Goal: Task Accomplishment & Management: Manage account settings

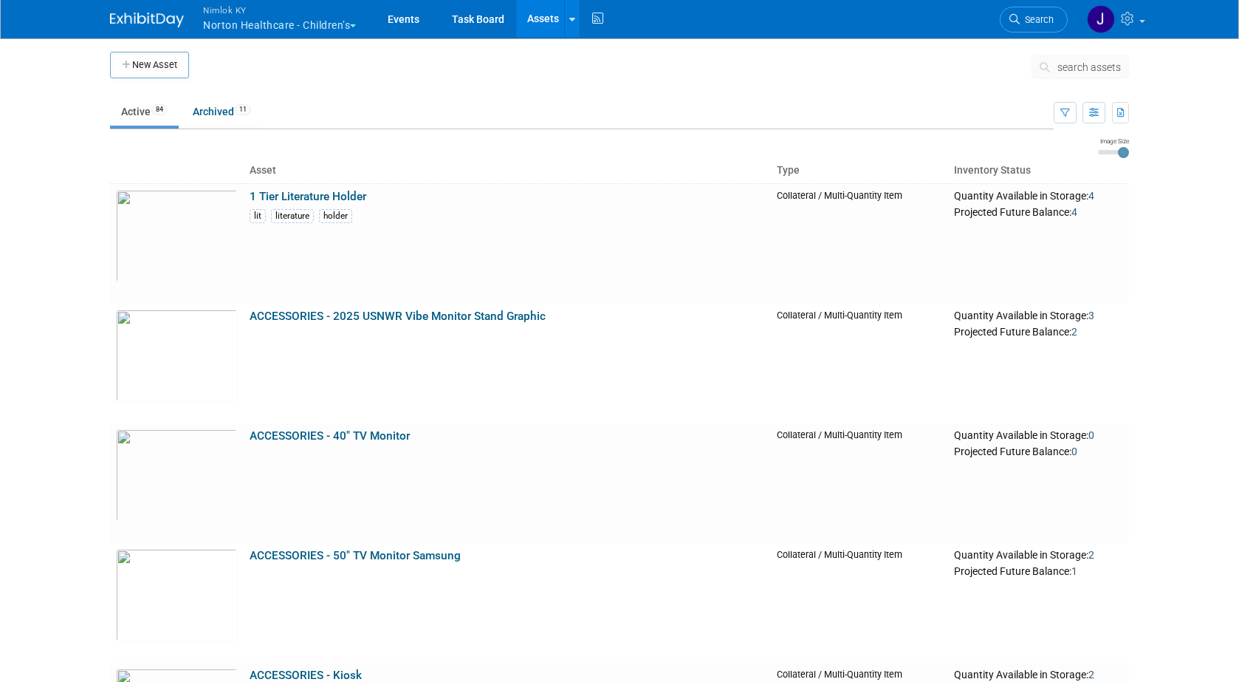
click at [270, 30] on button "Nimlok KY Norton Healthcare - Children’s" at bounding box center [288, 19] width 173 height 38
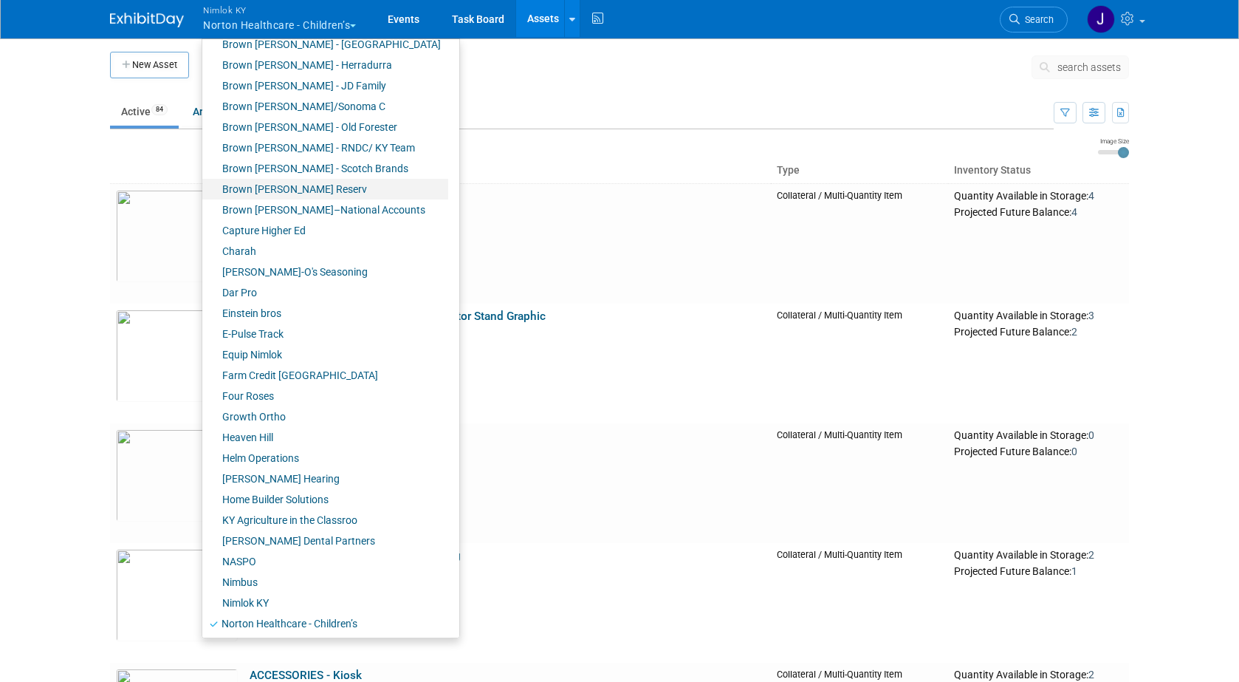
scroll to position [157, 0]
click at [306, 375] on link "Farm Credit [GEOGRAPHIC_DATA]" at bounding box center [325, 373] width 246 height 21
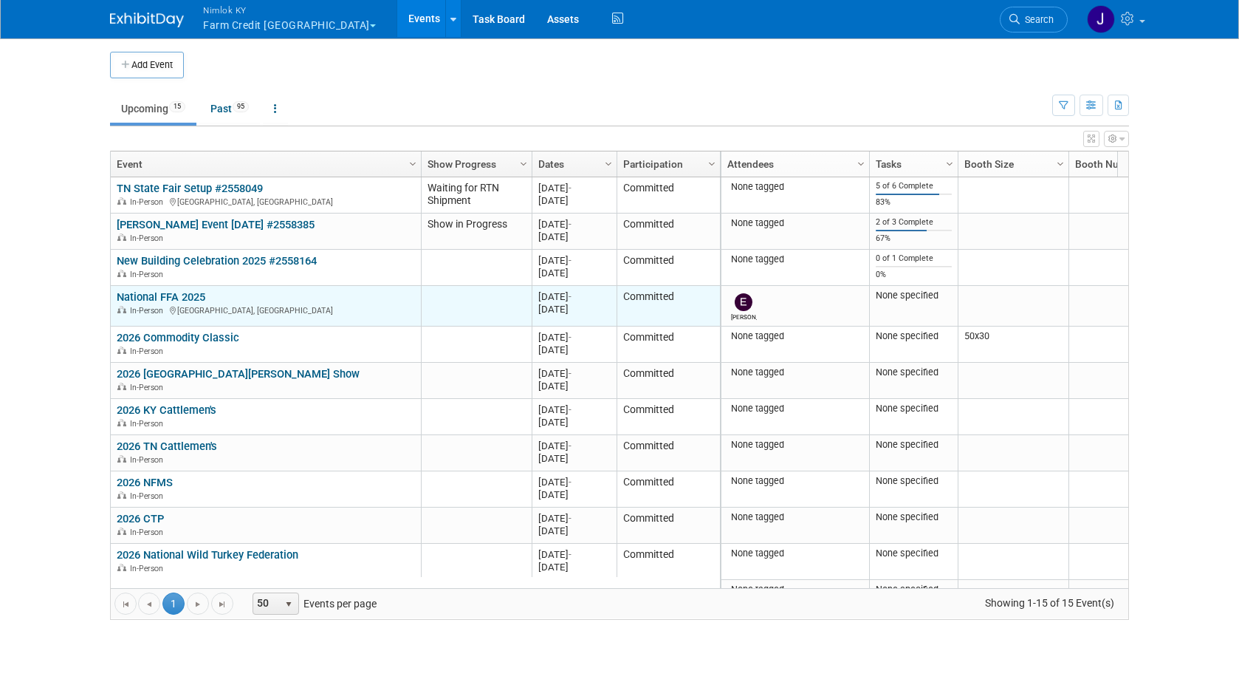
click at [185, 292] on link "National FFA 2025" at bounding box center [161, 296] width 89 height 13
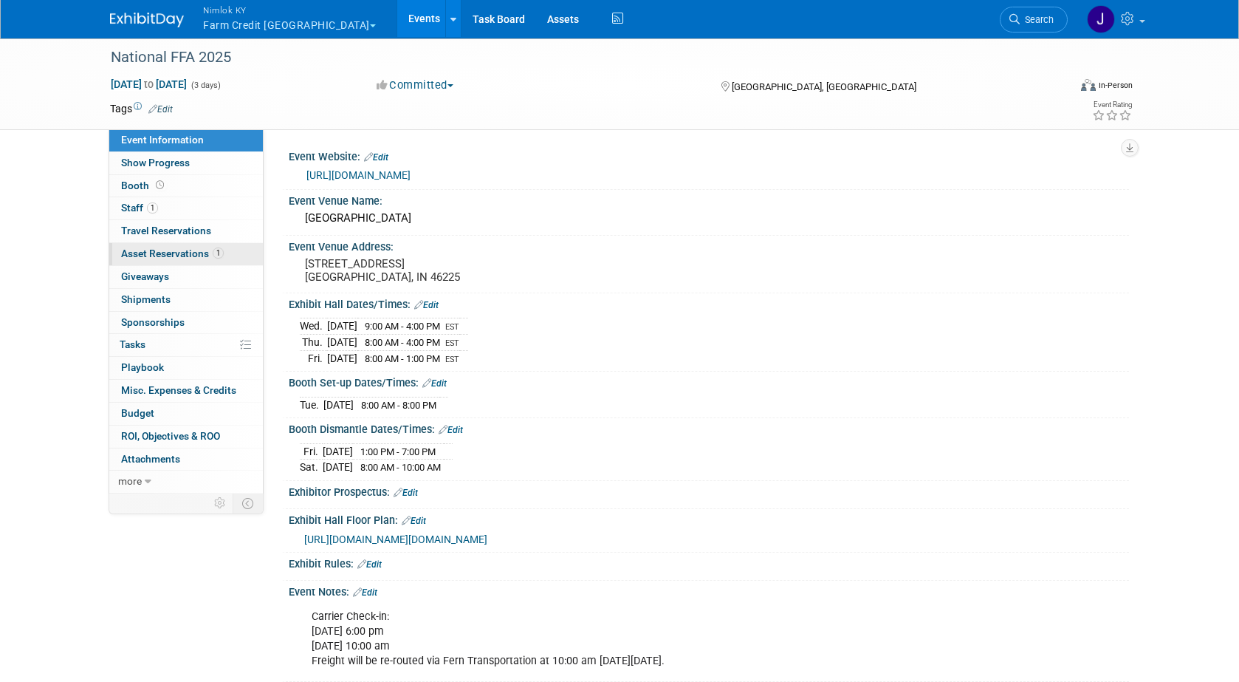
click at [193, 252] on span "Asset Reservations 1" at bounding box center [172, 253] width 103 height 12
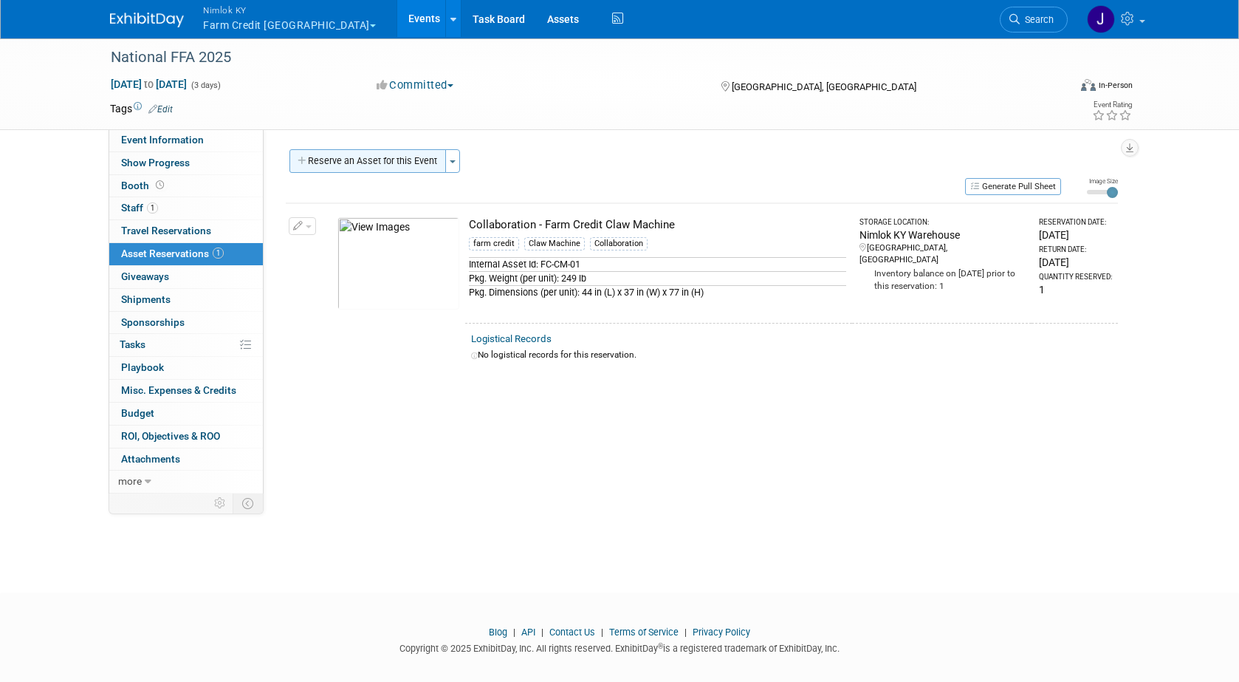
click at [414, 163] on button "Reserve an Asset for this Event" at bounding box center [367, 161] width 157 height 24
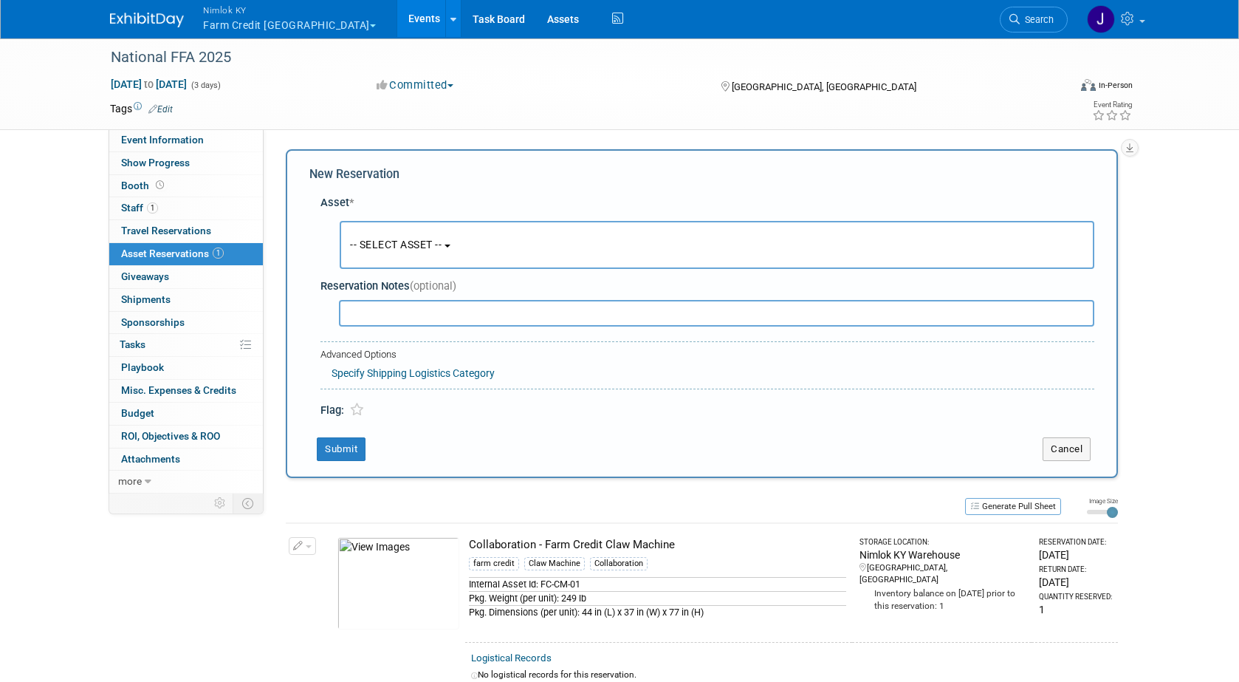
scroll to position [14, 0]
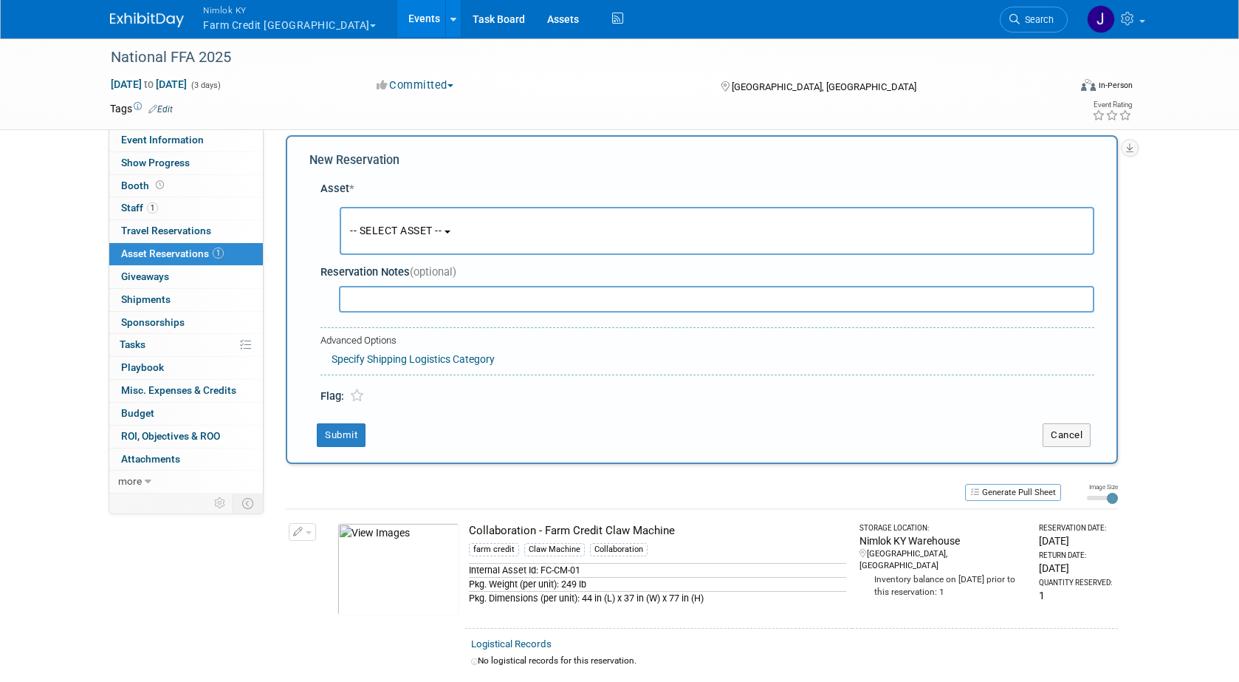
click at [463, 230] on button "-- SELECT ASSET --" at bounding box center [717, 231] width 755 height 48
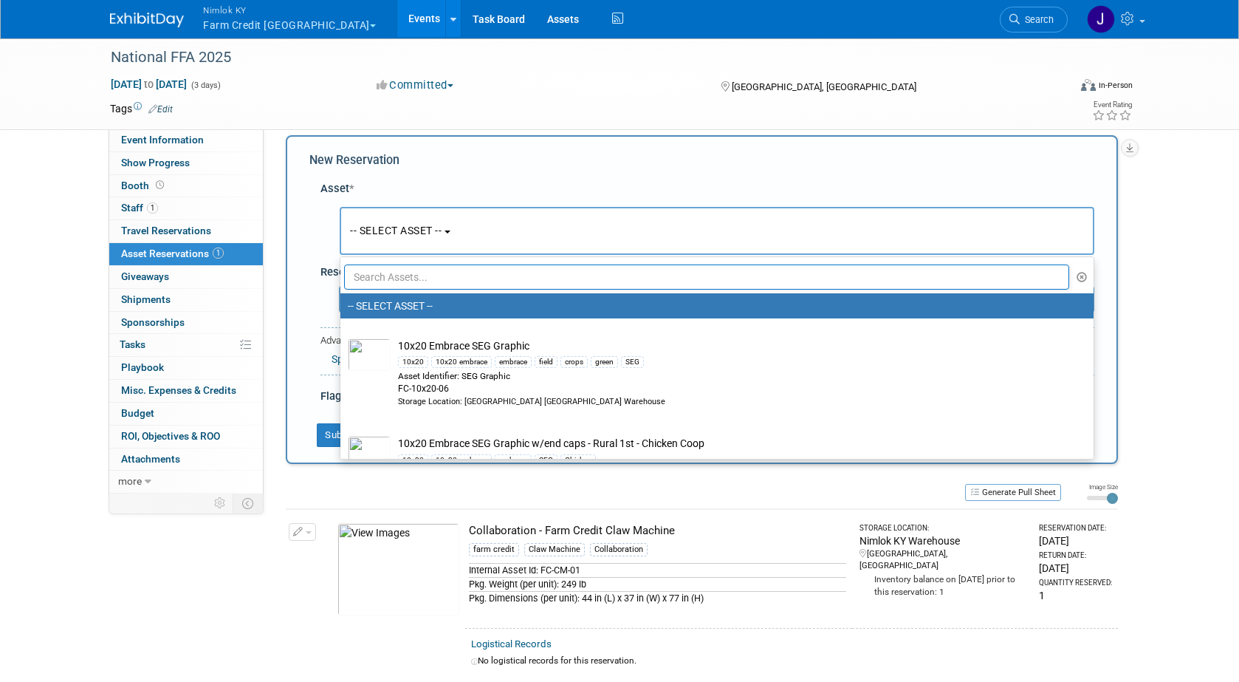
click at [476, 276] on input "text" at bounding box center [706, 276] width 725 height 25
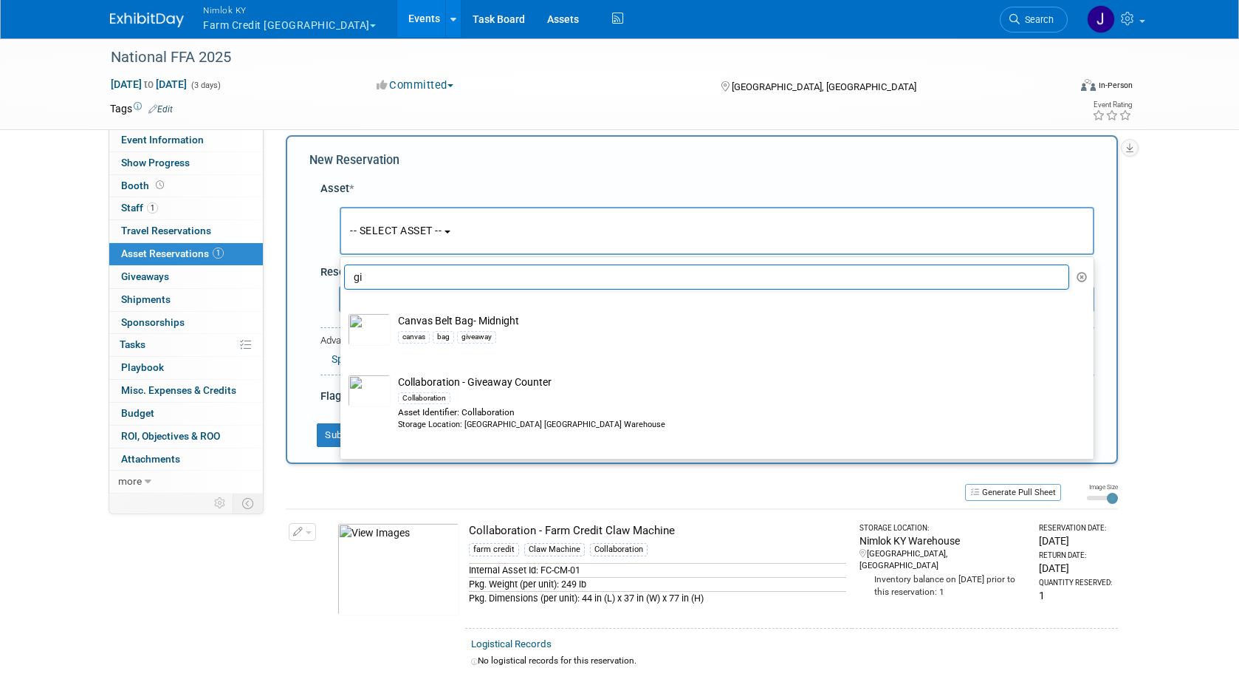
type input "g"
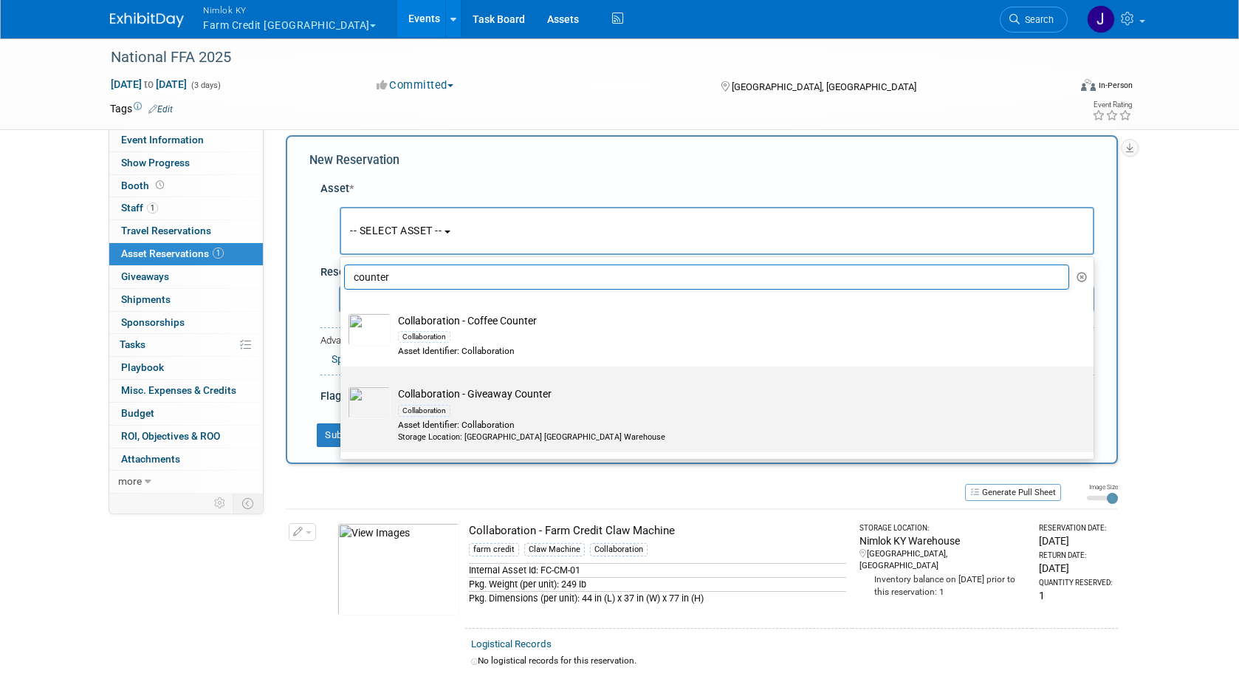
type input "counter"
click at [534, 398] on td "Collaboration - Giveaway Counter Collaboration Asset Identifier: Collaboration …" at bounding box center [727, 414] width 673 height 56
click at [343, 384] on input "Collaboration - Giveaway Counter Collaboration Asset Identifier: Collaboration …" at bounding box center [338, 379] width 10 height 10
select select "10716173"
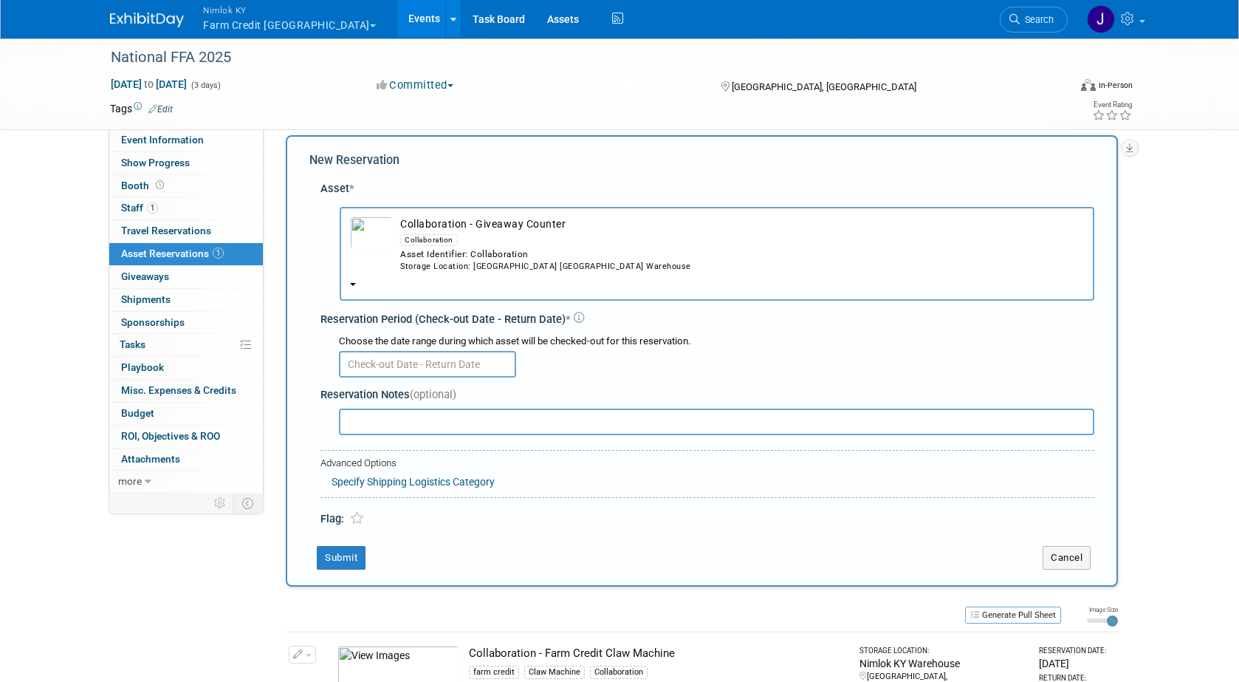
click at [408, 365] on input "text" at bounding box center [427, 364] width 177 height 27
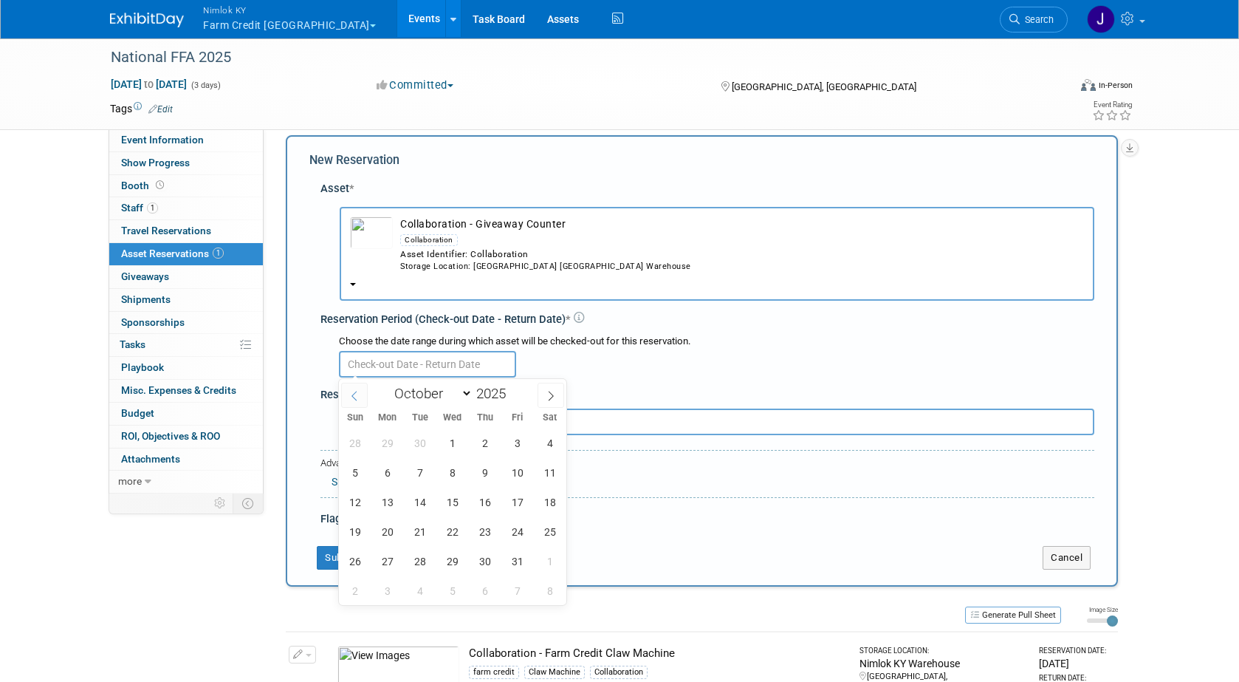
click at [353, 394] on icon at bounding box center [354, 396] width 10 height 10
select select "8"
click at [523, 501] on span "19" at bounding box center [517, 501] width 29 height 29
type input "Sep 19, 2025"
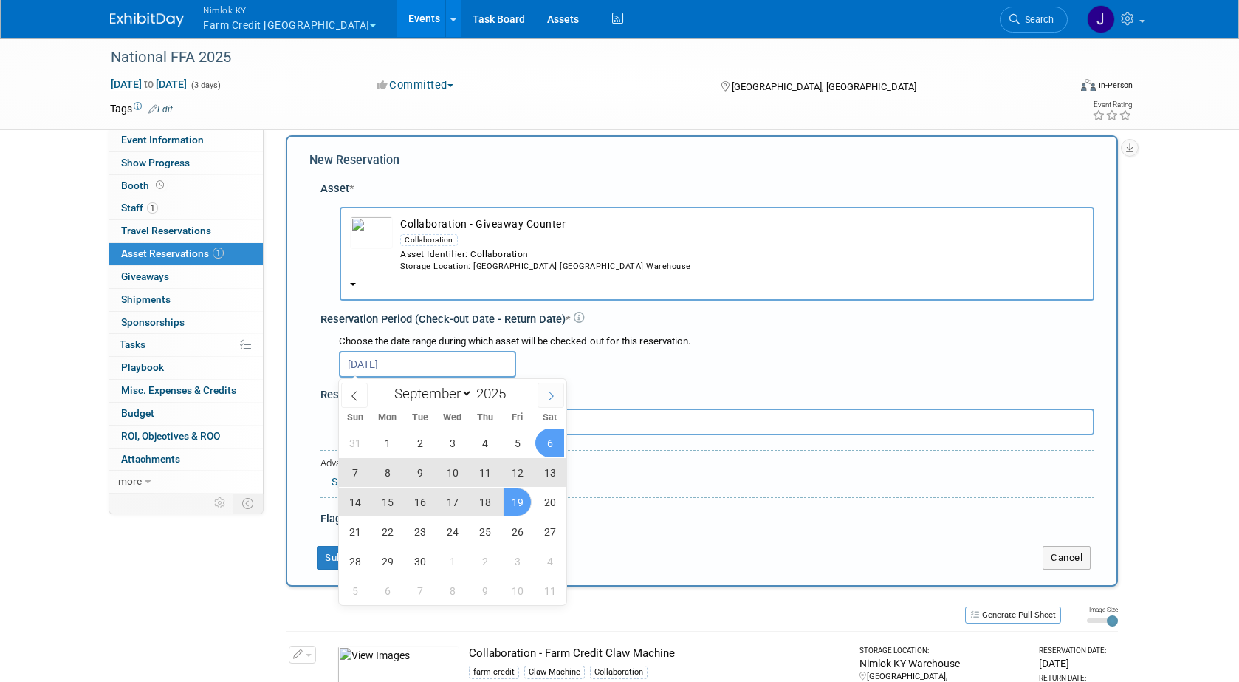
click at [557, 391] on span at bounding box center [551, 394] width 27 height 25
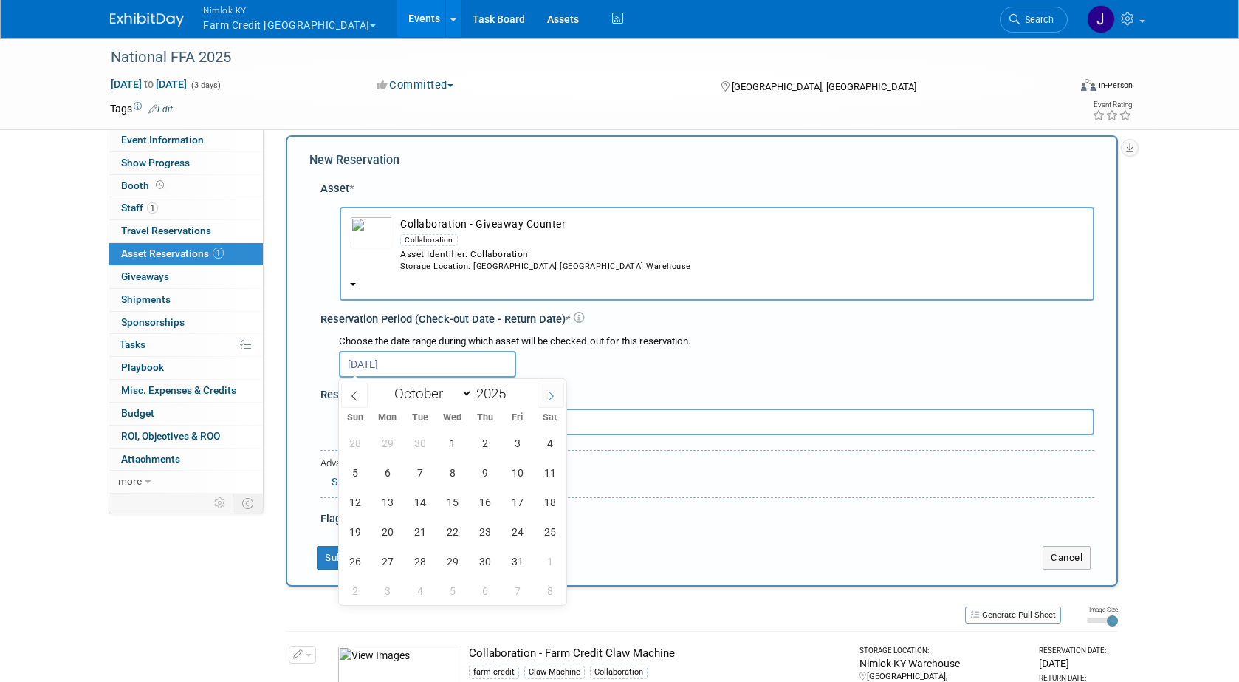
click at [557, 392] on span at bounding box center [551, 394] width 27 height 25
select select "10"
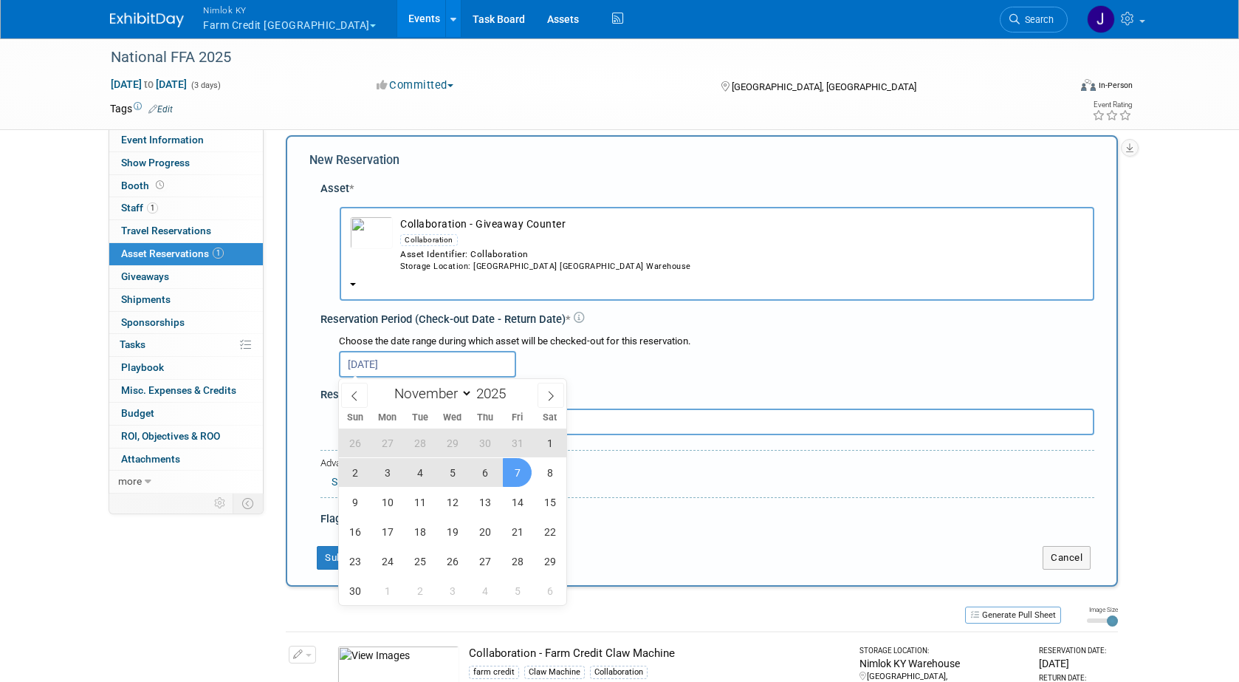
click at [515, 473] on span "7" at bounding box center [517, 472] width 29 height 29
type input "Sep 19, 2025 to Nov 7, 2025"
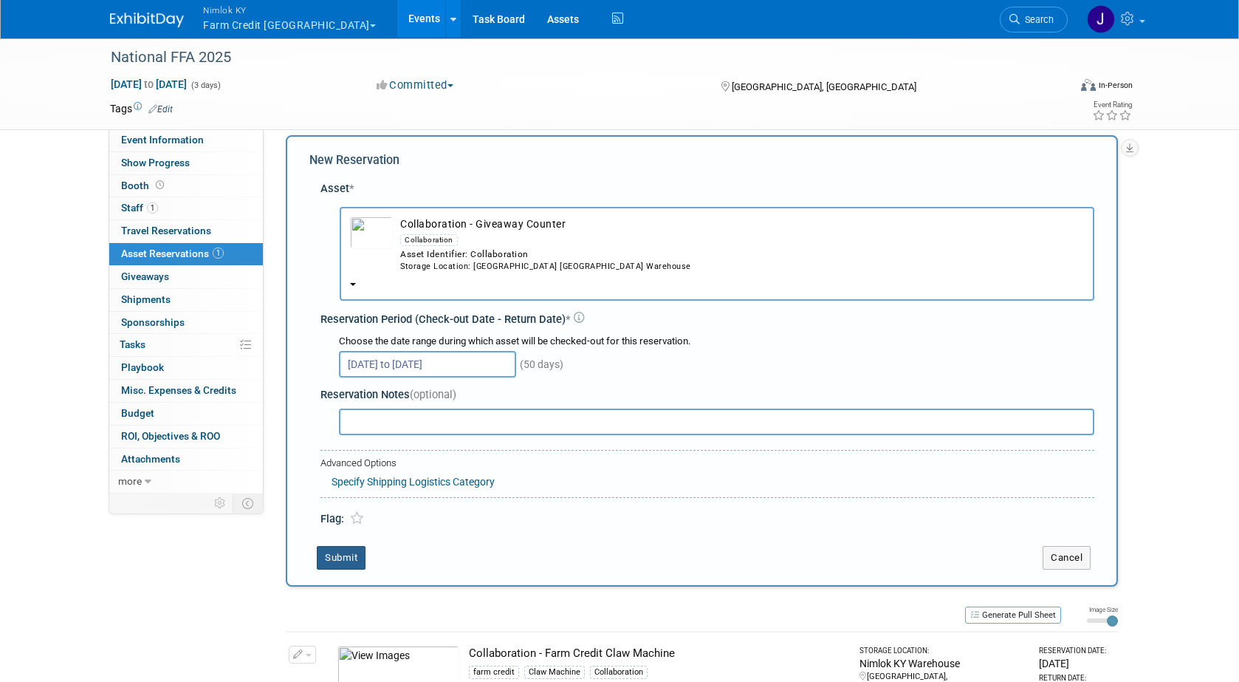
click at [346, 553] on button "Submit" at bounding box center [341, 558] width 49 height 24
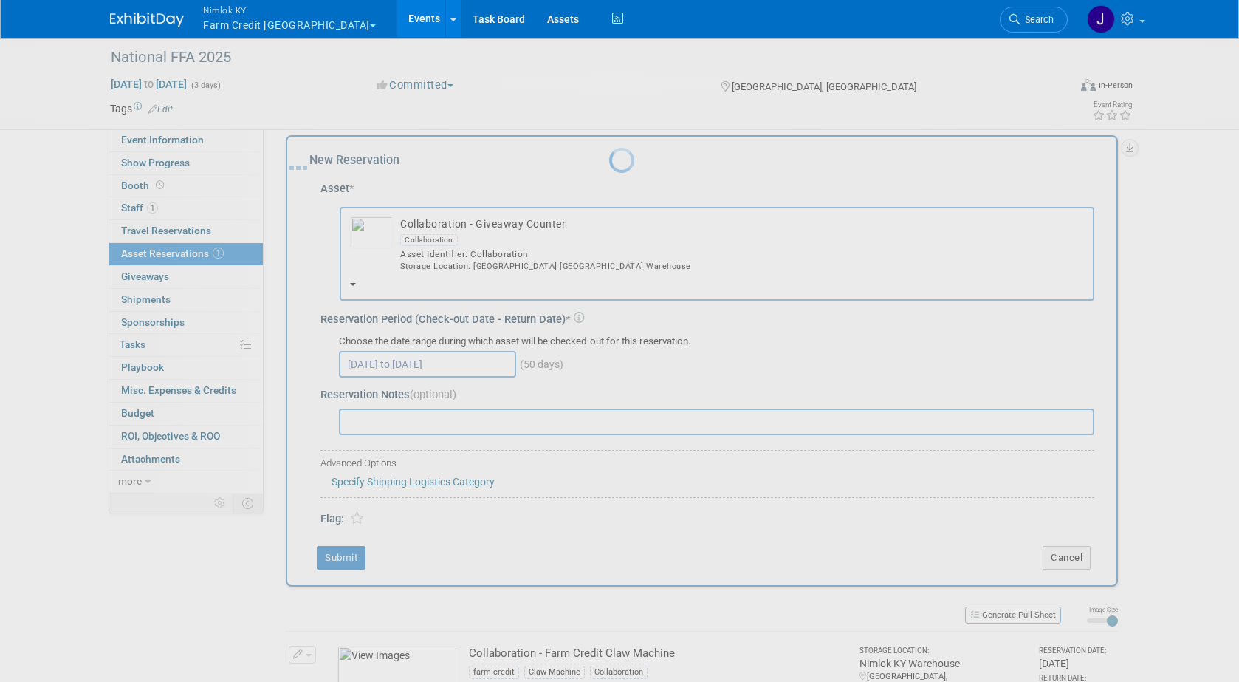
scroll to position [25, 0]
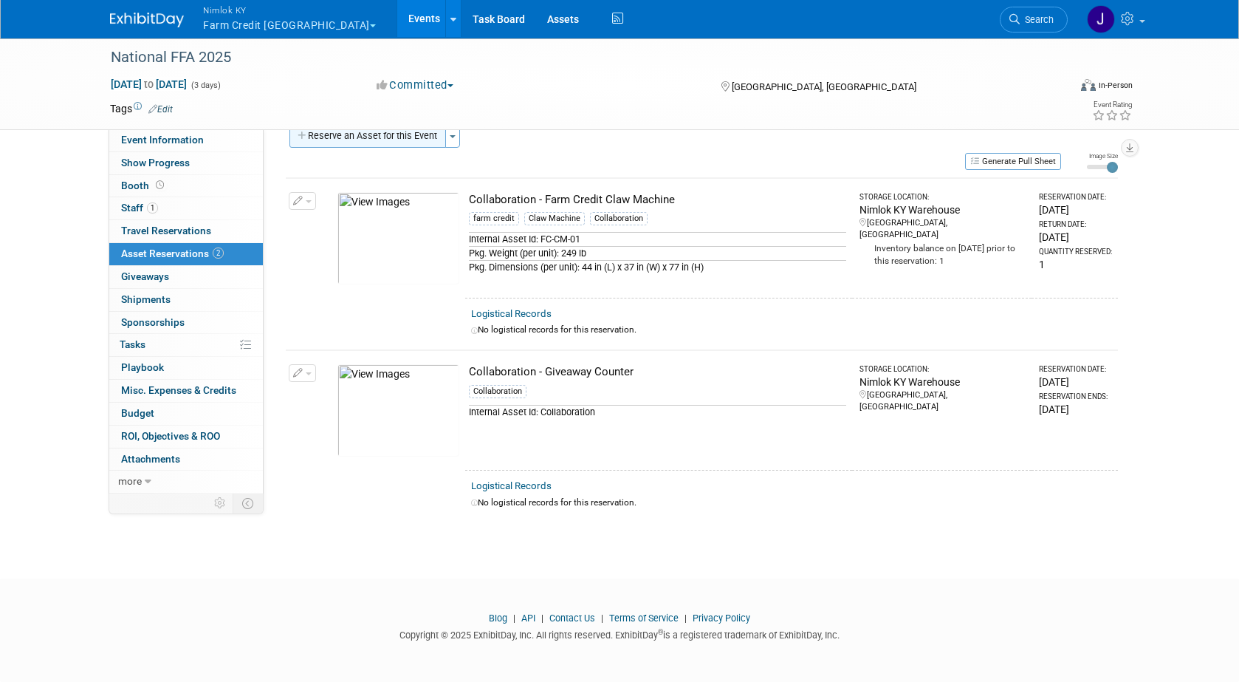
click at [348, 141] on button "Reserve an Asset for this Event" at bounding box center [367, 136] width 157 height 24
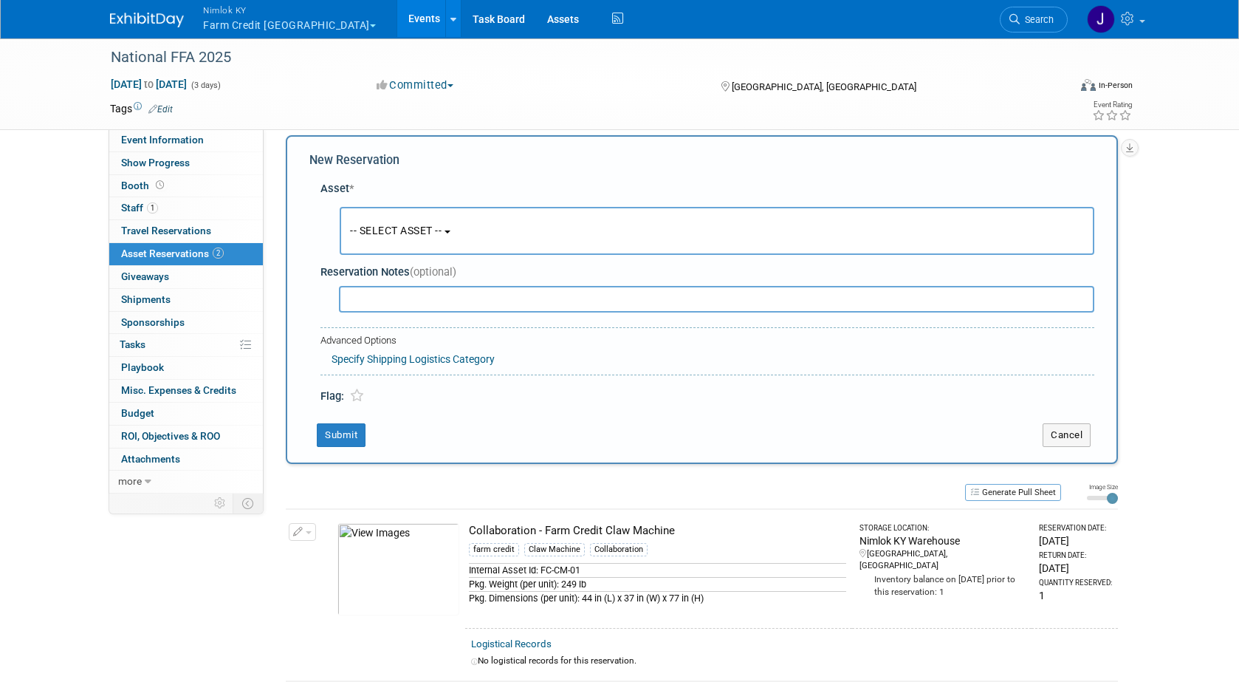
click at [472, 231] on button "-- SELECT ASSET --" at bounding box center [717, 231] width 755 height 48
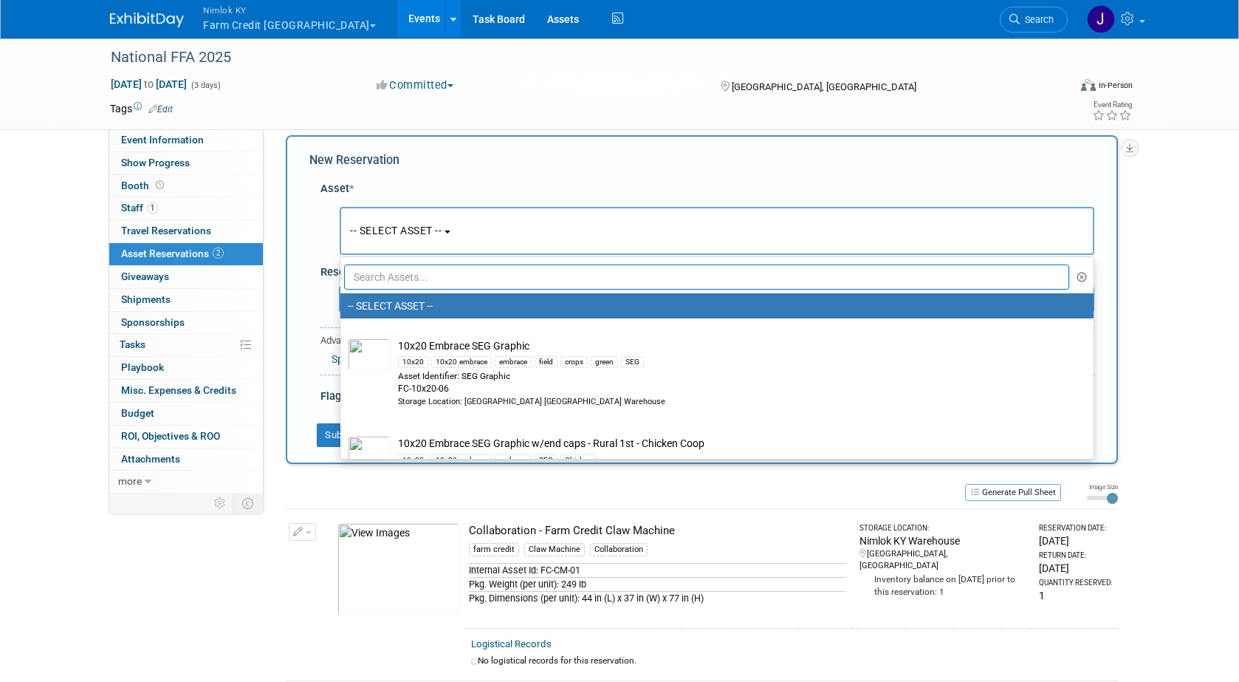
click at [484, 278] on input "text" at bounding box center [706, 276] width 725 height 25
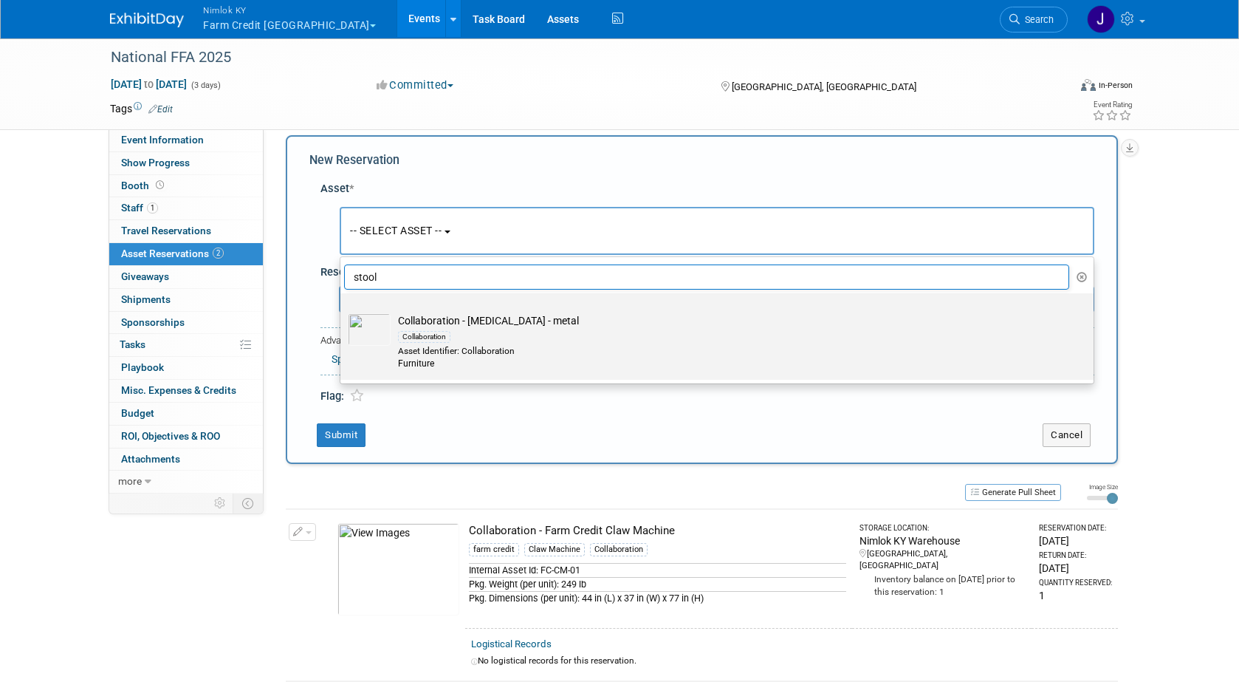
type input "stool"
click at [528, 340] on div "Collaboration" at bounding box center [731, 336] width 666 height 17
click at [343, 311] on input "Collaboration - Black Stool - metal Collaboration Asset Identifier: Collaborati…" at bounding box center [338, 306] width 10 height 10
select select "10716139"
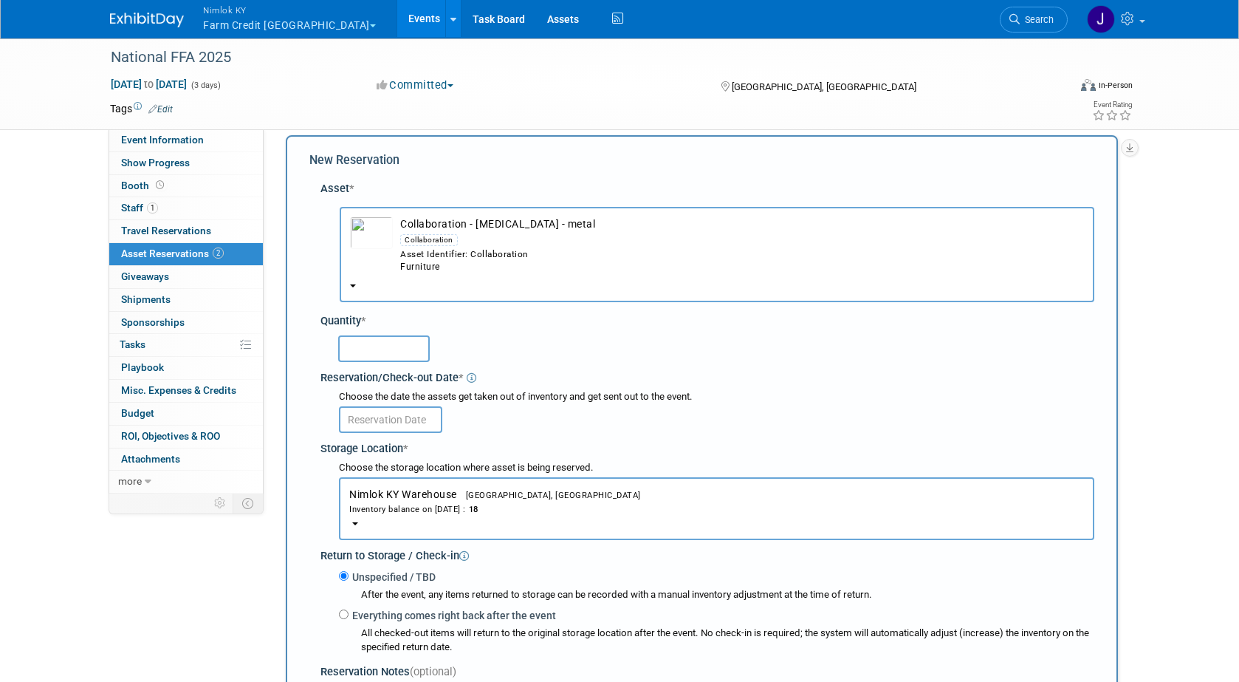
click at [408, 350] on input "text" at bounding box center [384, 348] width 92 height 27
type input "10"
click at [409, 416] on input "text" at bounding box center [390, 419] width 103 height 27
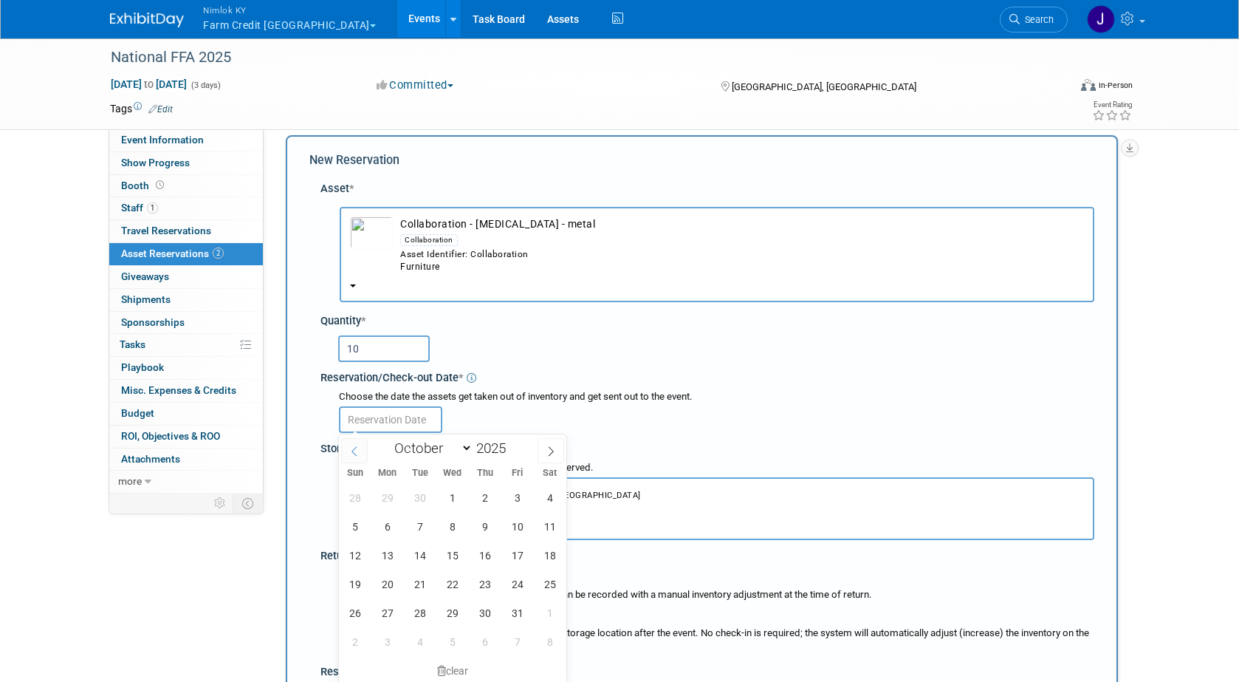
click at [351, 447] on icon at bounding box center [354, 451] width 10 height 10
select select "8"
click at [518, 566] on span "19" at bounding box center [517, 554] width 29 height 29
type input "[DATE]"
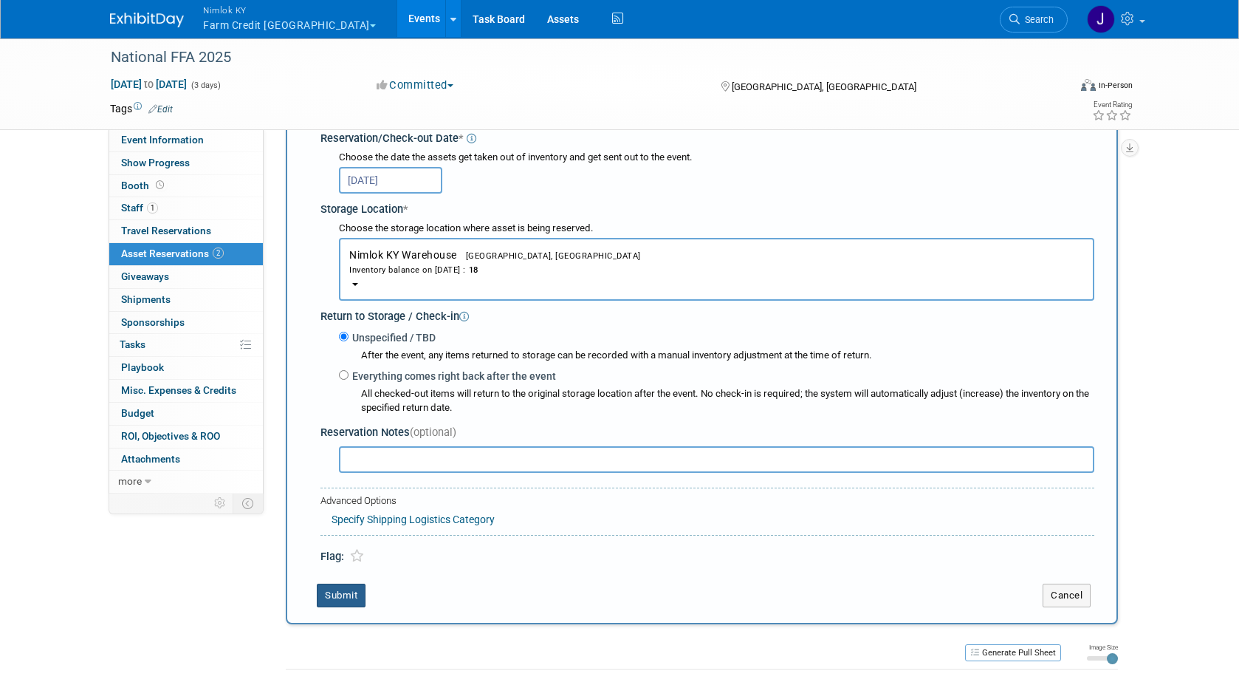
click at [357, 598] on button "Submit" at bounding box center [341, 595] width 49 height 24
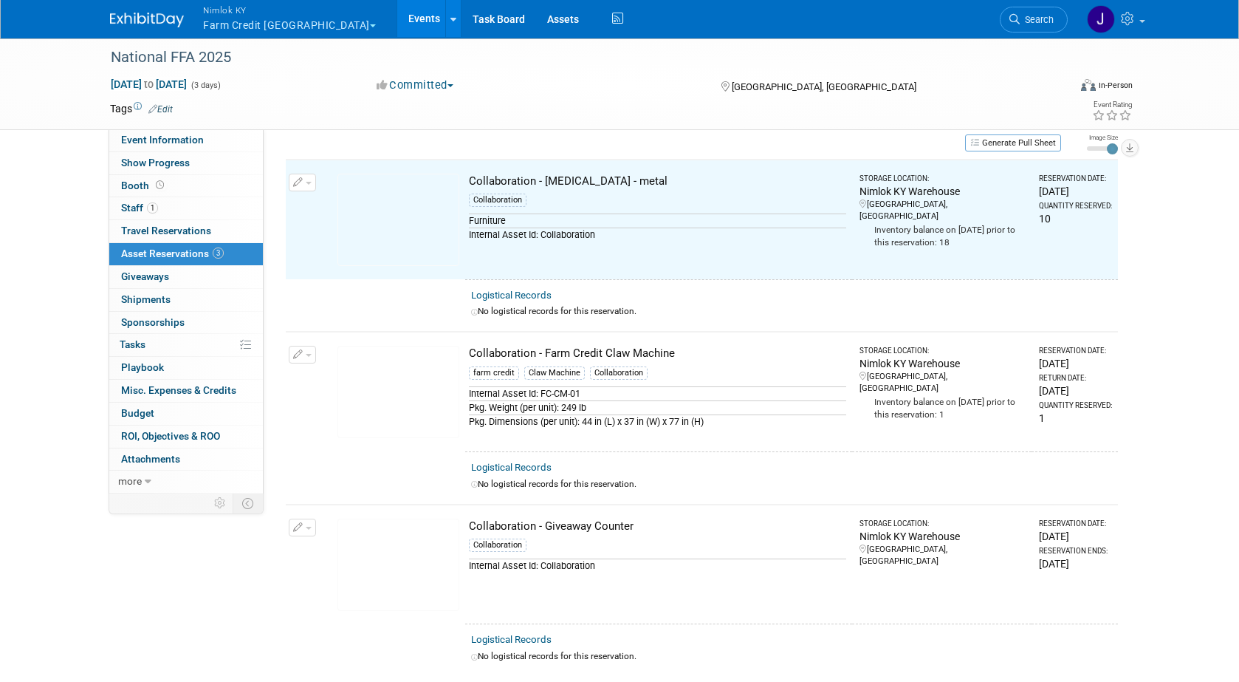
scroll to position [18, 0]
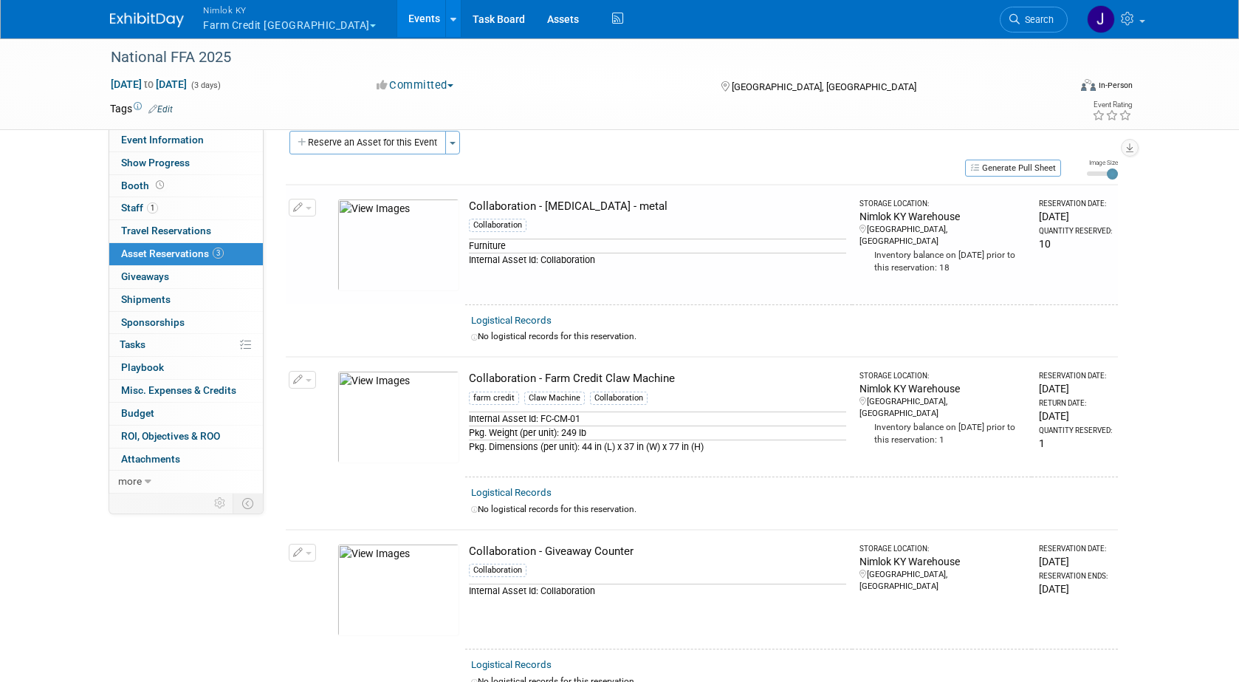
click at [576, 180] on div "Reserve an Asset for this Event Toggle Dropdown New asset reservation Copy asse…" at bounding box center [702, 416] width 832 height 570
click at [644, 204] on div "Collaboration - [MEDICAL_DATA] - metal" at bounding box center [657, 207] width 377 height 16
drag, startPoint x: 620, startPoint y: 208, endPoint x: 467, endPoint y: 205, distance: 153.6
click at [467, 205] on td "Collaboration - Black Stool - metal Collaboration Furniture Internal Asset Id: …" at bounding box center [658, 245] width 387 height 120
copy div "Collaboration - [MEDICAL_DATA] - metal"
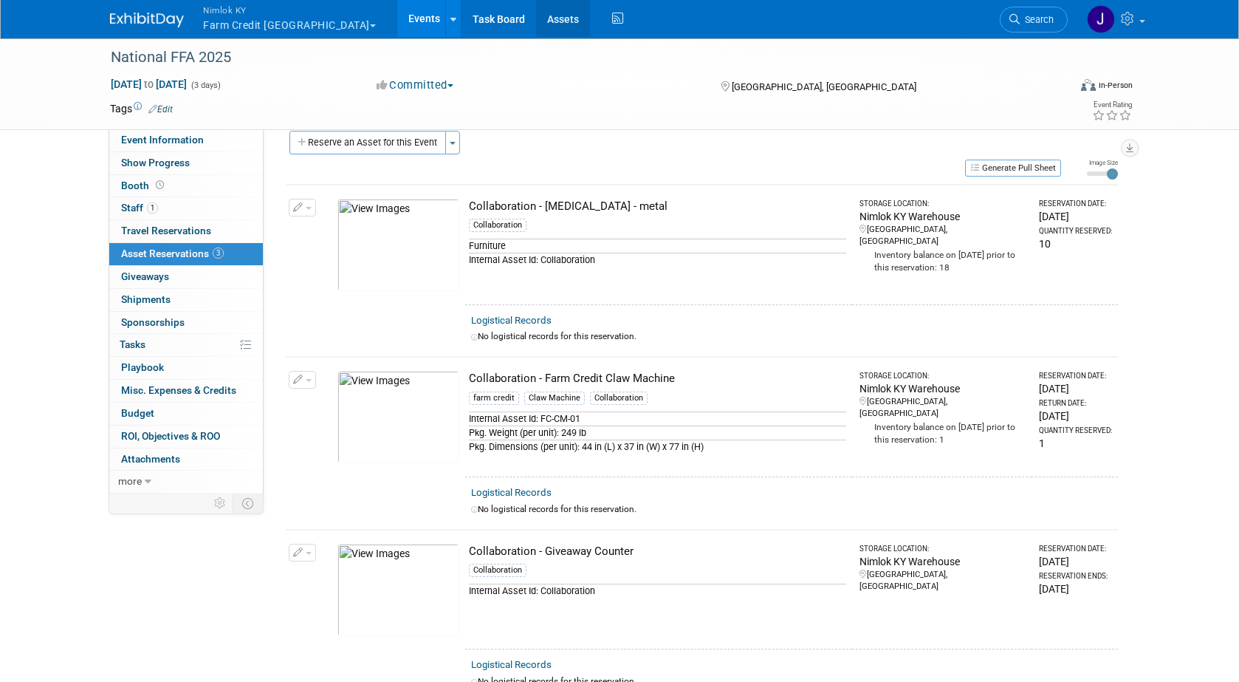
click at [536, 17] on link "Assets" at bounding box center [563, 18] width 54 height 37
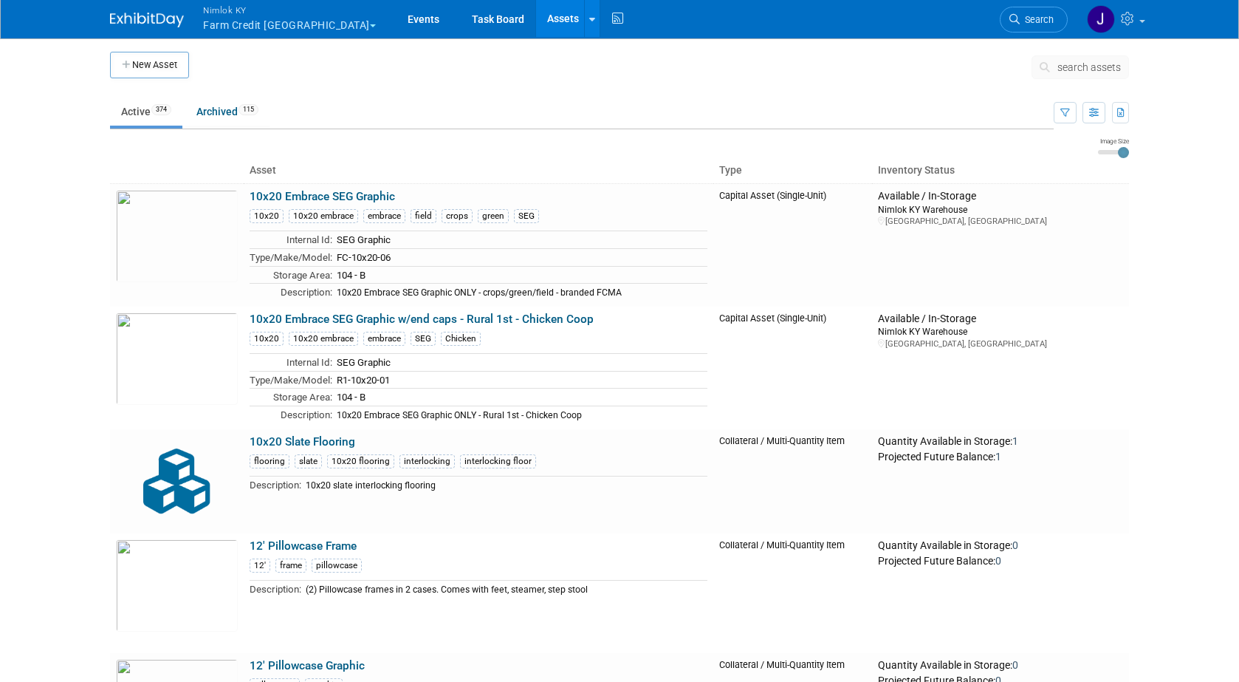
click at [1082, 69] on span "search assets" at bounding box center [1089, 67] width 64 height 12
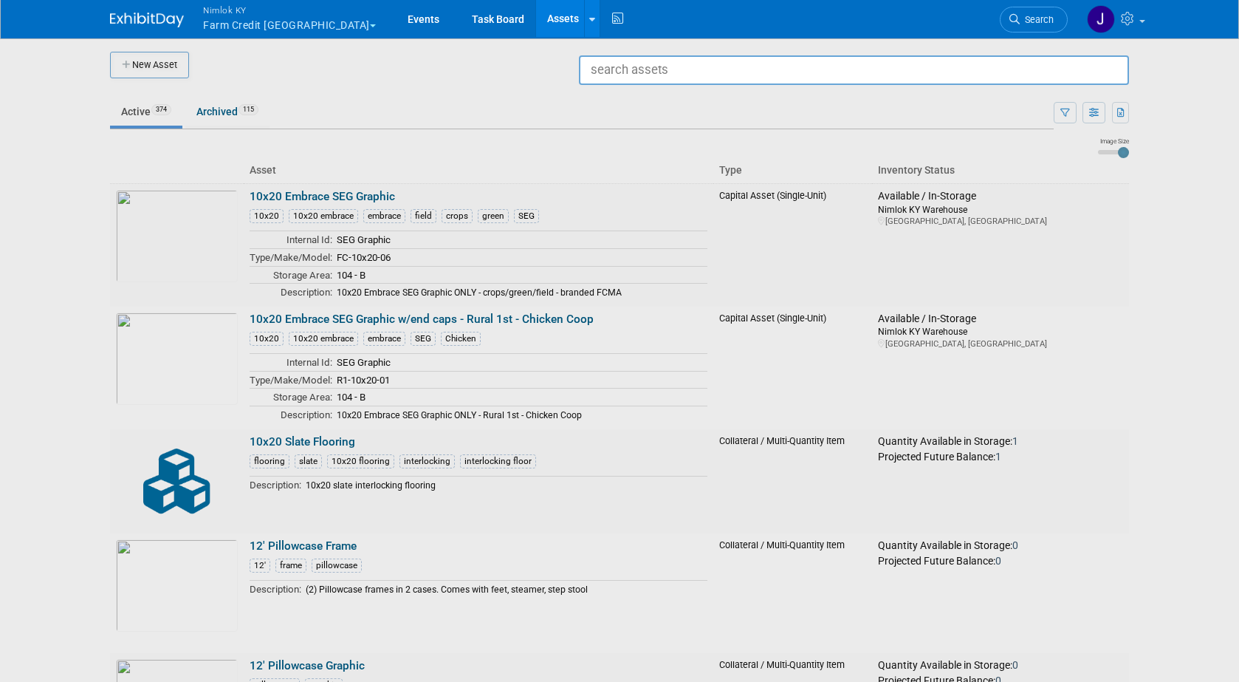
click at [620, 284] on div at bounding box center [620, 341] width 0 height 682
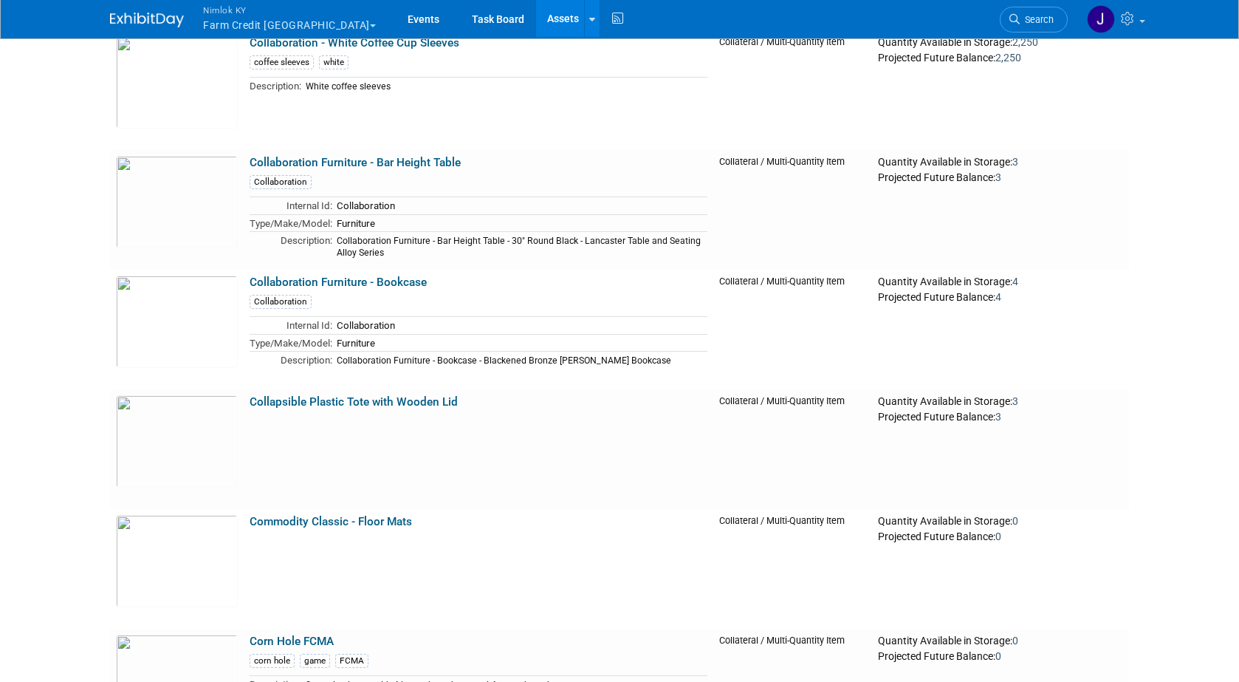
scroll to position [14520, 0]
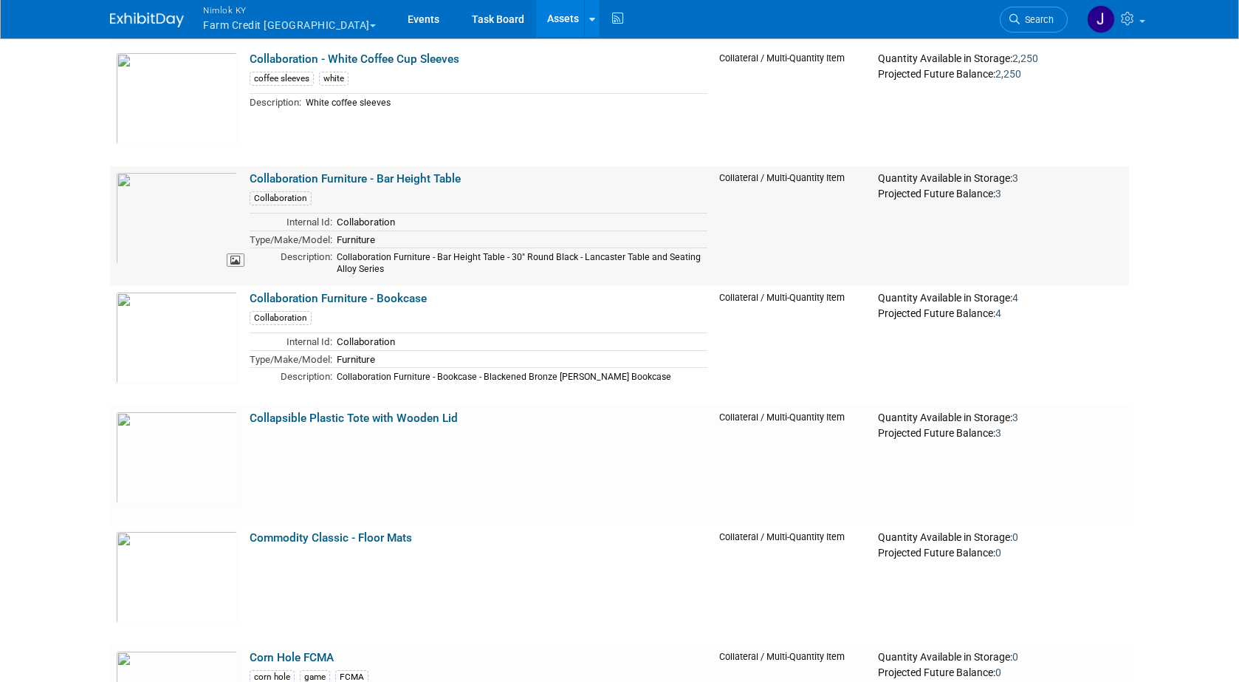
click at [210, 195] on img at bounding box center [177, 218] width 122 height 92
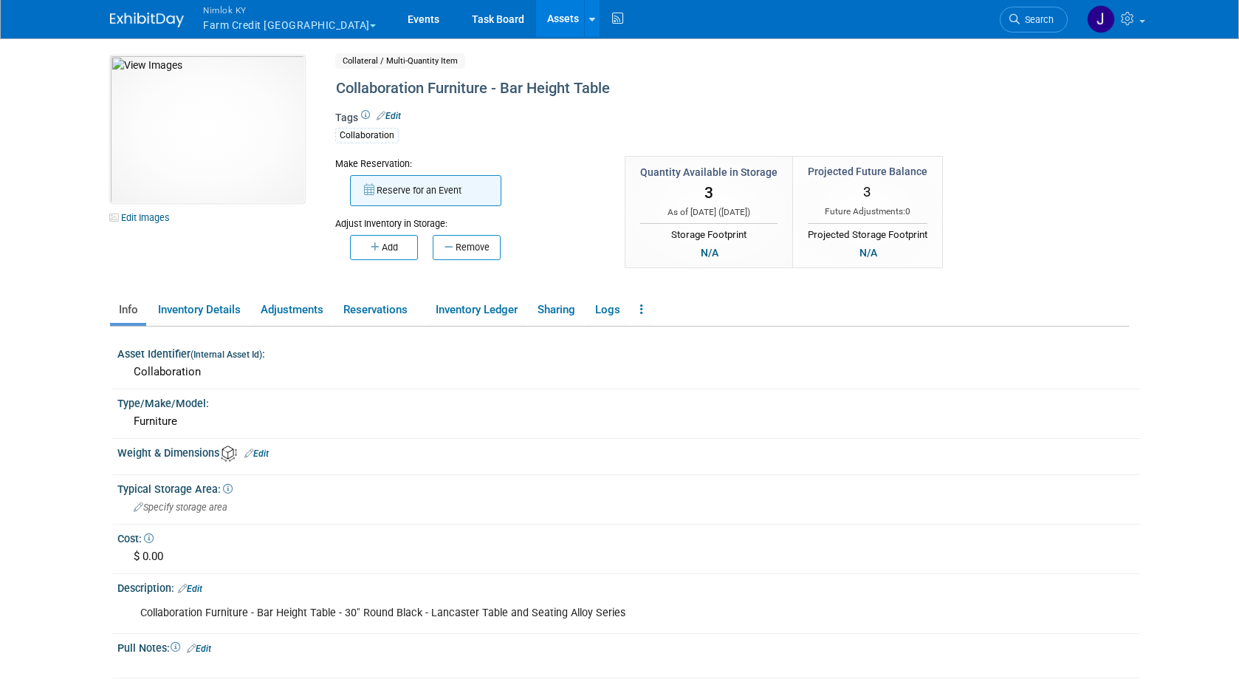
click at [416, 195] on button "Reserve for an Event" at bounding box center [425, 190] width 151 height 31
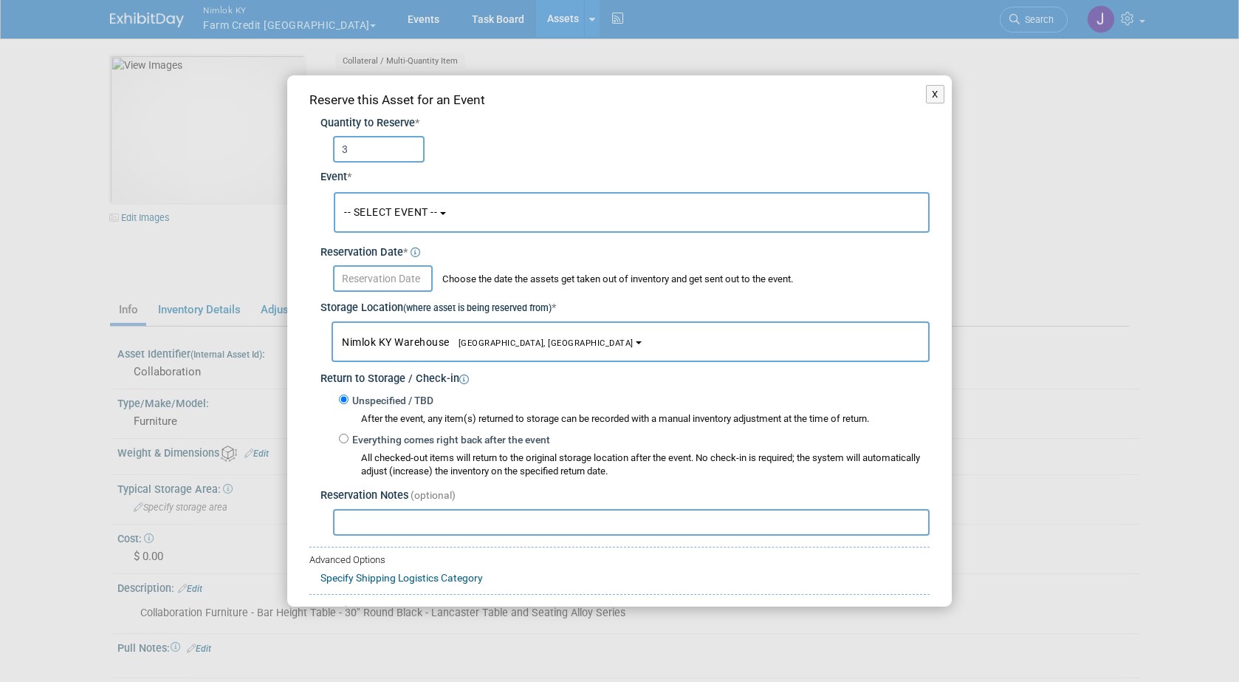
type input "3"
click at [407, 211] on span "-- SELECT EVENT --" at bounding box center [390, 212] width 93 height 12
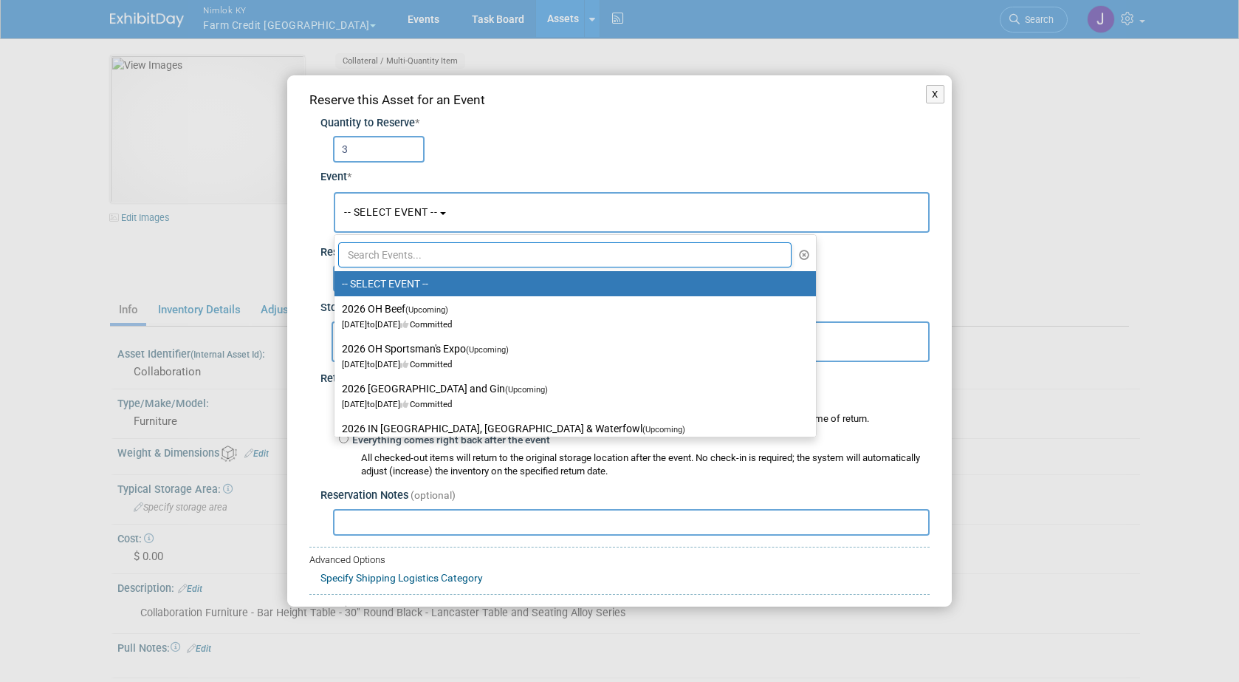
click at [420, 253] on input "text" at bounding box center [564, 254] width 453 height 25
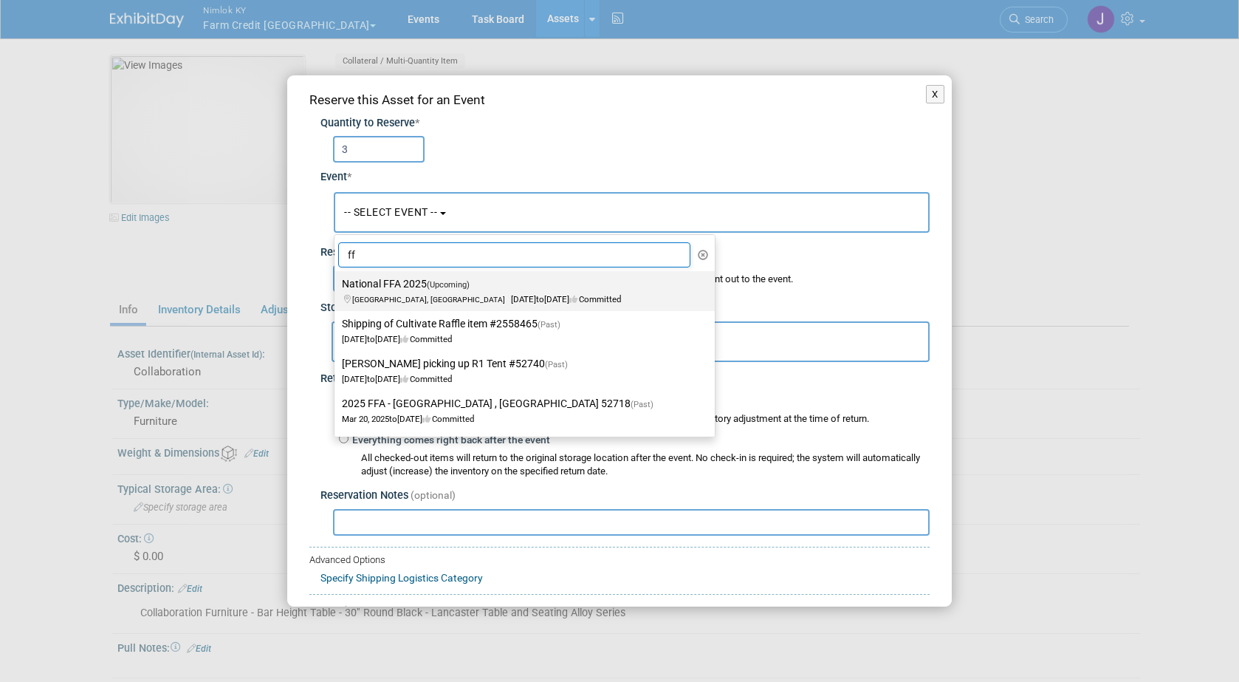
type input "ff"
click at [442, 291] on label "National FFA 2025 (Upcoming) Indianapolis, IN Oct 29, 2025 to Oct 31, 2025 Comm…" at bounding box center [521, 291] width 358 height 34
click at [337, 289] on input "National FFA 2025 (Upcoming) Indianapolis, IN Oct 29, 2025 to Oct 31, 2025 Comm…" at bounding box center [332, 284] width 10 height 10
select select "11142014"
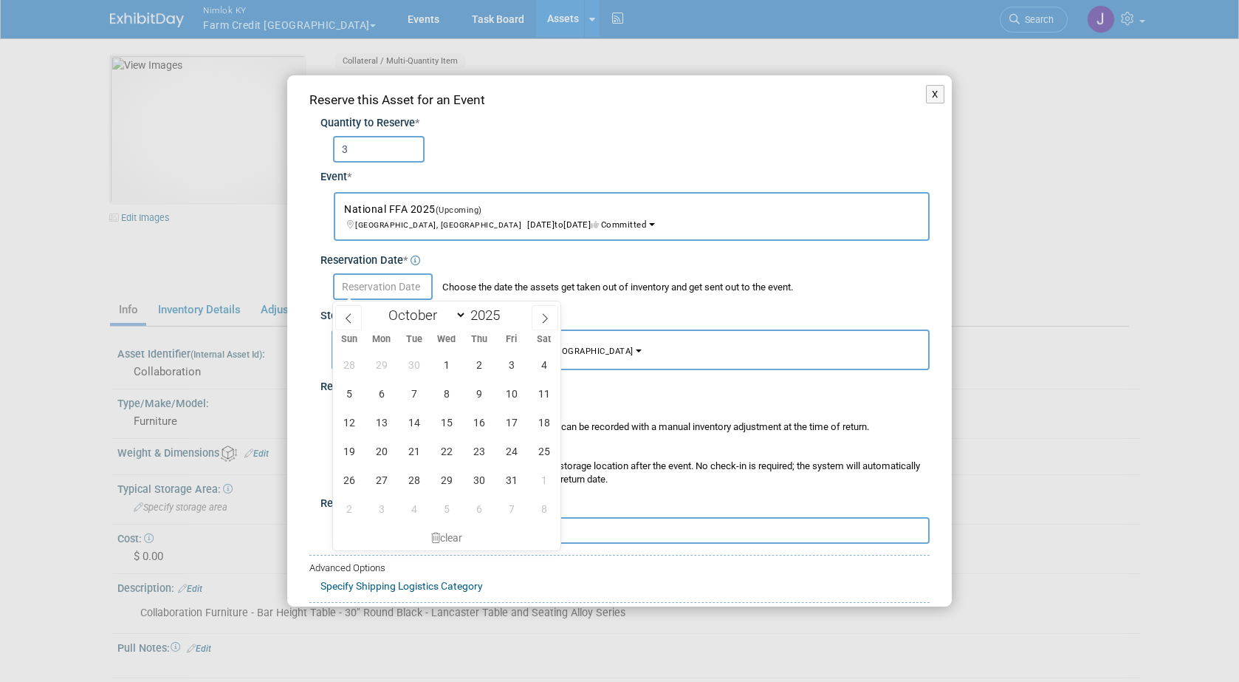
click at [408, 280] on input "text" at bounding box center [383, 286] width 100 height 27
click at [357, 326] on span at bounding box center [348, 317] width 27 height 25
select select "8"
click at [501, 416] on span "19" at bounding box center [511, 422] width 29 height 29
type input "Sep 19, 2025"
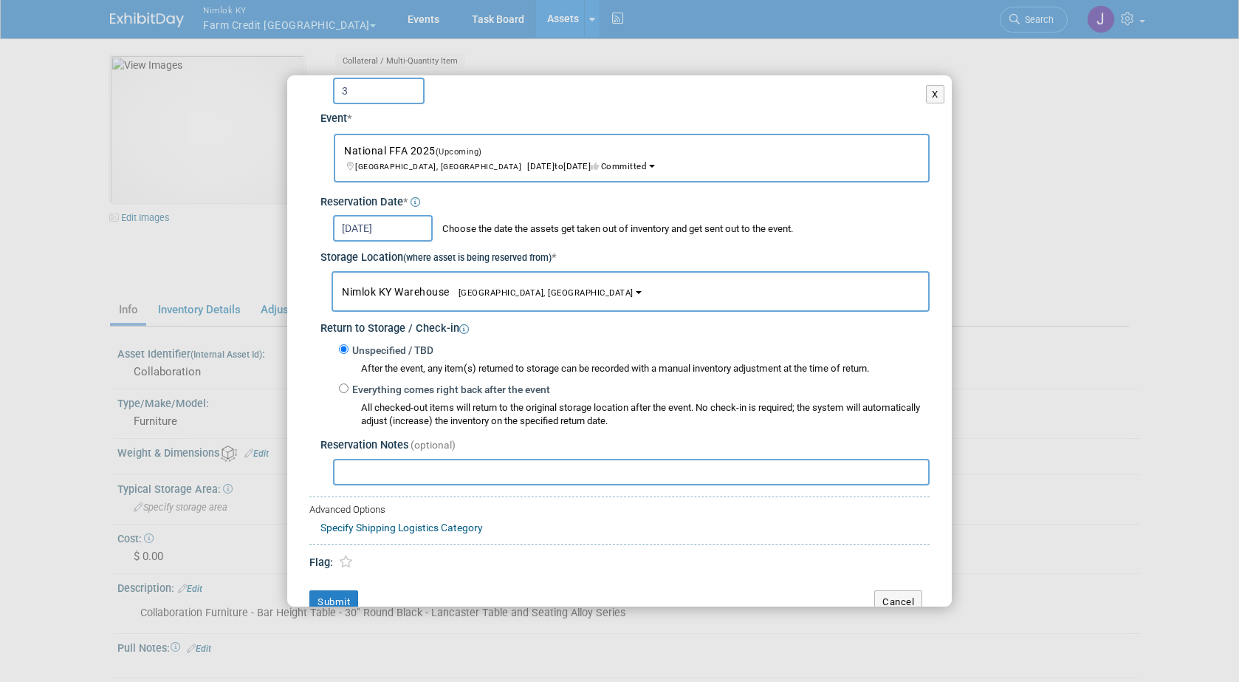
scroll to position [81, 0]
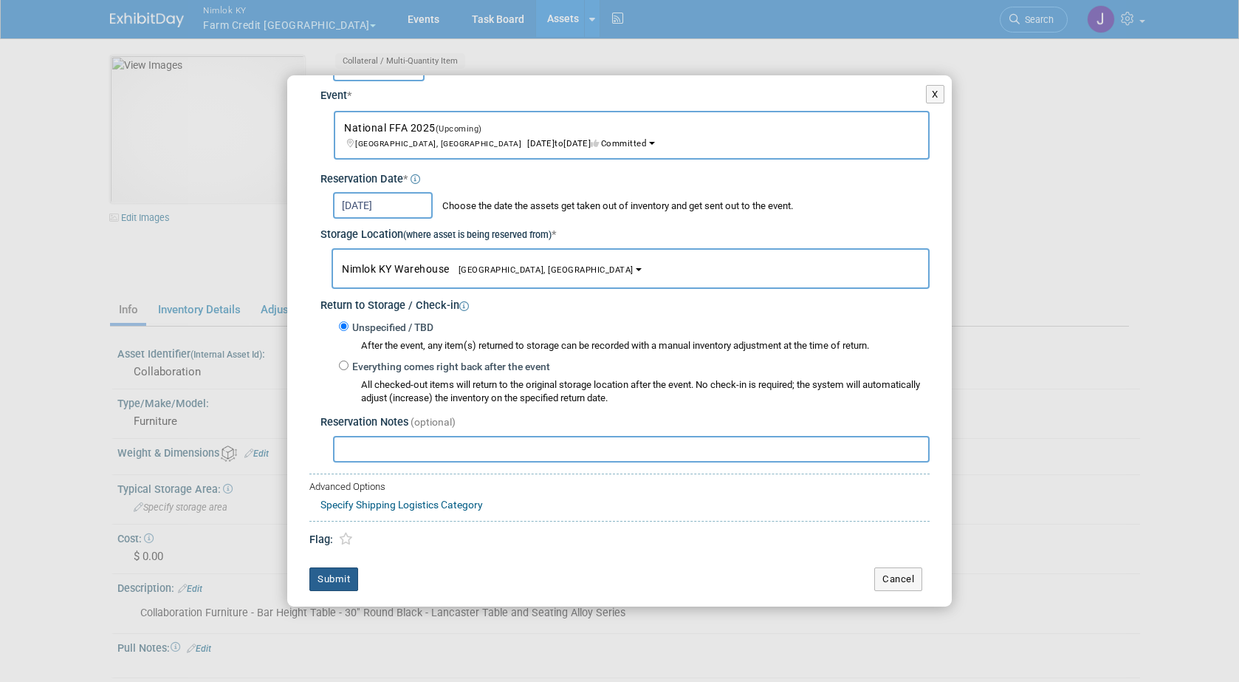
click at [340, 583] on button "Submit" at bounding box center [333, 579] width 49 height 24
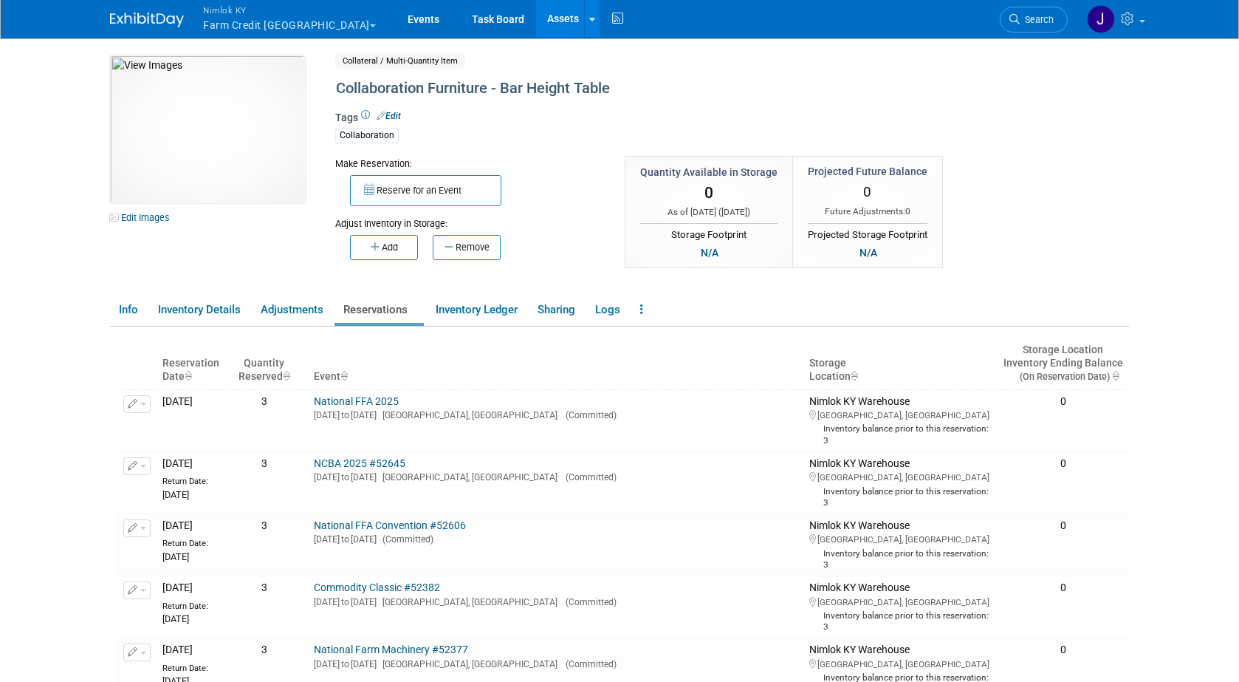
click at [536, 16] on link "Assets" at bounding box center [563, 18] width 54 height 37
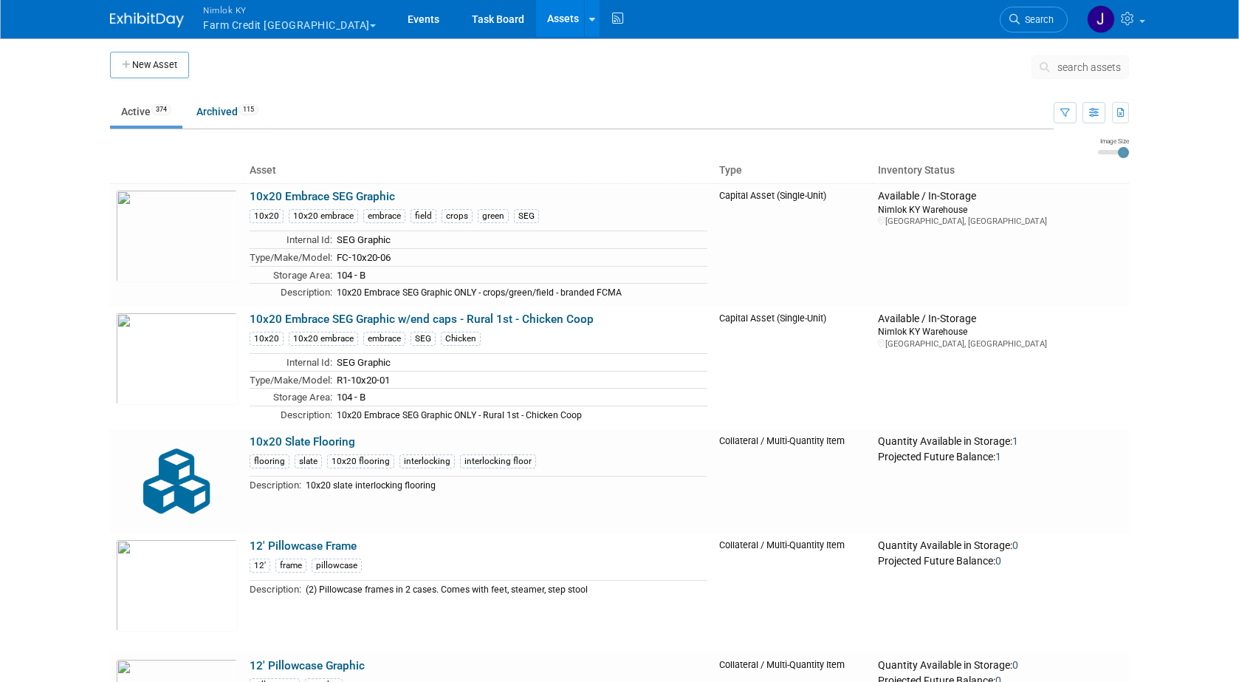
click at [1076, 67] on span "search assets" at bounding box center [1089, 67] width 64 height 12
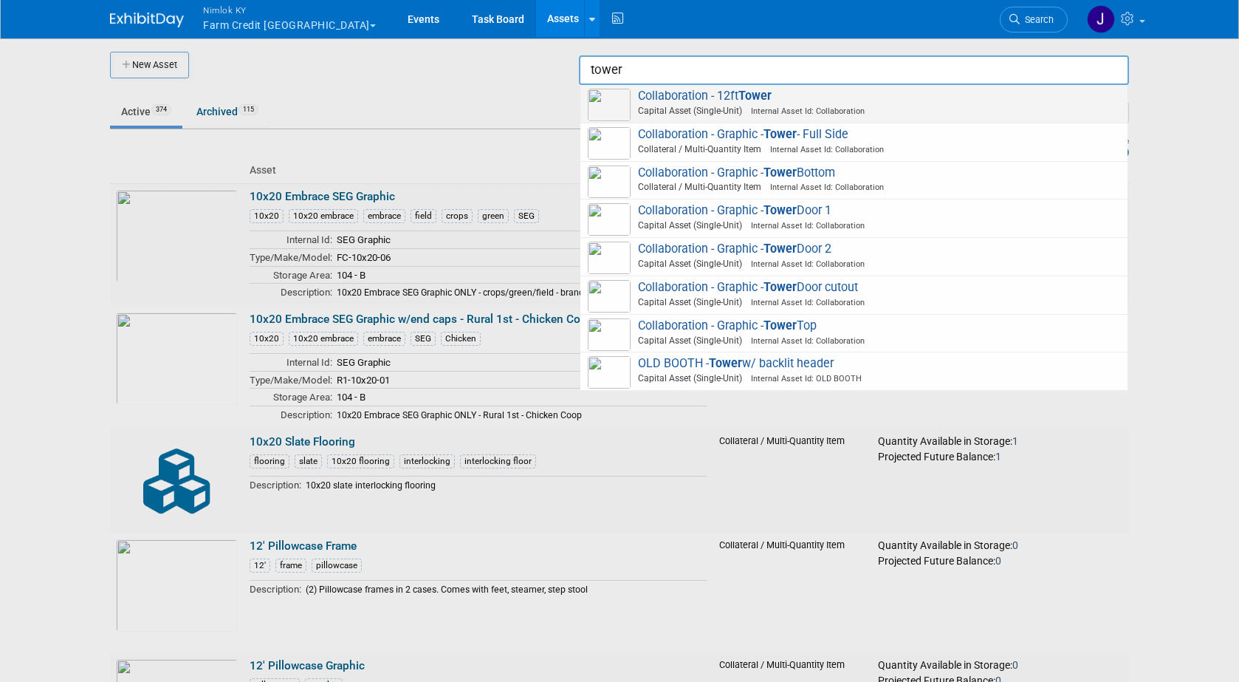
click at [922, 93] on span "Collaboration - 12ft Tower Capital Asset (Single-Unit) Internal Asset Id: Colla…" at bounding box center [854, 104] width 532 height 30
type input "Collaboration - 12ft Tower"
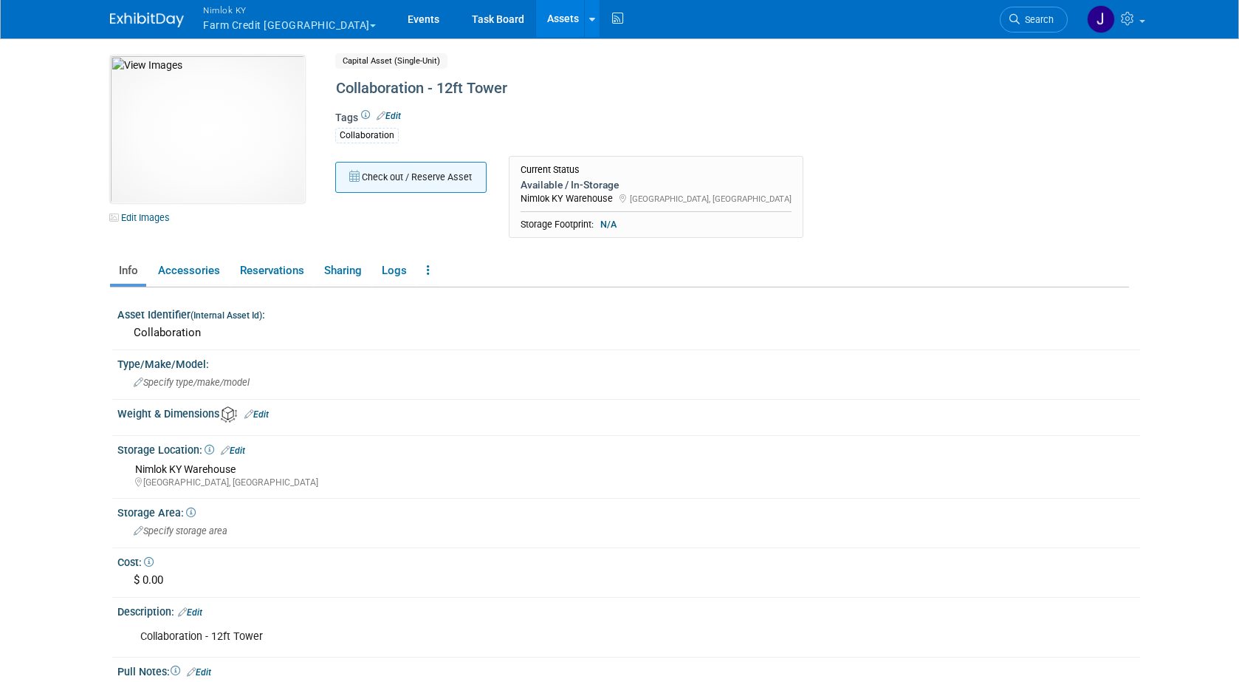
click at [434, 186] on button "Check out / Reserve Asset" at bounding box center [410, 177] width 151 height 31
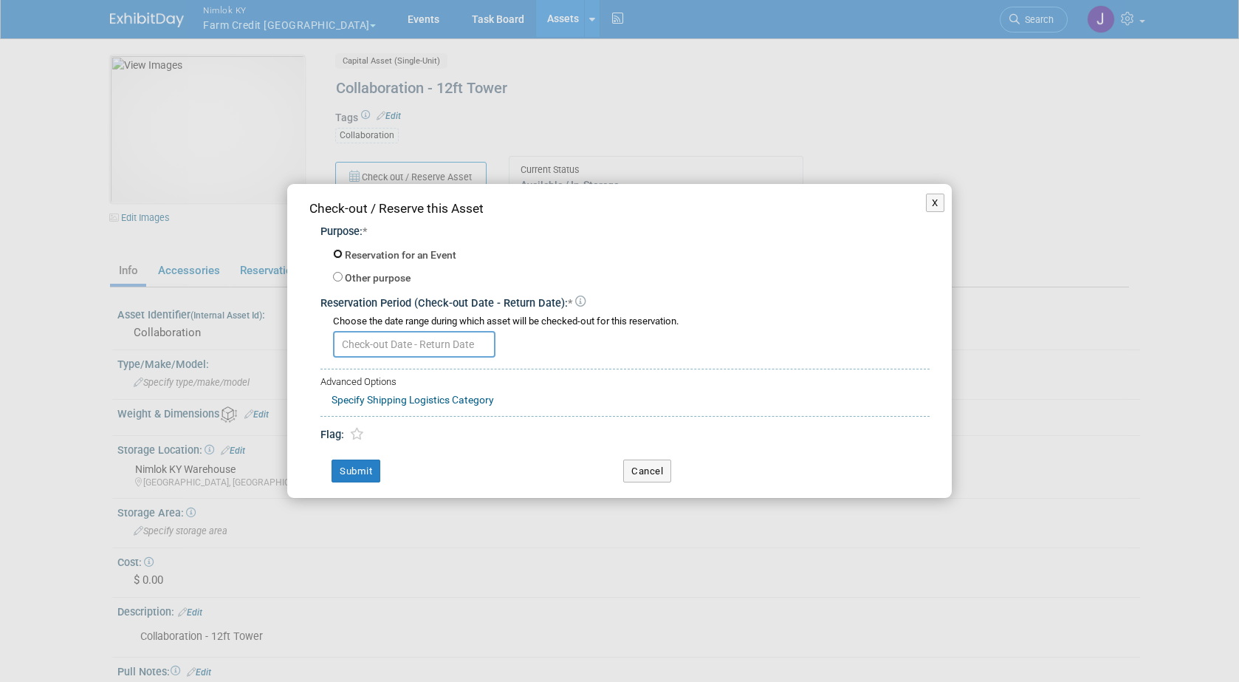
click at [340, 253] on input "Reservation for an Event" at bounding box center [338, 254] width 10 height 10
radio input "true"
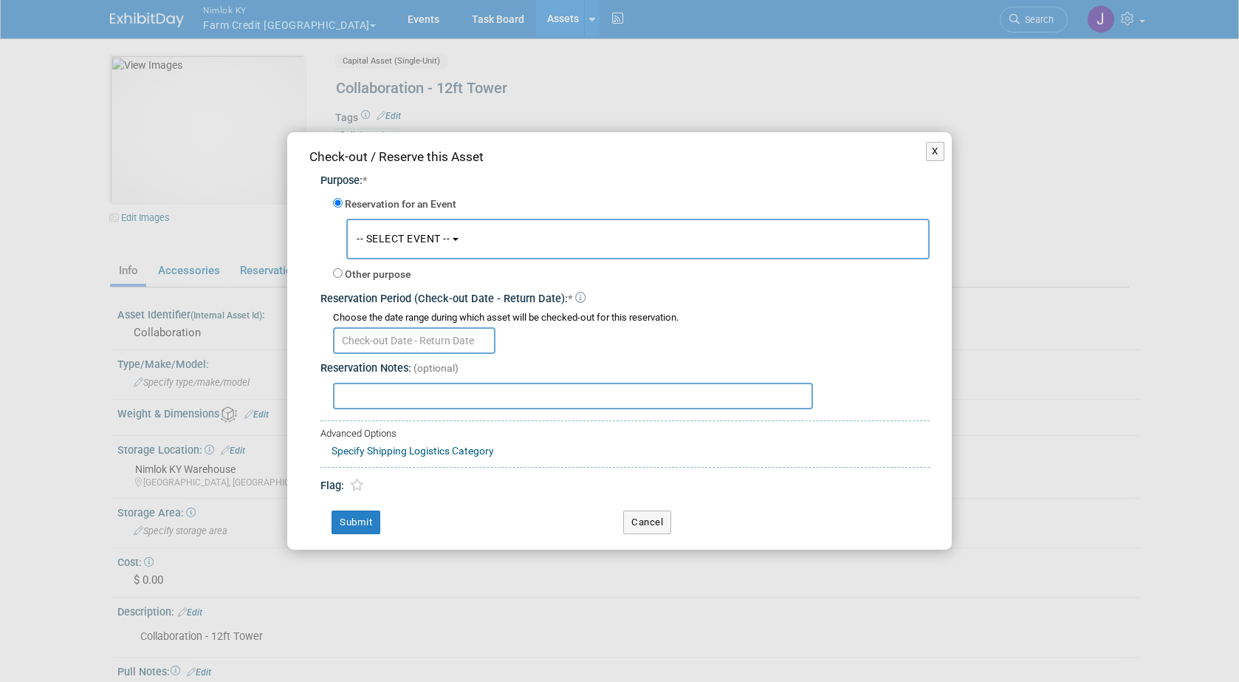
click at [395, 240] on span "-- SELECT EVENT --" at bounding box center [403, 239] width 93 height 12
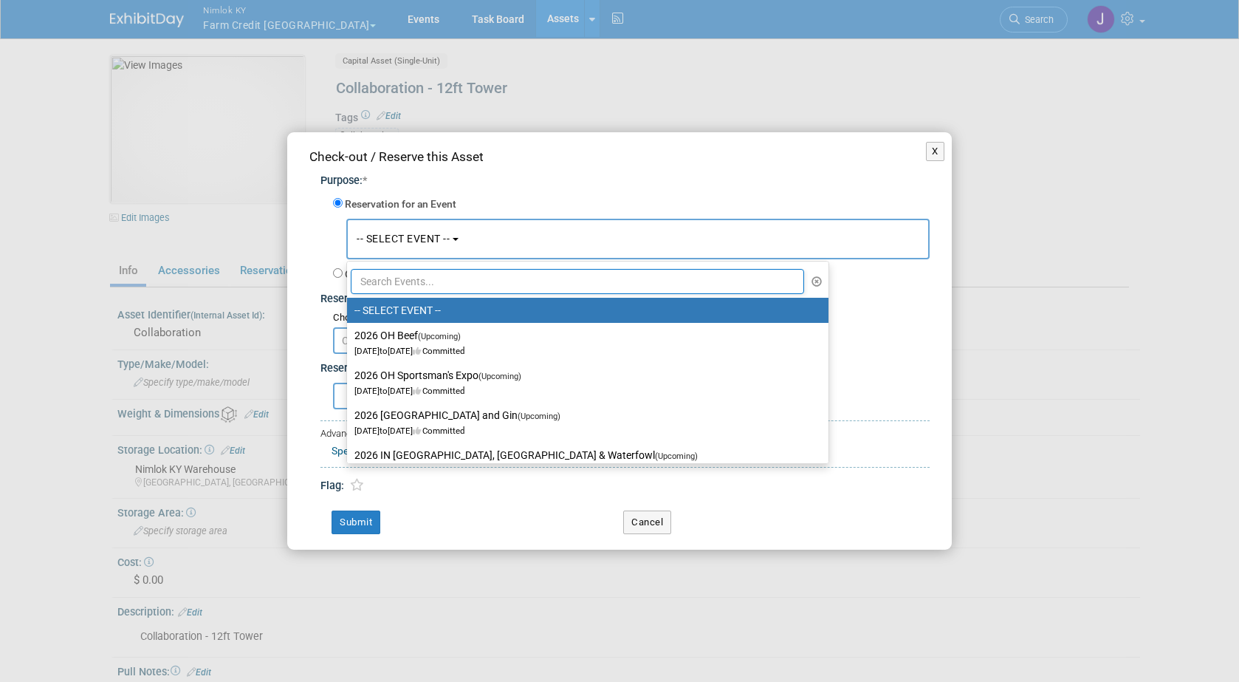
click at [436, 281] on input "text" at bounding box center [577, 281] width 453 height 25
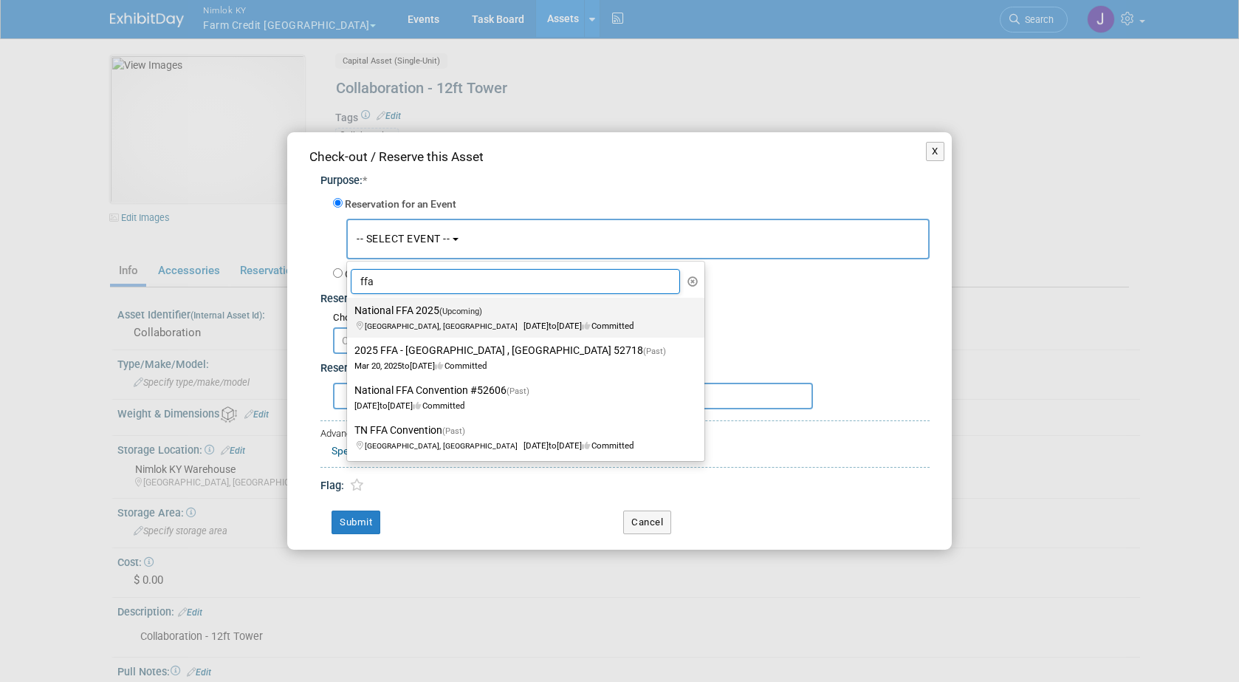
type input "ffa"
click at [430, 313] on label "National FFA 2025 (Upcoming) [GEOGRAPHIC_DATA], IN [DATE] to [DATE] Committed" at bounding box center [521, 318] width 335 height 34
click at [349, 313] on input "National FFA 2025 (Upcoming) [GEOGRAPHIC_DATA], IN [DATE] to [DATE] Committed" at bounding box center [345, 311] width 10 height 10
select select "11142014"
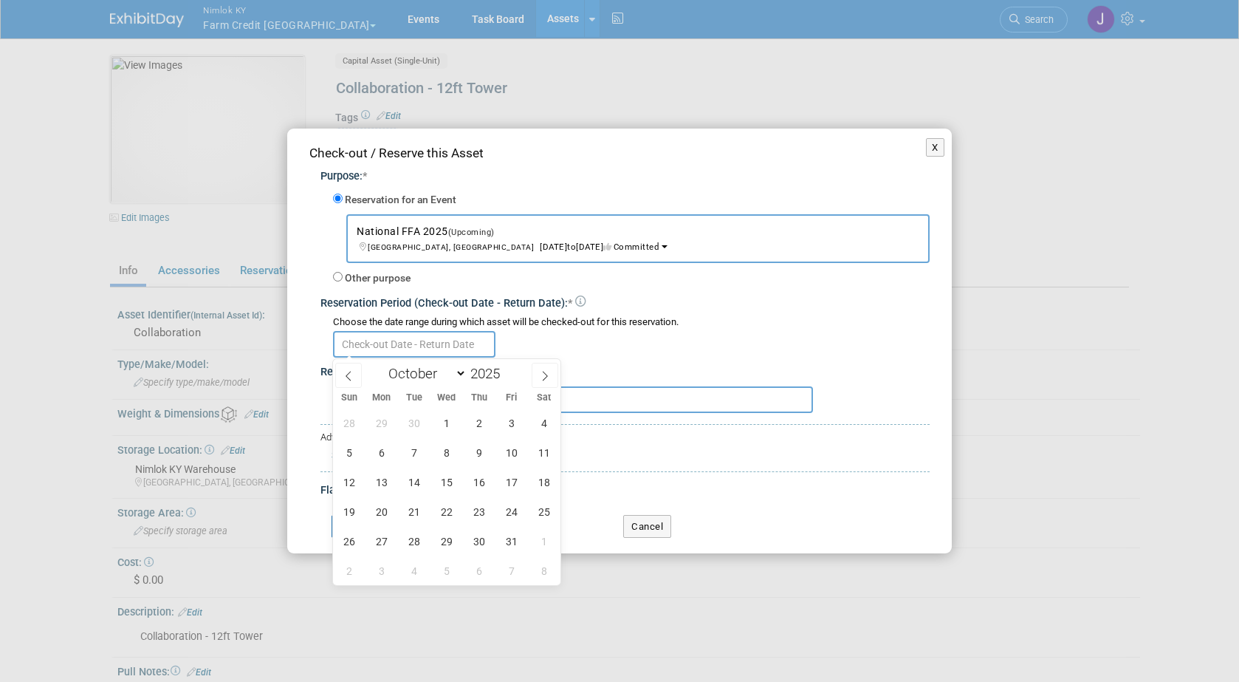
click at [409, 345] on input "text" at bounding box center [414, 344] width 162 height 27
click at [352, 377] on icon at bounding box center [348, 376] width 10 height 10
select select "8"
click at [503, 483] on span "19" at bounding box center [511, 481] width 29 height 29
type input "[DATE]"
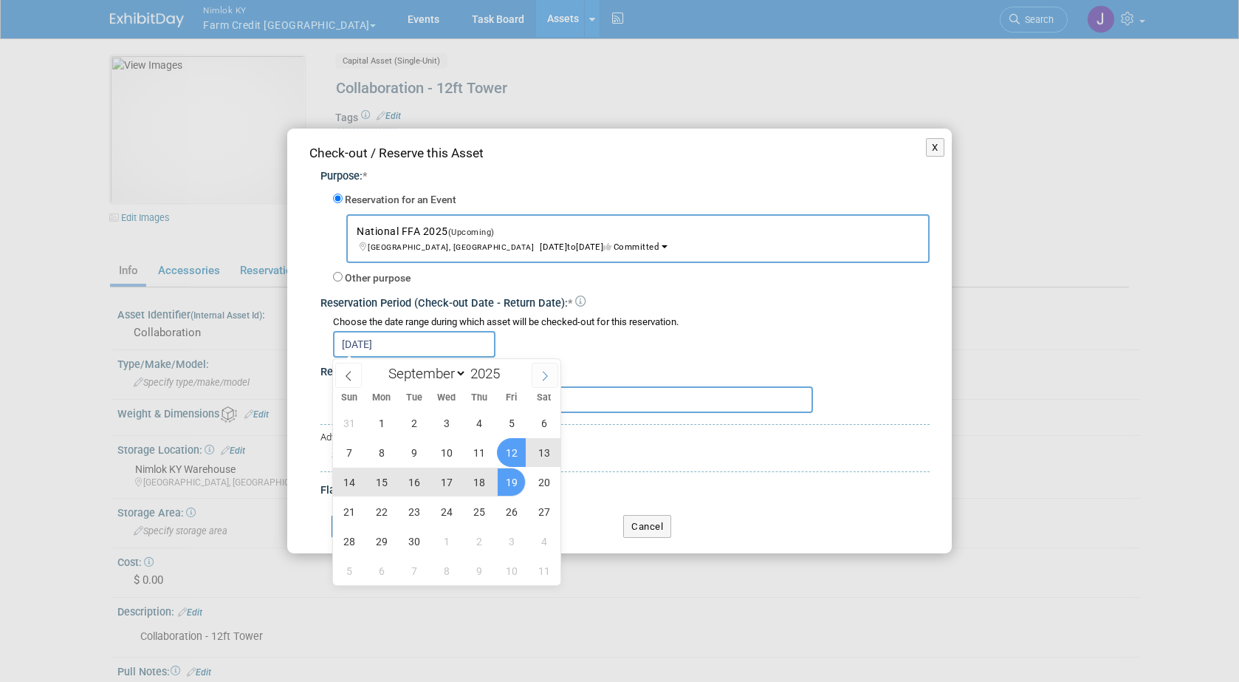
click at [552, 377] on span at bounding box center [545, 375] width 27 height 25
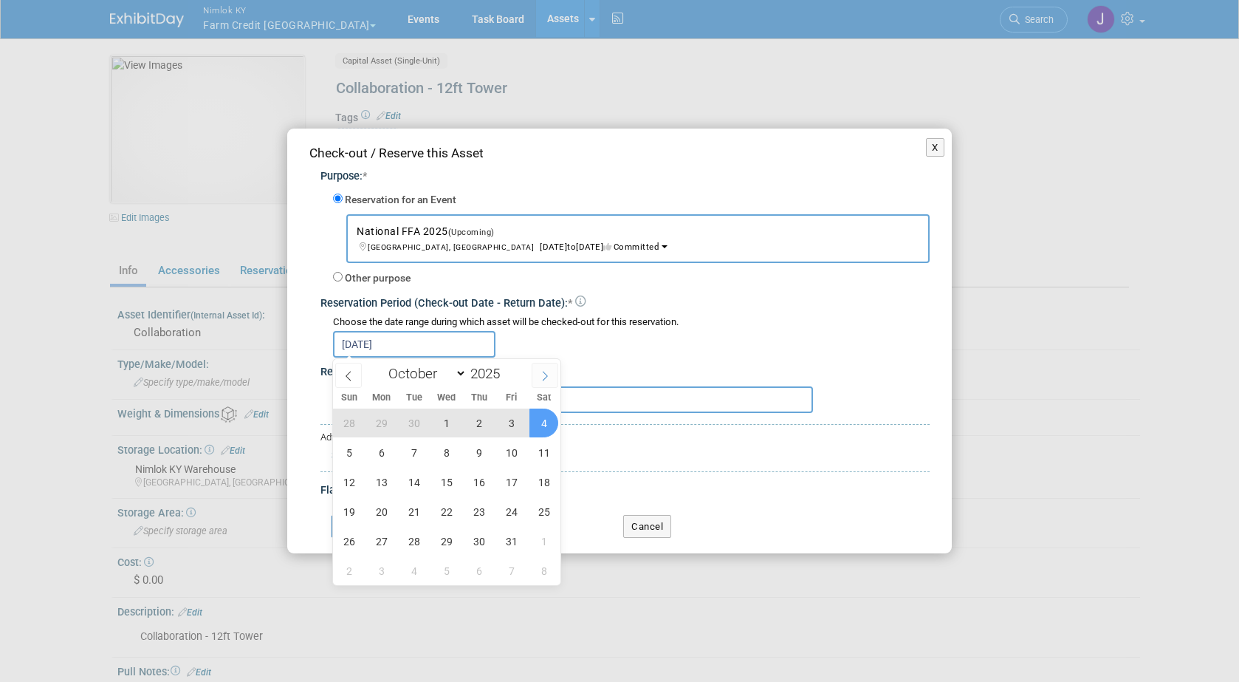
click at [548, 384] on span at bounding box center [545, 375] width 27 height 25
select select "10"
click at [509, 453] on span "7" at bounding box center [511, 452] width 29 height 29
type input "Sep 19, 2025 to Nov 7, 2025"
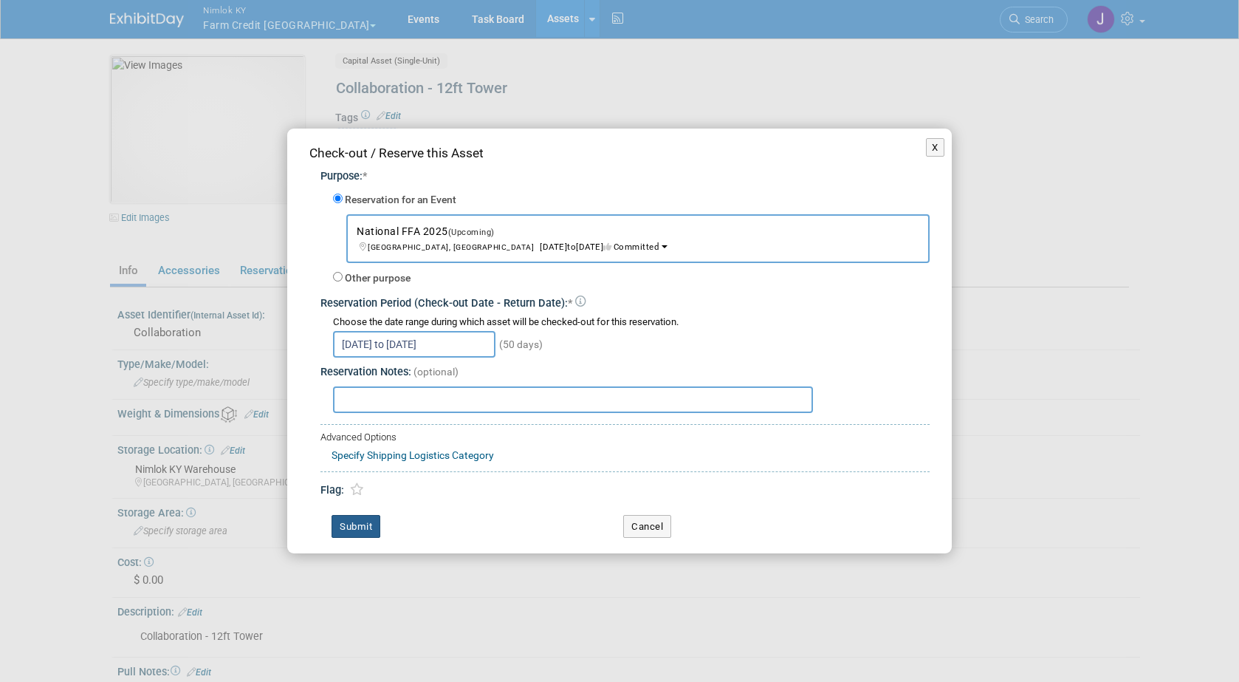
click at [365, 527] on button "Submit" at bounding box center [356, 527] width 49 height 24
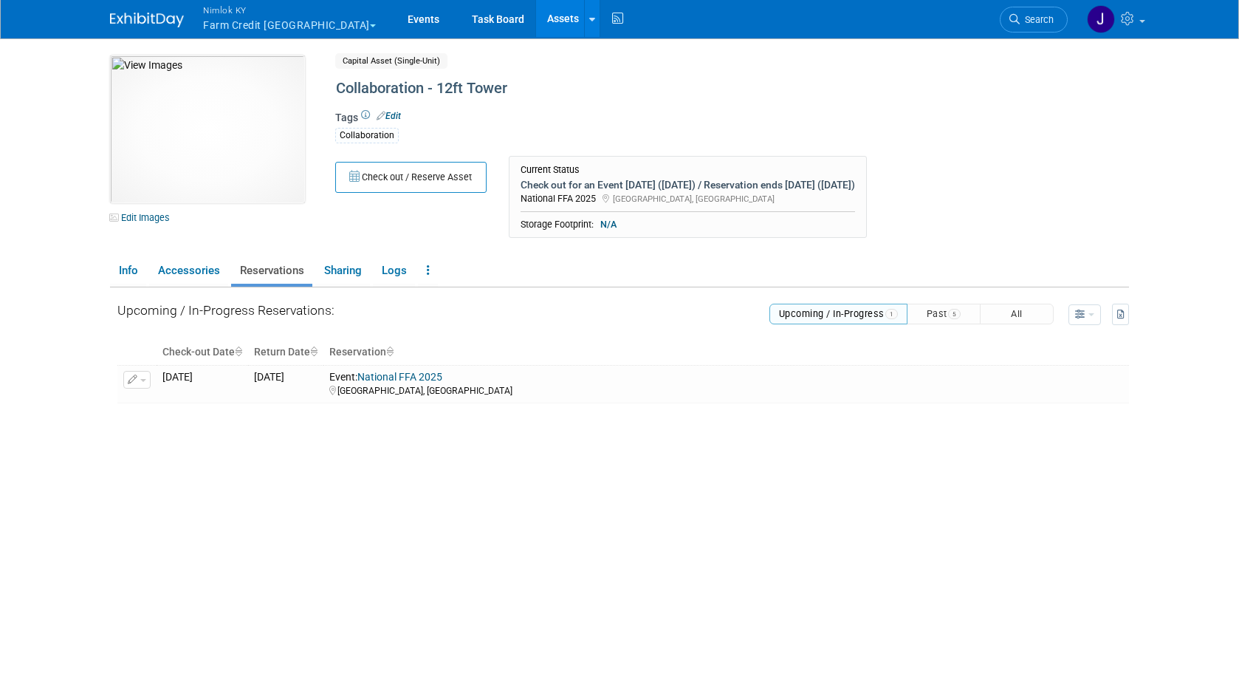
click at [536, 11] on link "Assets" at bounding box center [563, 18] width 54 height 37
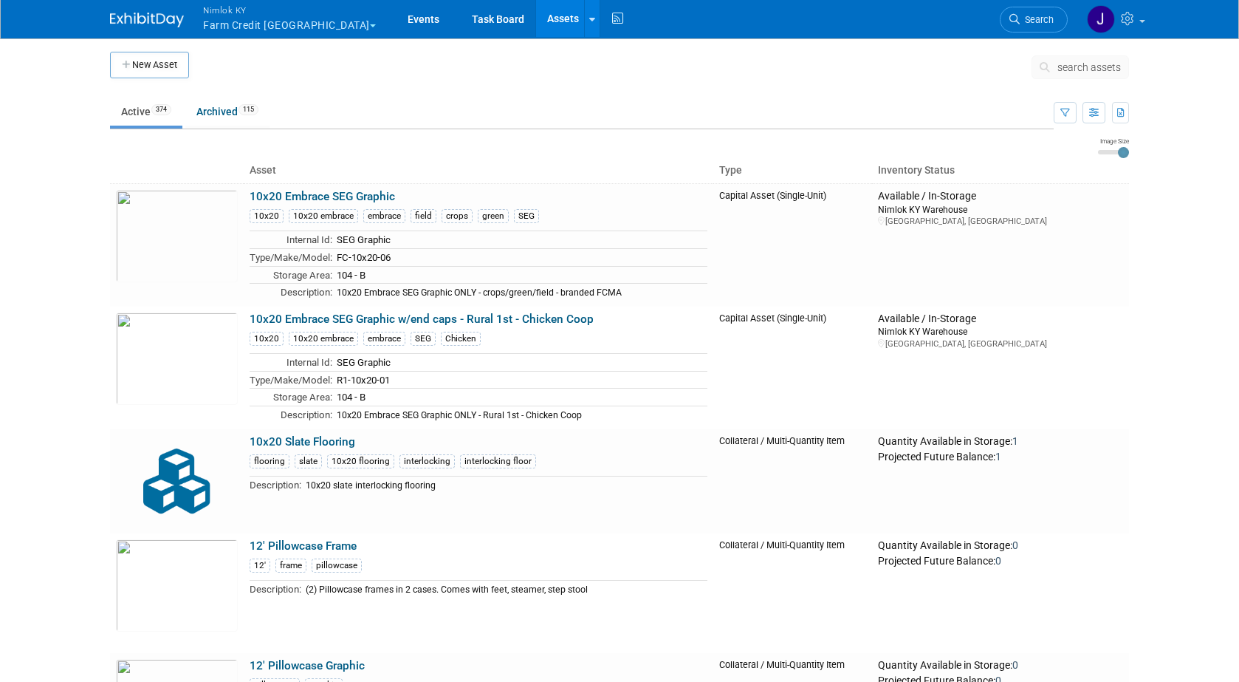
click at [536, 19] on link "Assets" at bounding box center [563, 18] width 54 height 37
click at [1074, 64] on span "search assets" at bounding box center [1089, 67] width 64 height 12
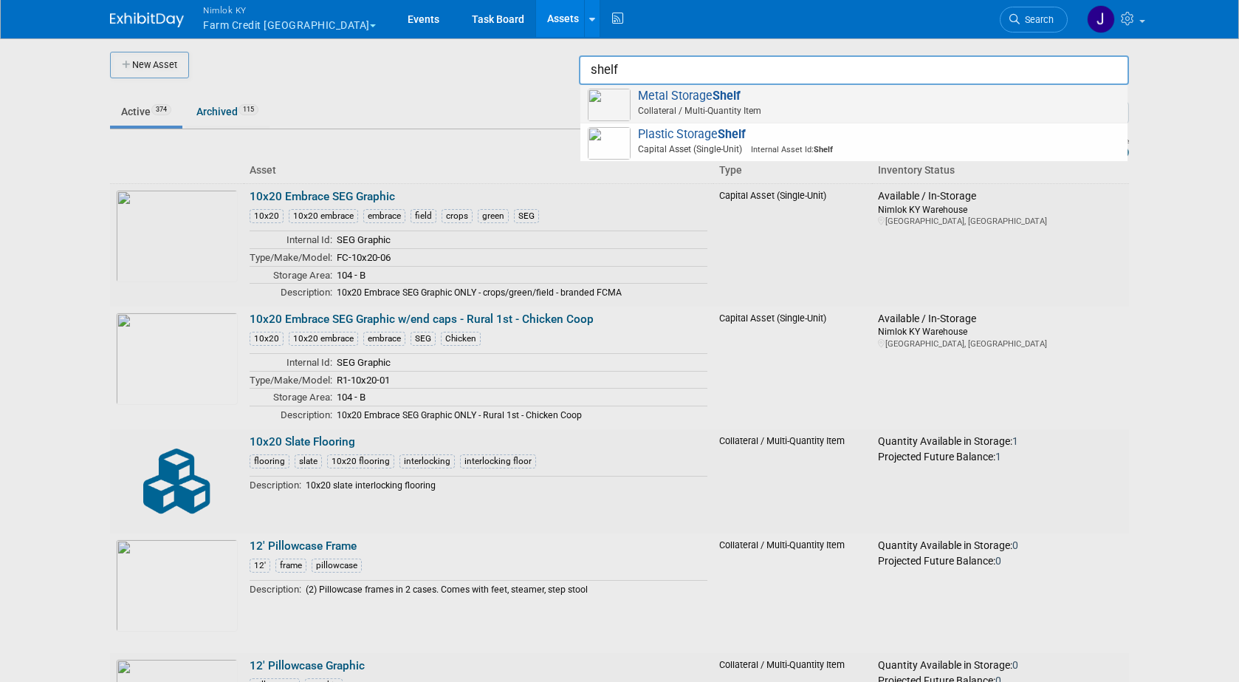
click at [762, 102] on span "Metal Storage Shelf Collateral / Multi-Quantity Item" at bounding box center [854, 104] width 532 height 30
type input "Metal Storage Shelf"
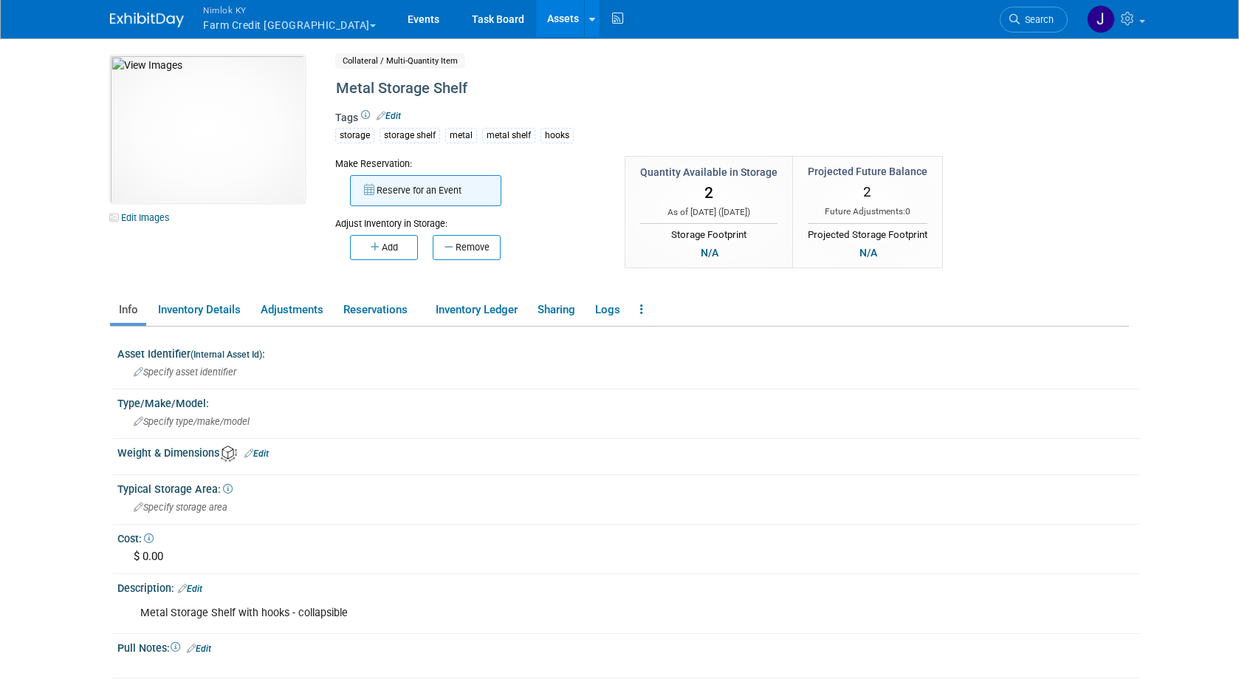
click at [442, 198] on button "Reserve for an Event" at bounding box center [425, 190] width 151 height 31
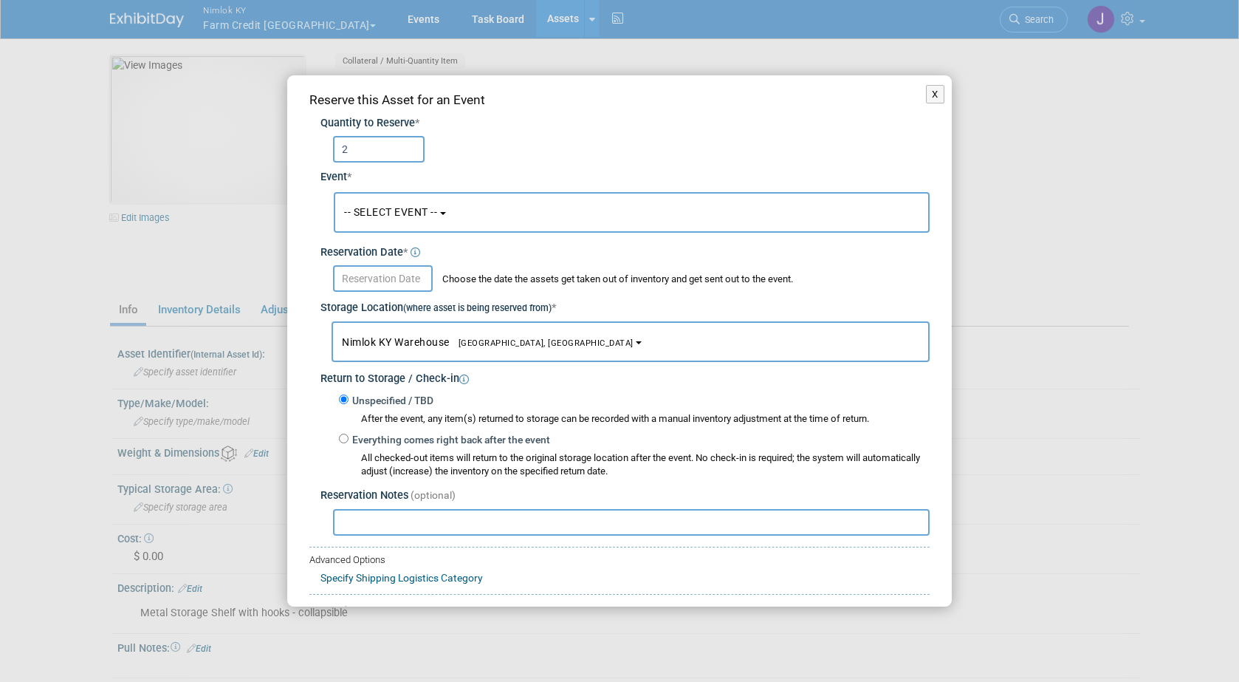
type input "2"
click at [415, 208] on span "-- SELECT EVENT --" at bounding box center [390, 212] width 93 height 12
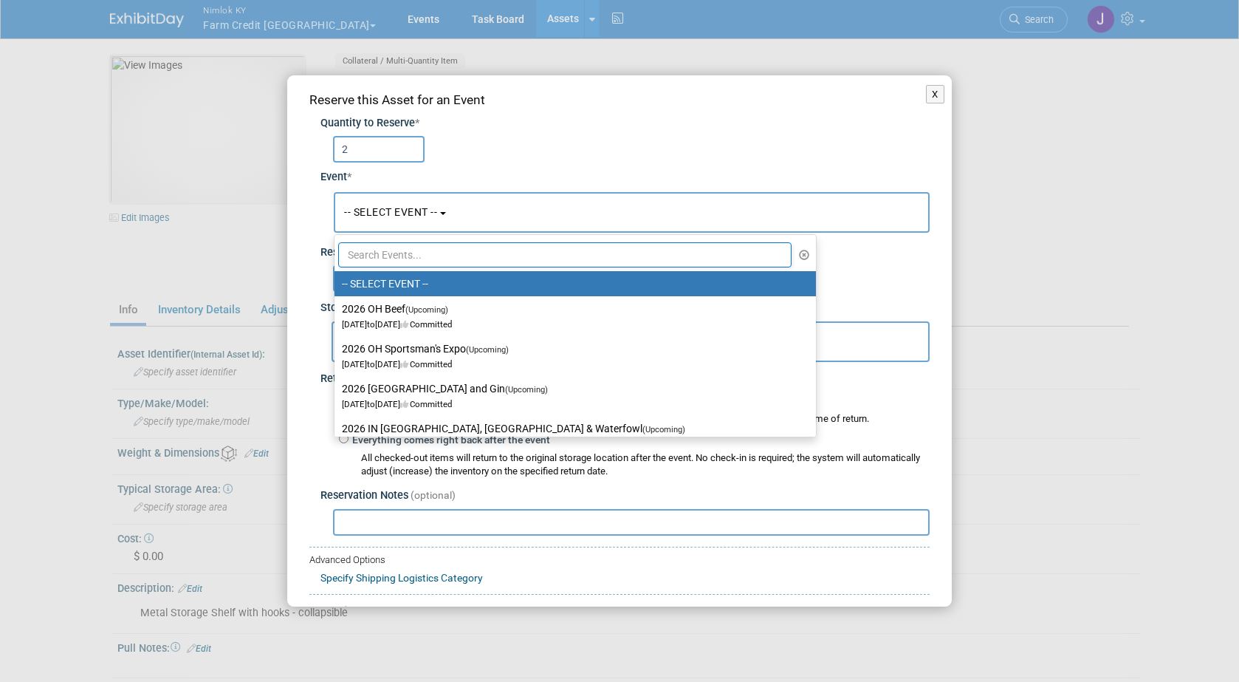
click at [416, 256] on input "text" at bounding box center [564, 254] width 453 height 25
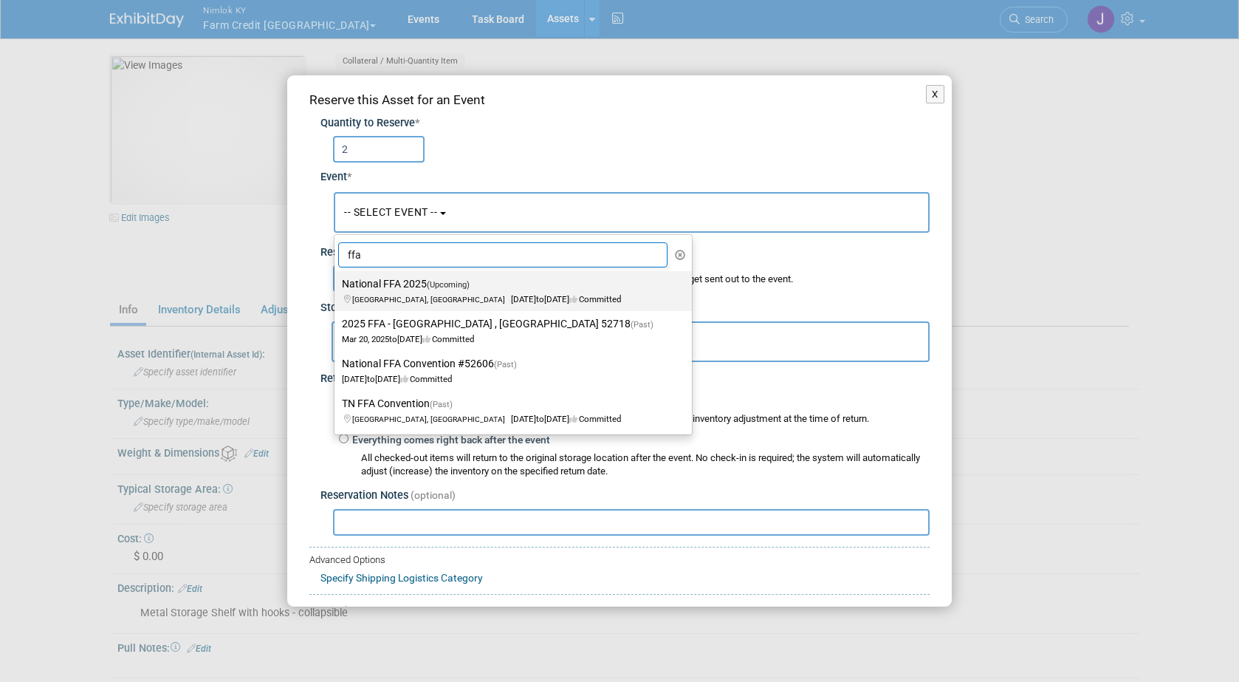
type input "ffa"
click at [425, 288] on label "National FFA 2025 (Upcoming) [GEOGRAPHIC_DATA], IN [DATE] to [DATE] Committed" at bounding box center [509, 291] width 335 height 34
click at [337, 288] on input "National FFA 2025 (Upcoming) [GEOGRAPHIC_DATA], IN [DATE] to [DATE] Committed" at bounding box center [332, 284] width 10 height 10
select select "11142014"
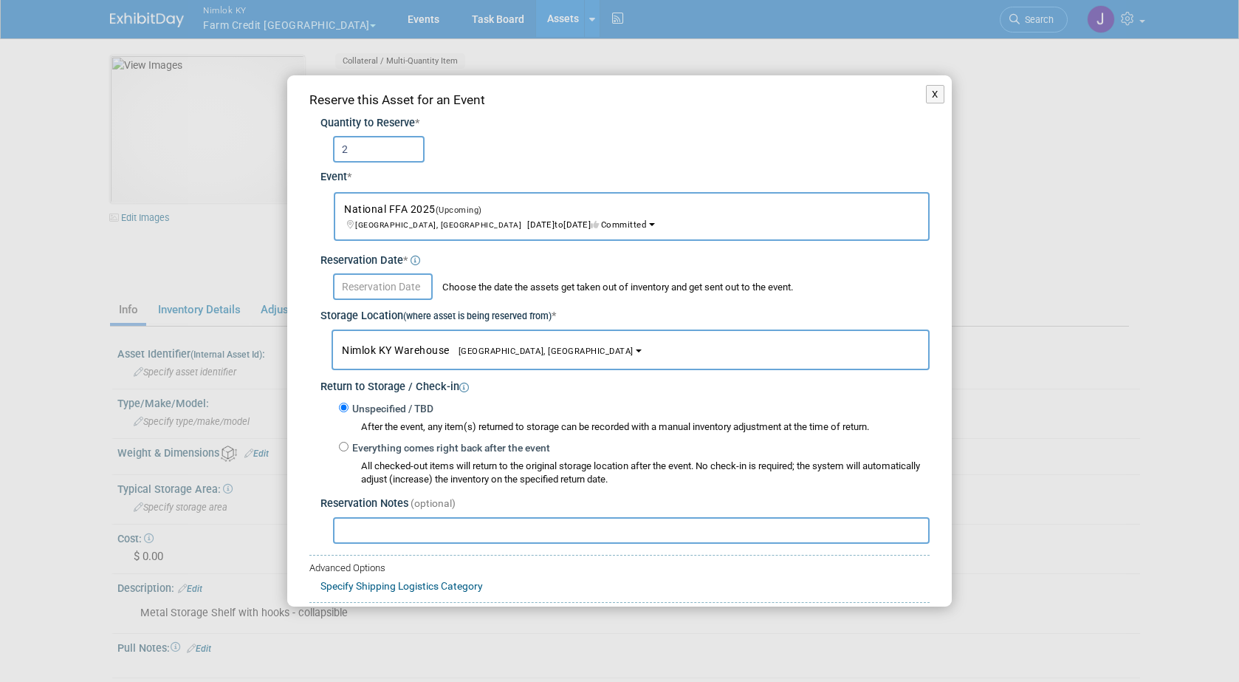
click at [404, 286] on input "text" at bounding box center [383, 286] width 100 height 27
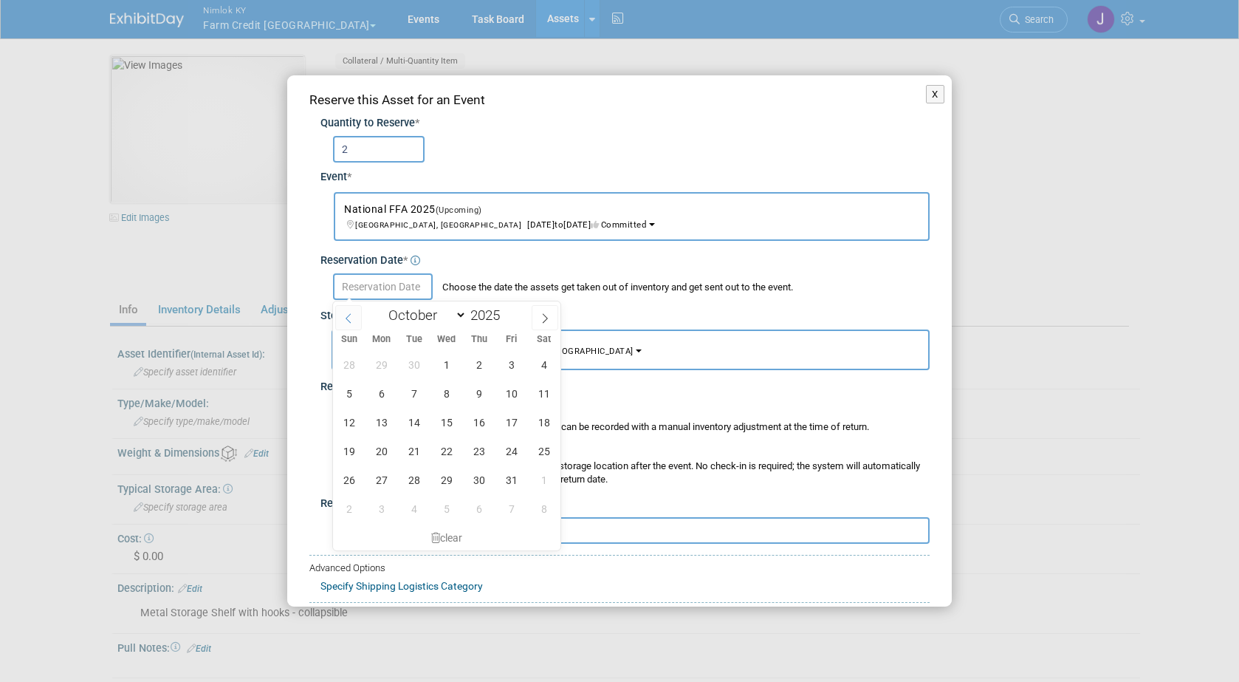
click at [347, 307] on span at bounding box center [348, 317] width 27 height 25
select select "8"
click at [504, 416] on span "19" at bounding box center [511, 422] width 29 height 29
type input "[DATE]"
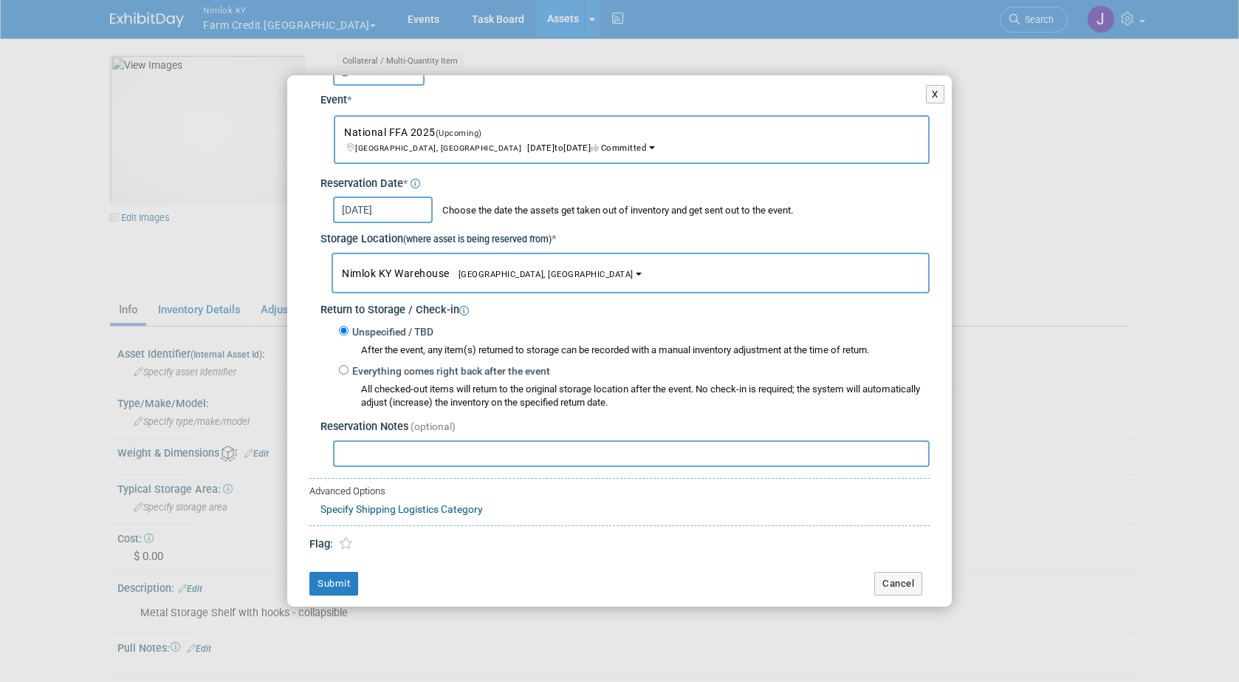
scroll to position [81, 0]
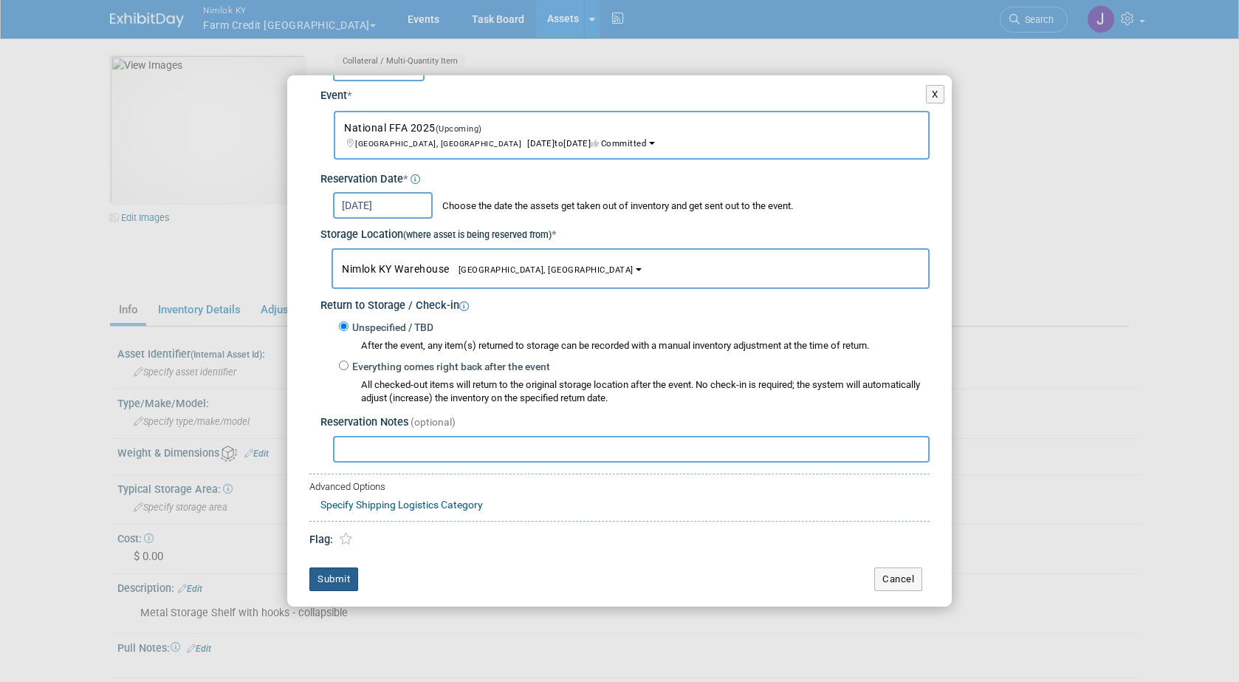
click at [324, 578] on button "Submit" at bounding box center [333, 579] width 49 height 24
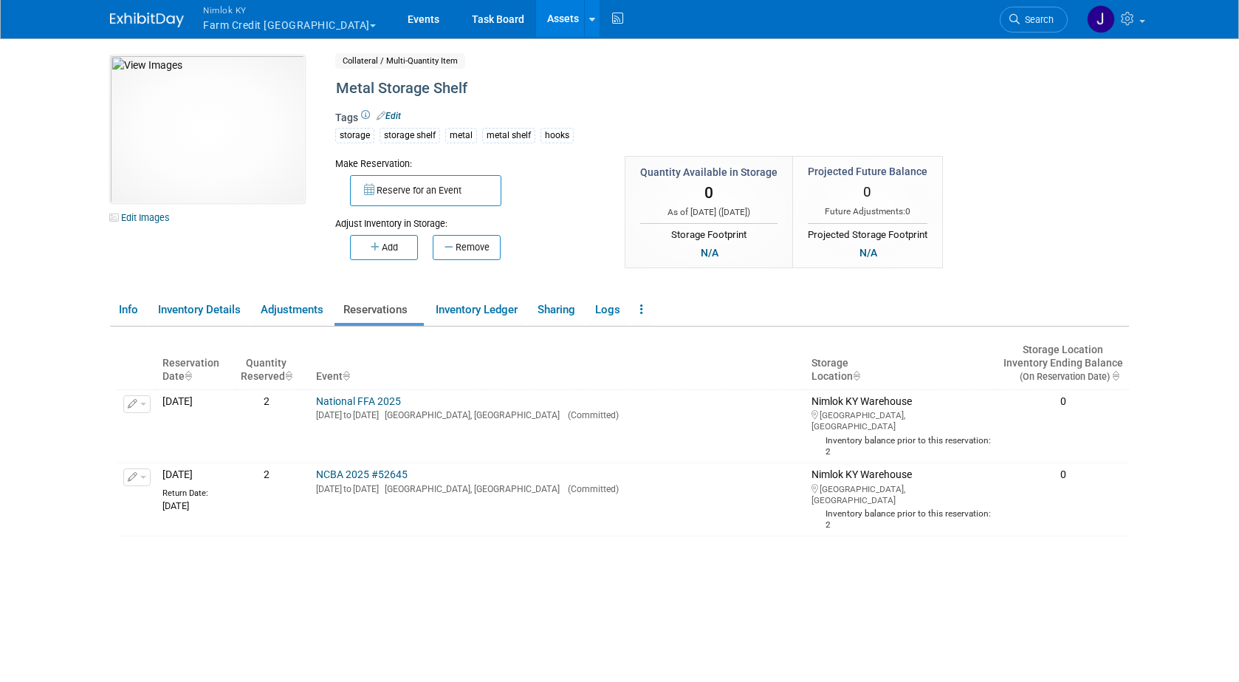
click at [536, 12] on link "Assets" at bounding box center [563, 18] width 54 height 37
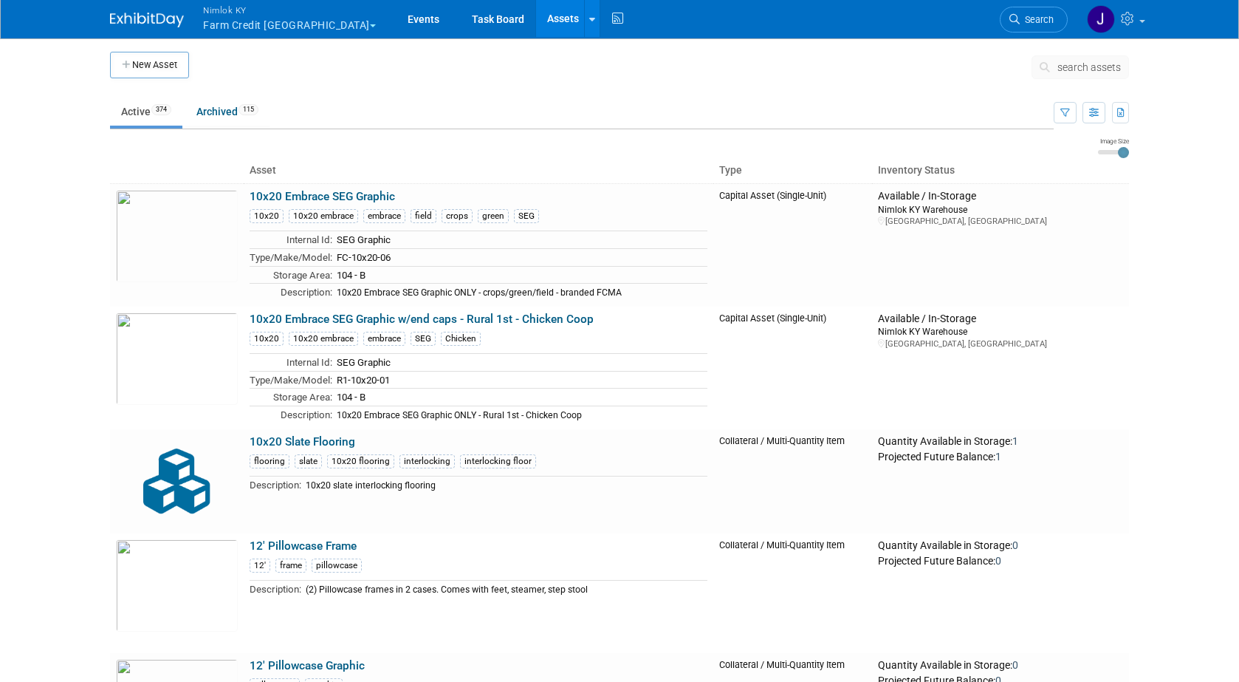
click at [1061, 66] on span "search assets" at bounding box center [1089, 67] width 64 height 12
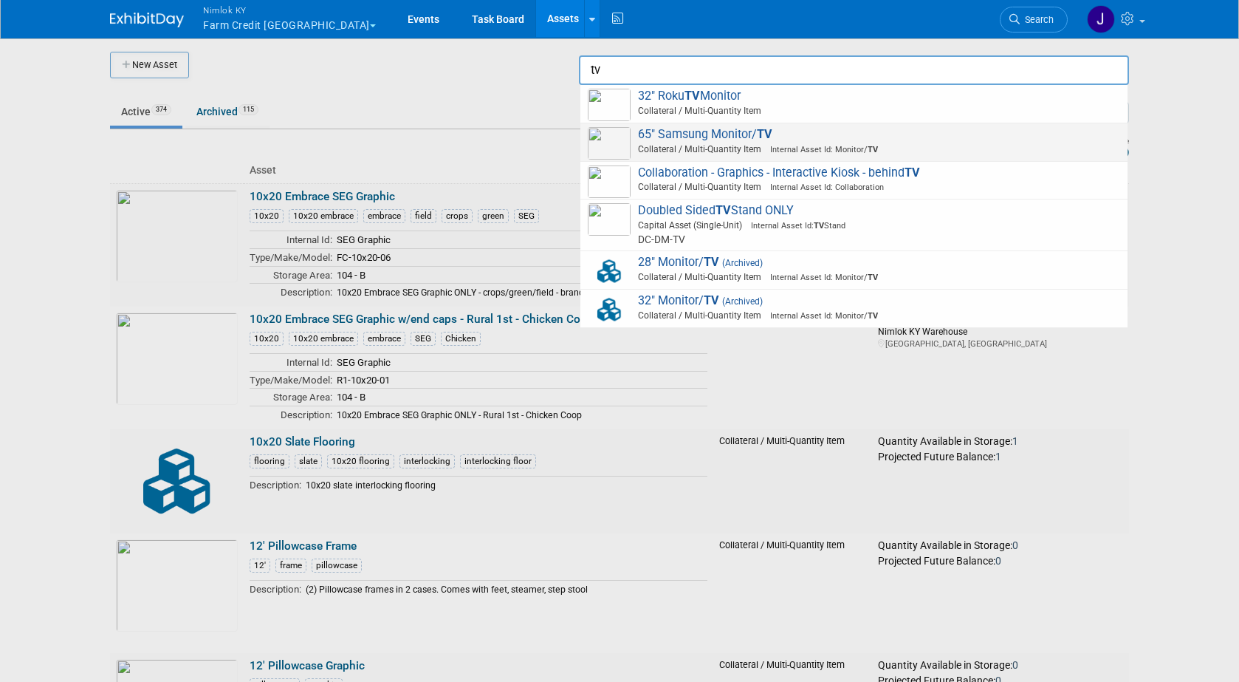
click at [748, 137] on span "65" Samsung Monitor/ TV Collateral / Multi-Quantity Item Internal Asset Id: Mon…" at bounding box center [854, 142] width 532 height 30
type input "65" Samsung Monitor/TV"
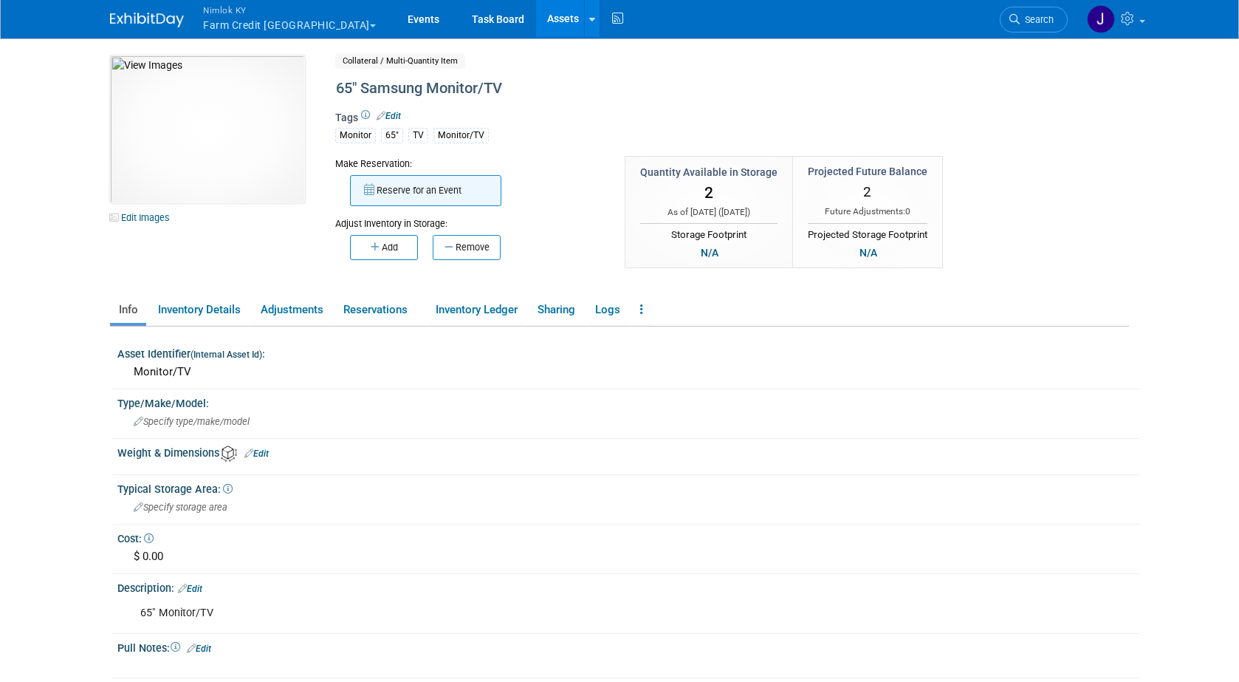
click at [442, 203] on button "Reserve for an Event" at bounding box center [425, 190] width 151 height 31
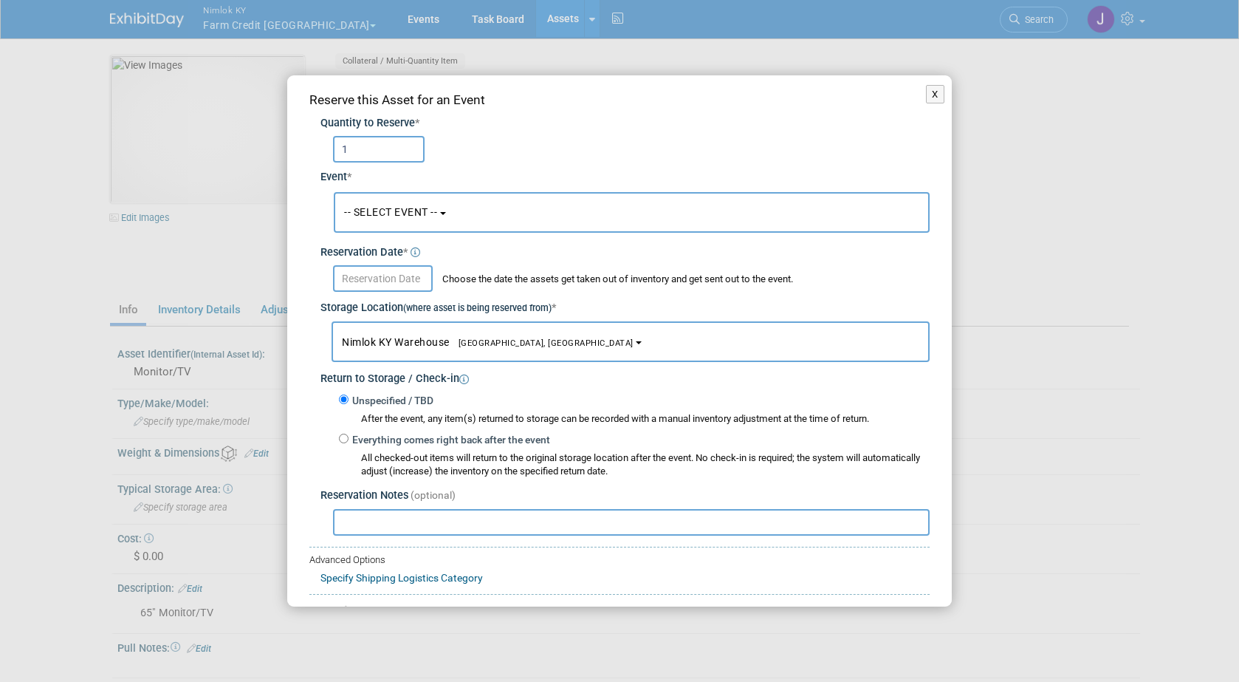
type input "1"
click at [423, 207] on span "-- SELECT EVENT --" at bounding box center [390, 212] width 93 height 12
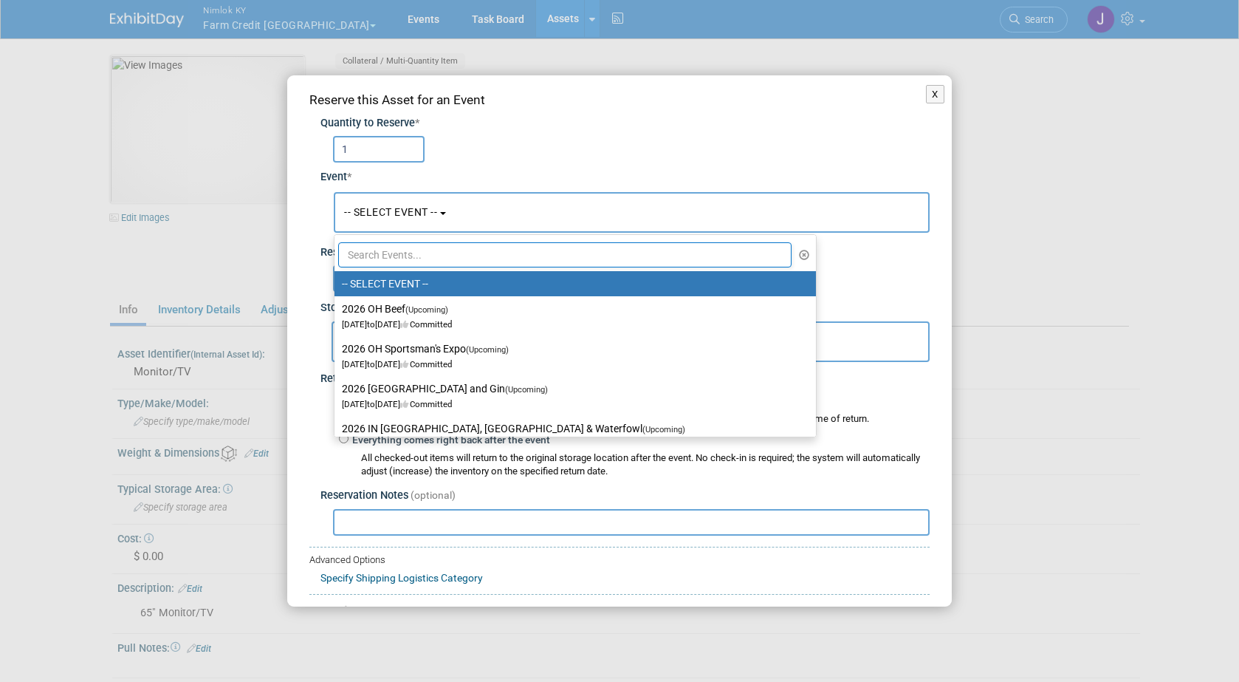
click at [433, 261] on input "text" at bounding box center [564, 254] width 453 height 25
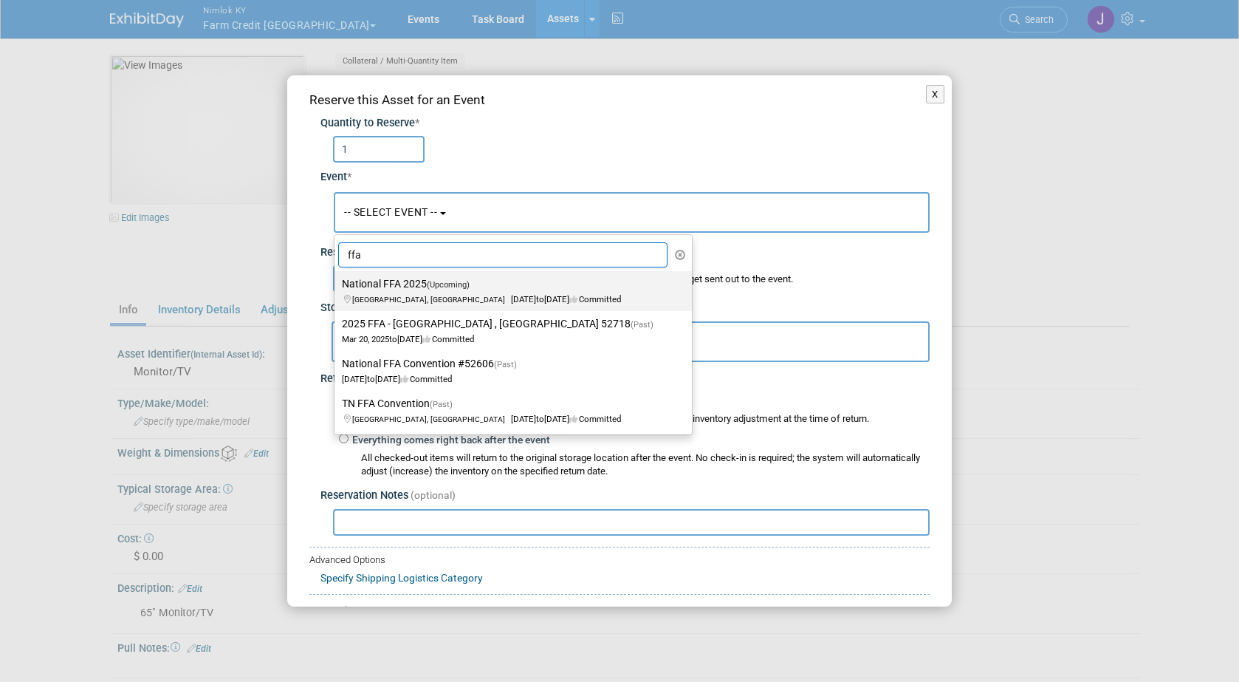
type input "ffa"
click at [430, 285] on span "(Upcoming)" at bounding box center [448, 285] width 43 height 10
click at [337, 285] on input "National FFA 2025 (Upcoming) [GEOGRAPHIC_DATA], IN [DATE] to [DATE] Committed" at bounding box center [332, 284] width 10 height 10
select select "11142014"
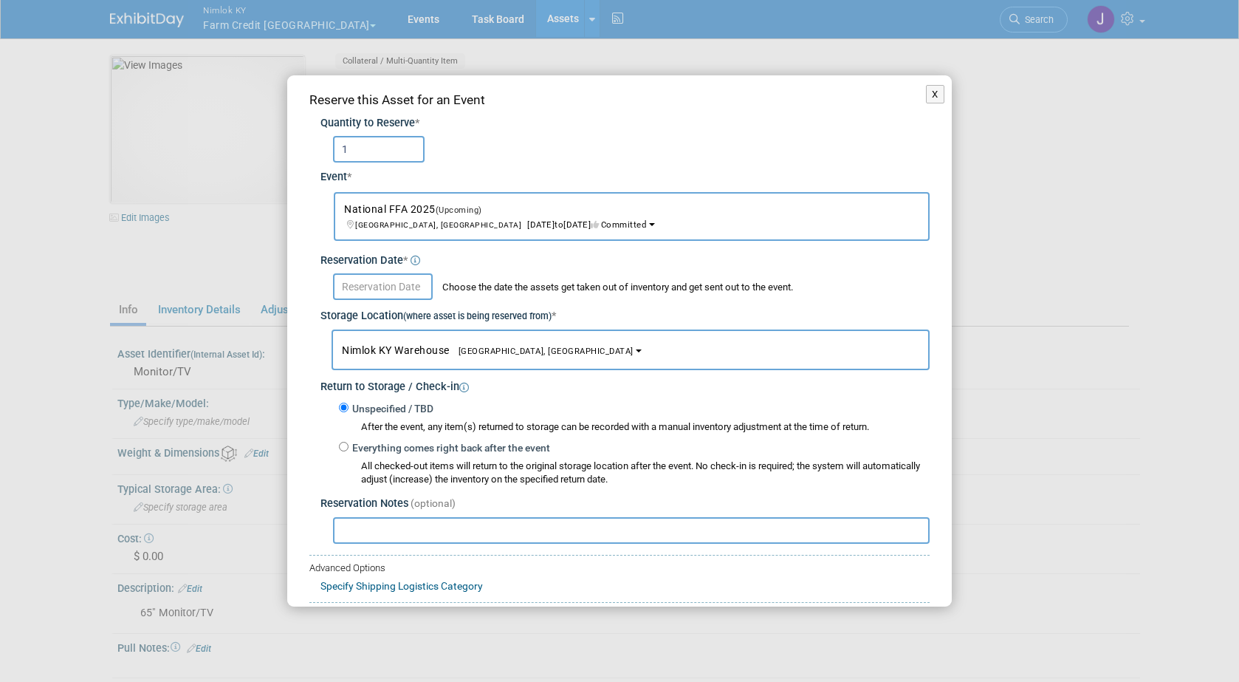
click at [420, 288] on input "text" at bounding box center [383, 286] width 100 height 27
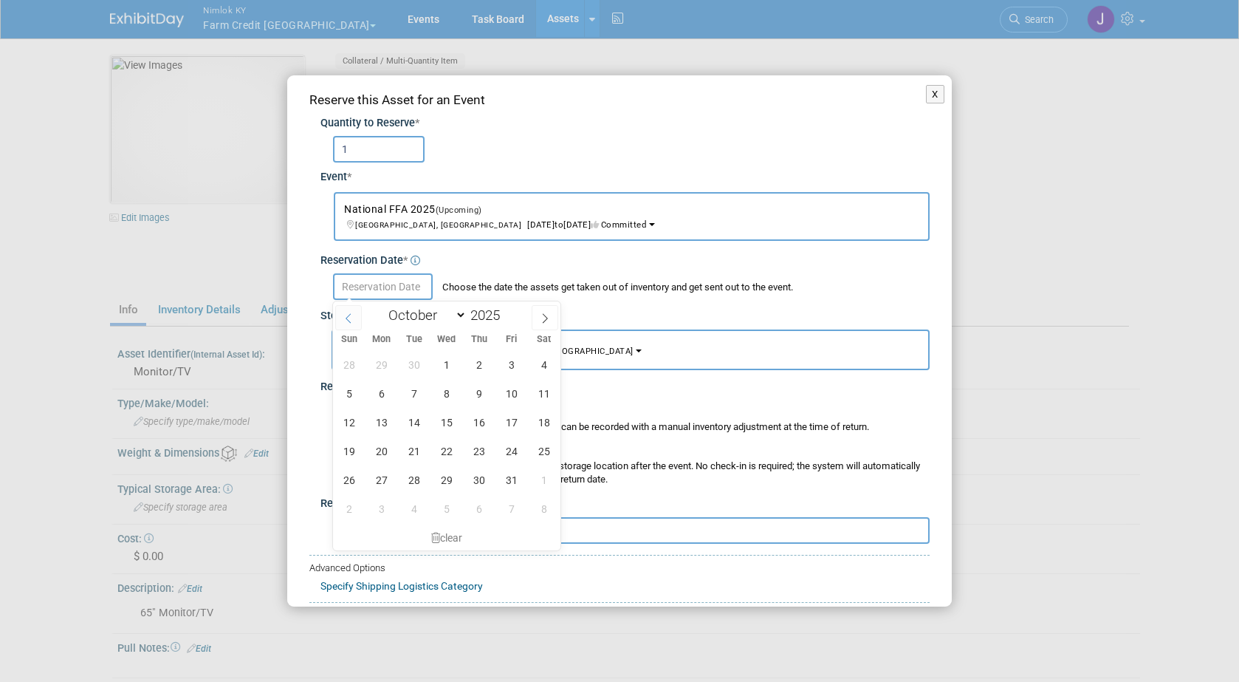
click at [349, 318] on icon at bounding box center [348, 318] width 10 height 10
select select "8"
click at [508, 419] on span "19" at bounding box center [511, 422] width 29 height 29
type input "[DATE]"
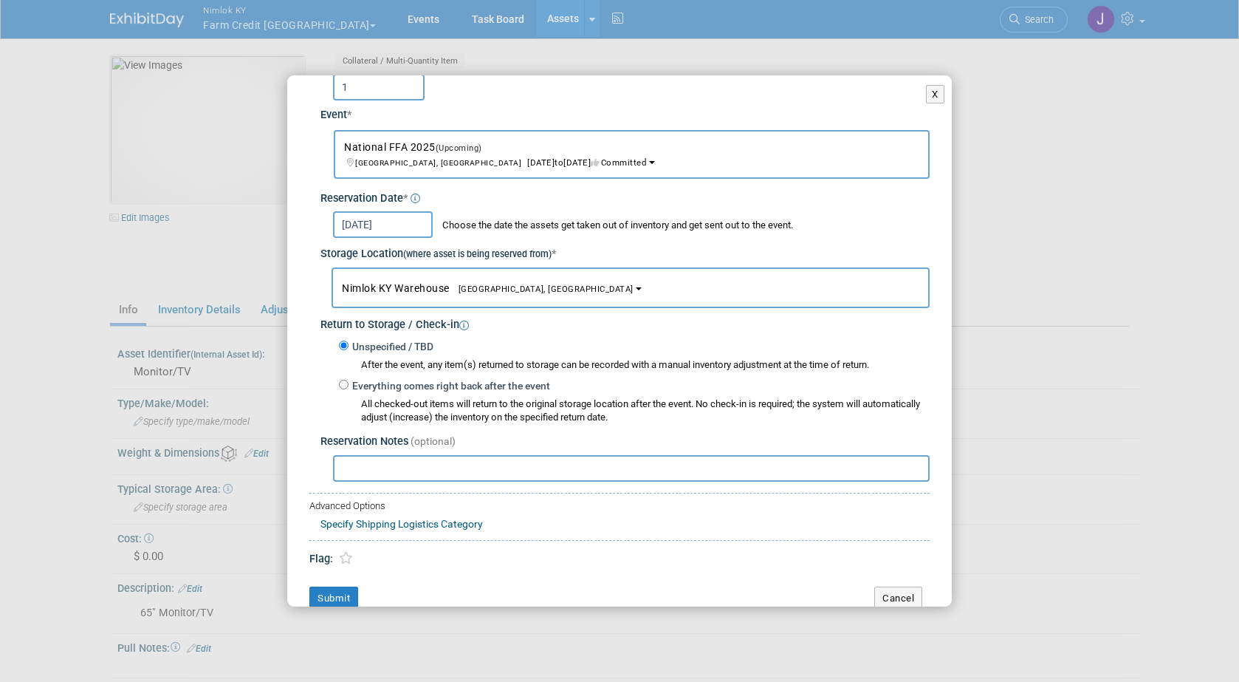
scroll to position [81, 0]
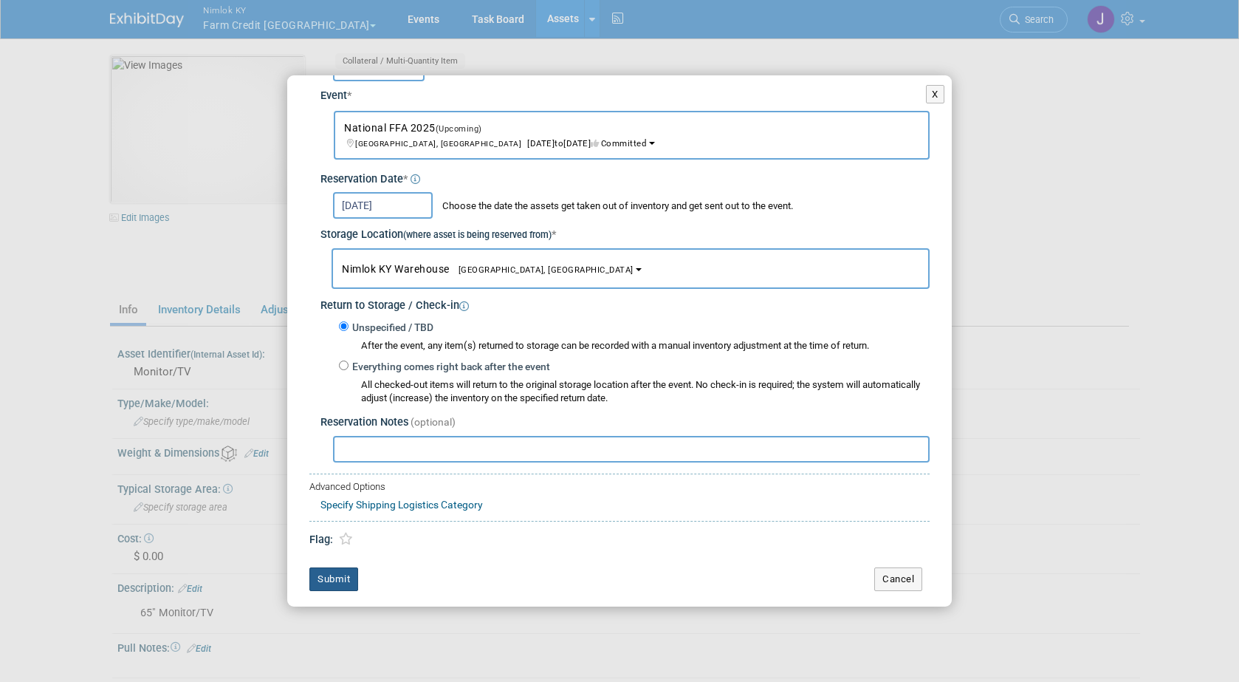
click at [330, 577] on button "Submit" at bounding box center [333, 579] width 49 height 24
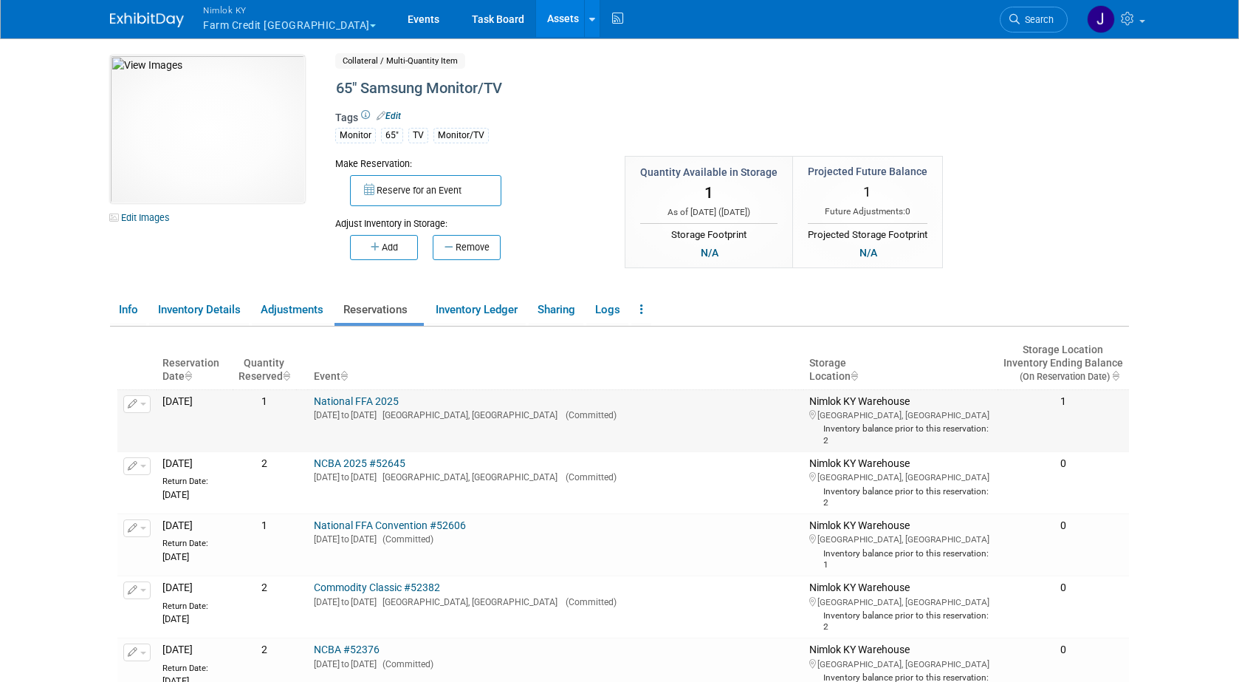
click at [399, 402] on link "National FFA 2025" at bounding box center [356, 401] width 85 height 12
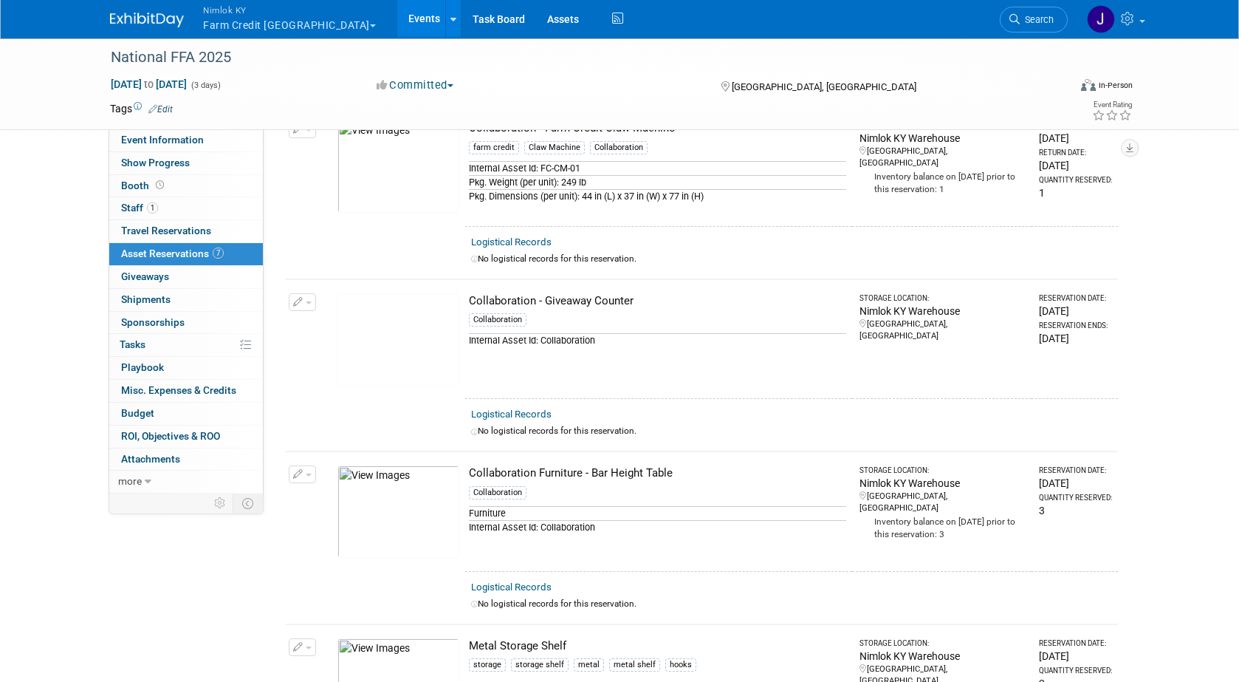
scroll to position [613, 0]
click at [677, 452] on td "Collaboration Furniture - Bar Height Table Collaboration Furniture Internal Ass…" at bounding box center [658, 512] width 387 height 120
click at [679, 472] on div "Collaboration Furniture - Bar Height Table" at bounding box center [657, 474] width 377 height 16
drag, startPoint x: 676, startPoint y: 473, endPoint x: 470, endPoint y: 478, distance: 206.8
click at [470, 478] on div "Collaboration Furniture - Bar Height Table" at bounding box center [657, 474] width 377 height 16
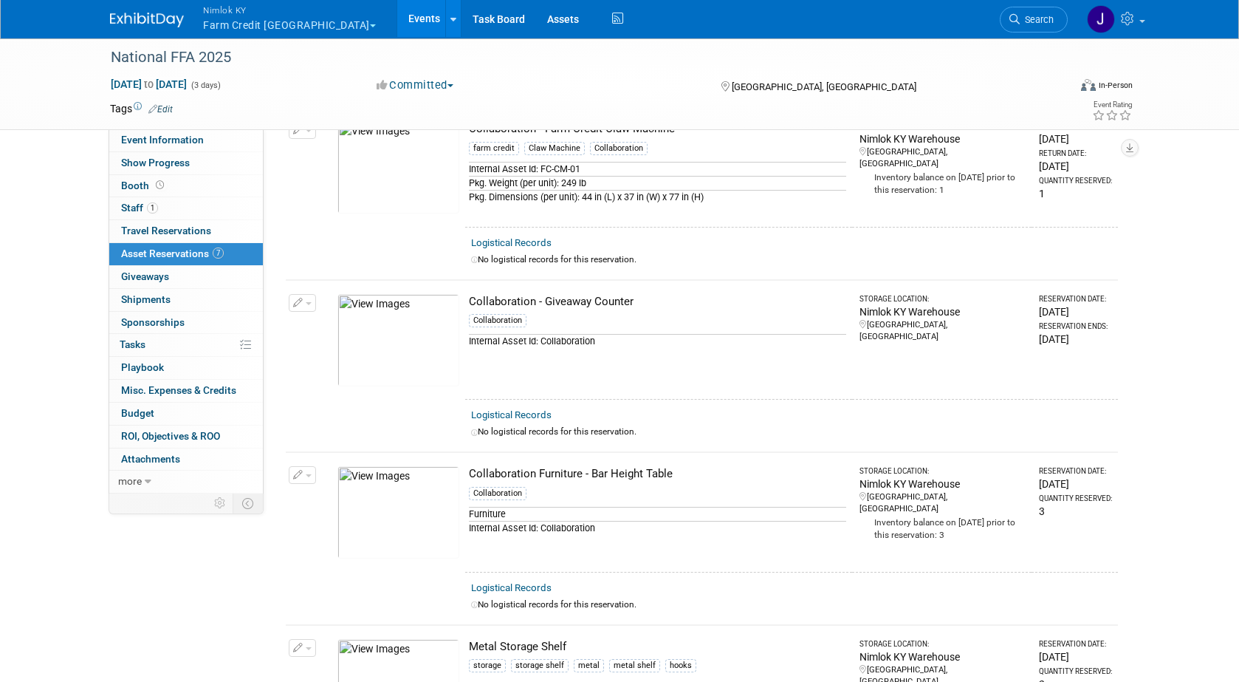
copy div "Collaboration Furniture - Bar Height Table"
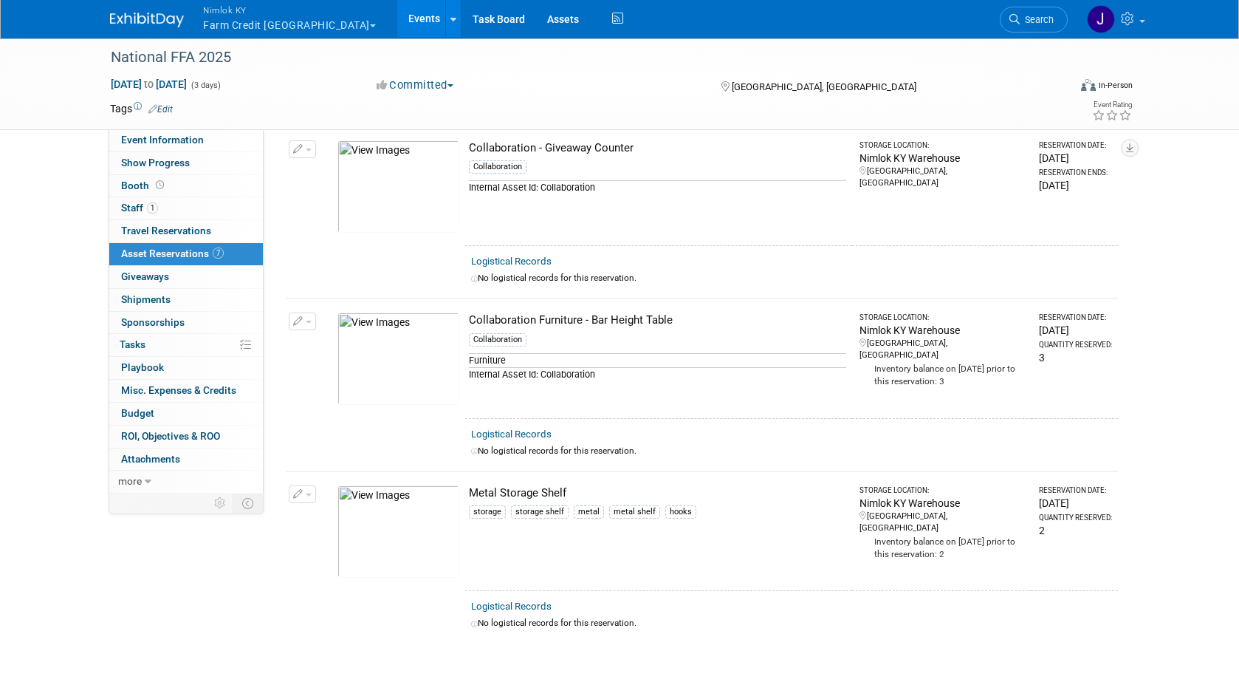
scroll to position [766, 0]
drag, startPoint x: 569, startPoint y: 490, endPoint x: 470, endPoint y: 498, distance: 99.3
click at [470, 498] on div "Metal Storage Shelf" at bounding box center [657, 494] width 377 height 16
copy div "Metal Storage Shelf"
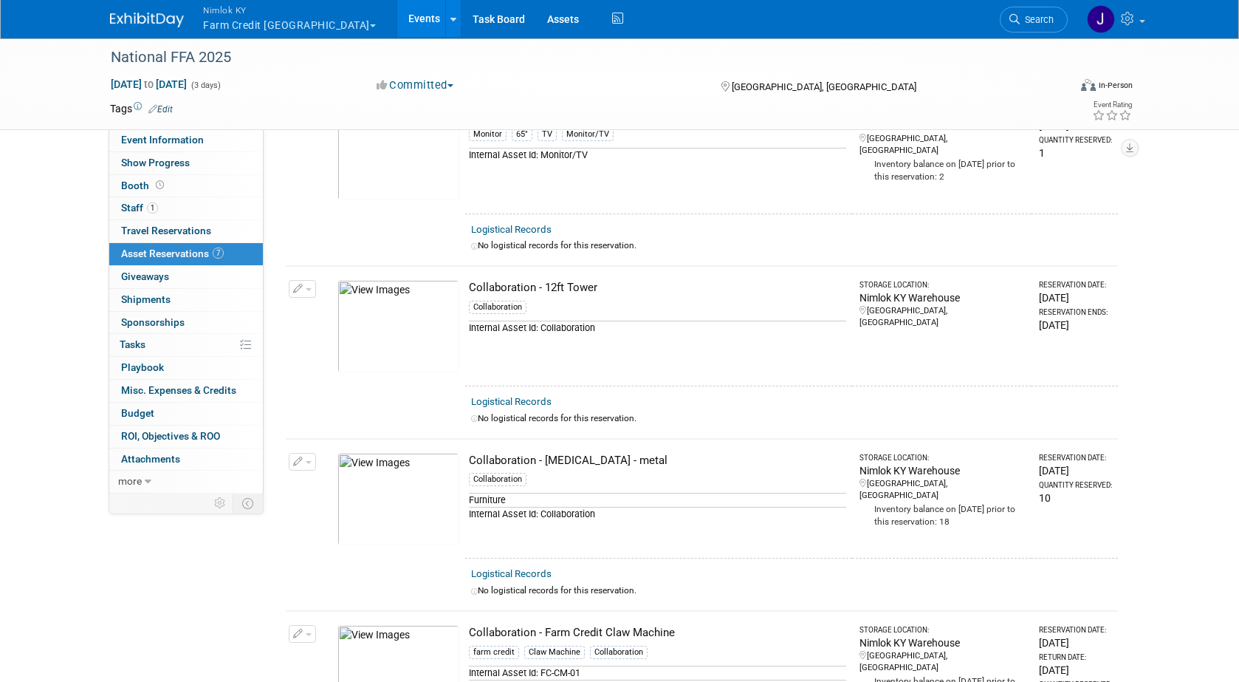
scroll to position [63, 0]
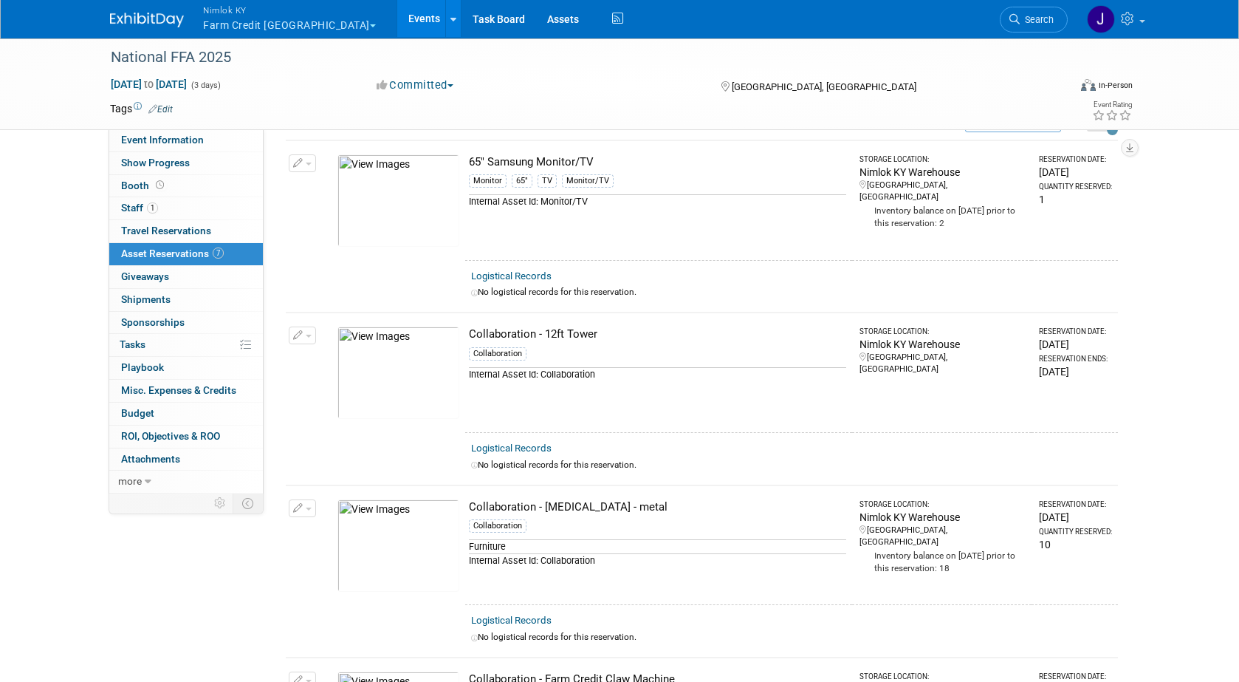
drag, startPoint x: 584, startPoint y: 334, endPoint x: 467, endPoint y: 334, distance: 116.7
click at [467, 334] on td "Collaboration - 12ft Tower Collaboration Internal Asset Id: Collaboration" at bounding box center [658, 372] width 387 height 120
copy div "Collaboration - 12ft Tower"
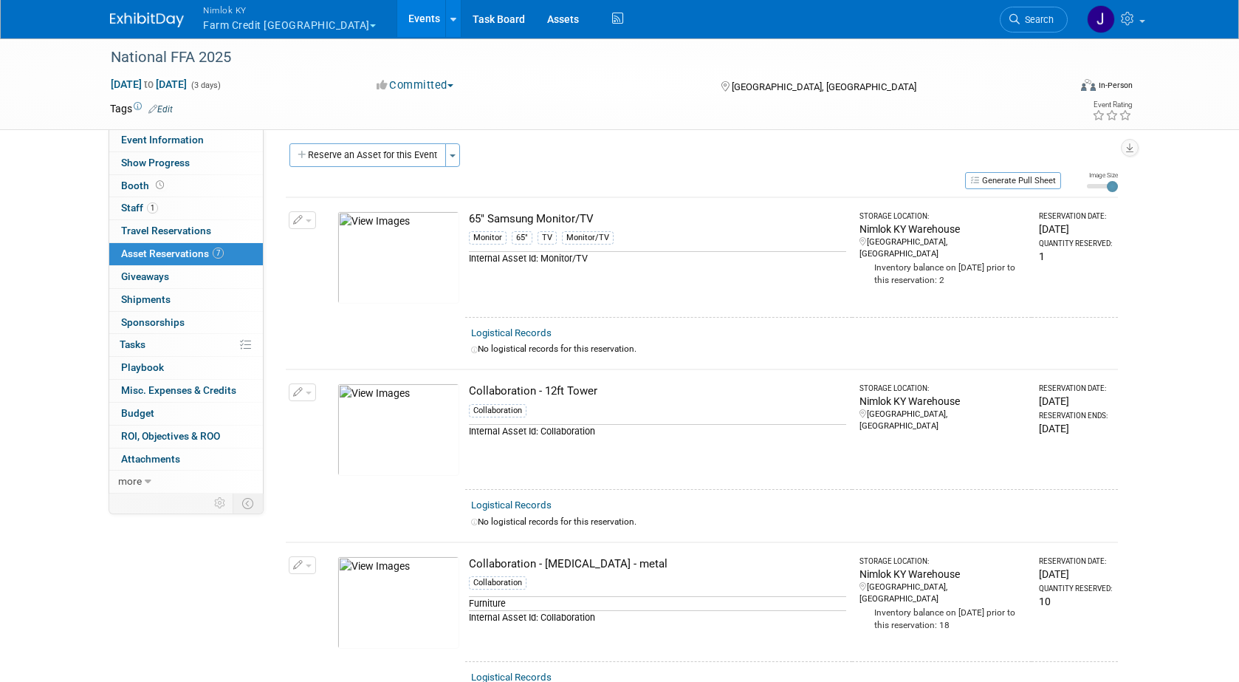
scroll to position [0, 0]
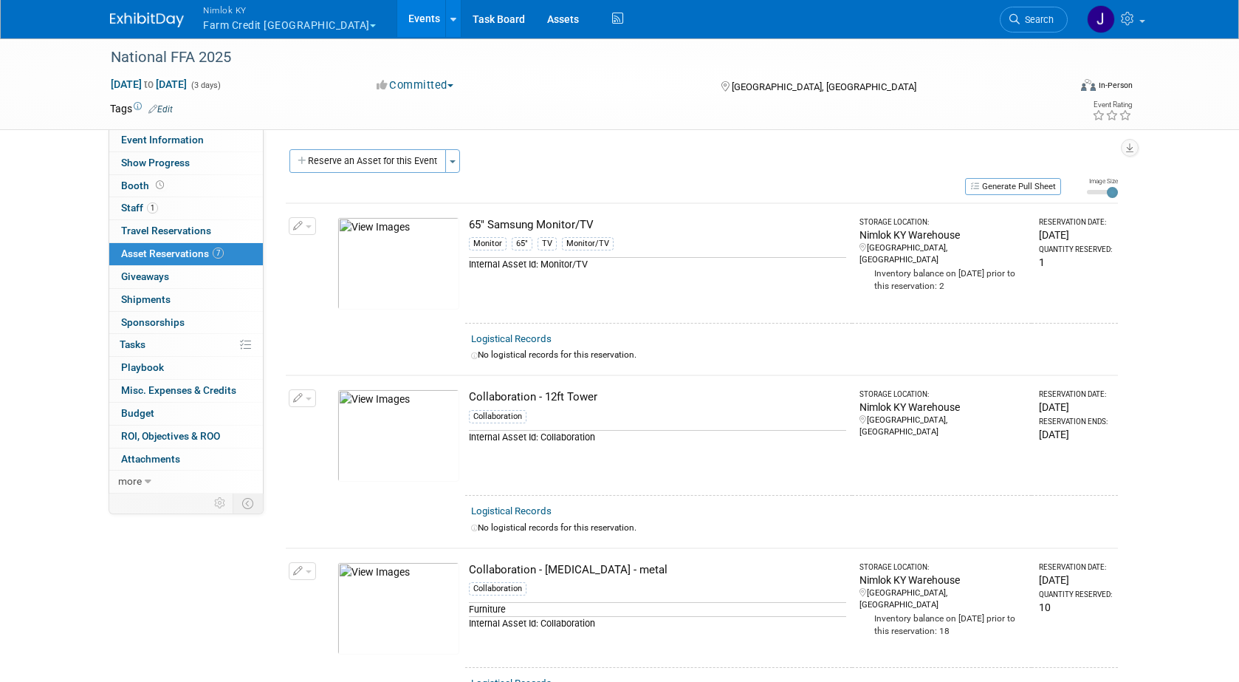
drag, startPoint x: 596, startPoint y: 221, endPoint x: 469, endPoint y: 224, distance: 127.0
click at [469, 224] on div "65" Samsung Monitor/TV" at bounding box center [657, 225] width 377 height 16
copy div "65" Samsung Monitor/TV"
click at [213, 134] on link "Event Information" at bounding box center [186, 140] width 154 height 22
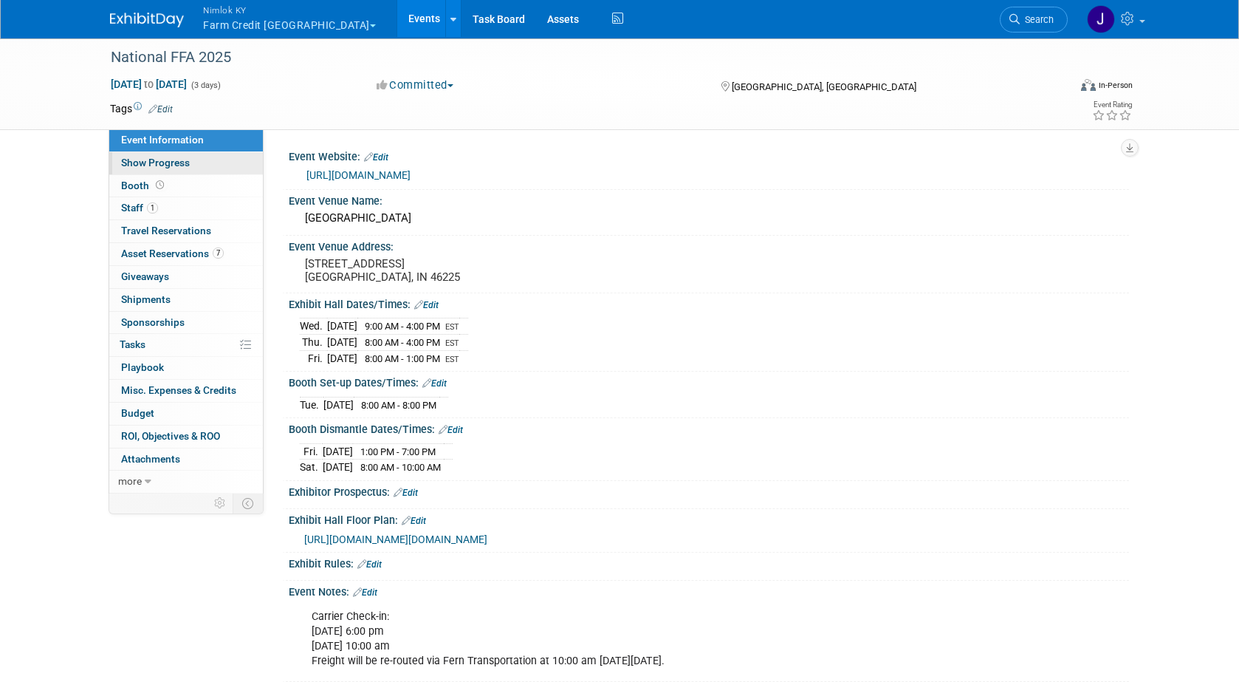
click at [224, 163] on link "Show Progress" at bounding box center [186, 163] width 154 height 22
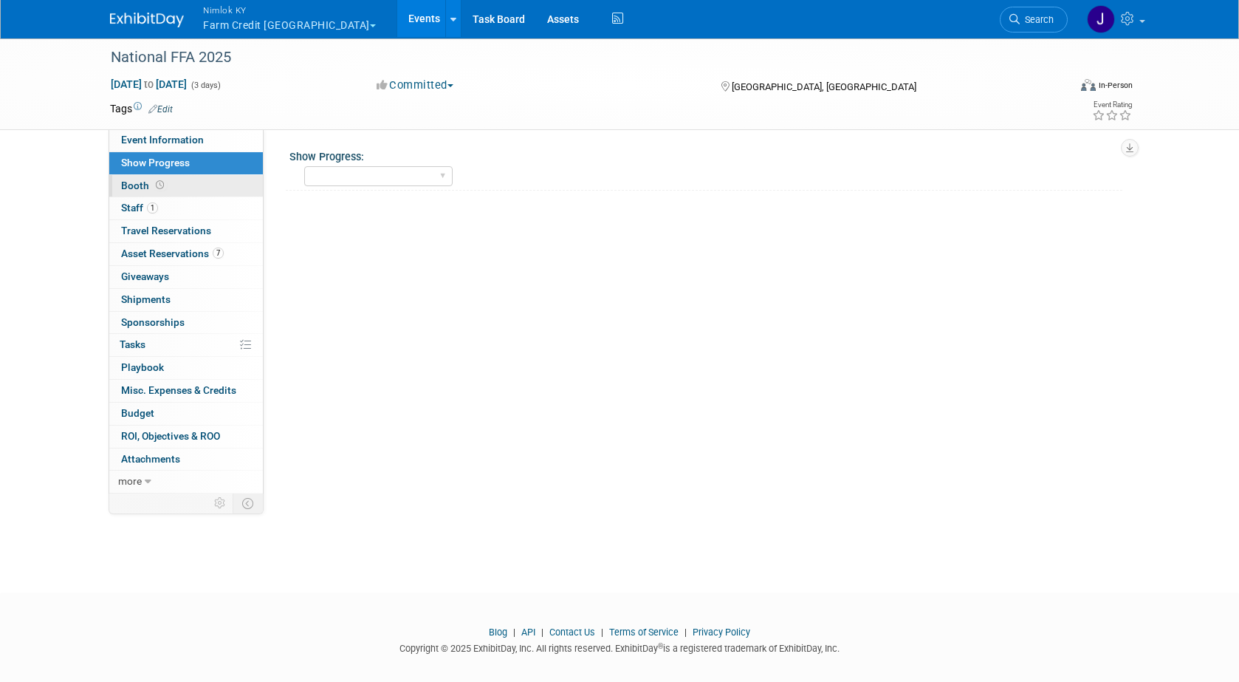
click at [218, 186] on link "Booth" at bounding box center [186, 186] width 154 height 22
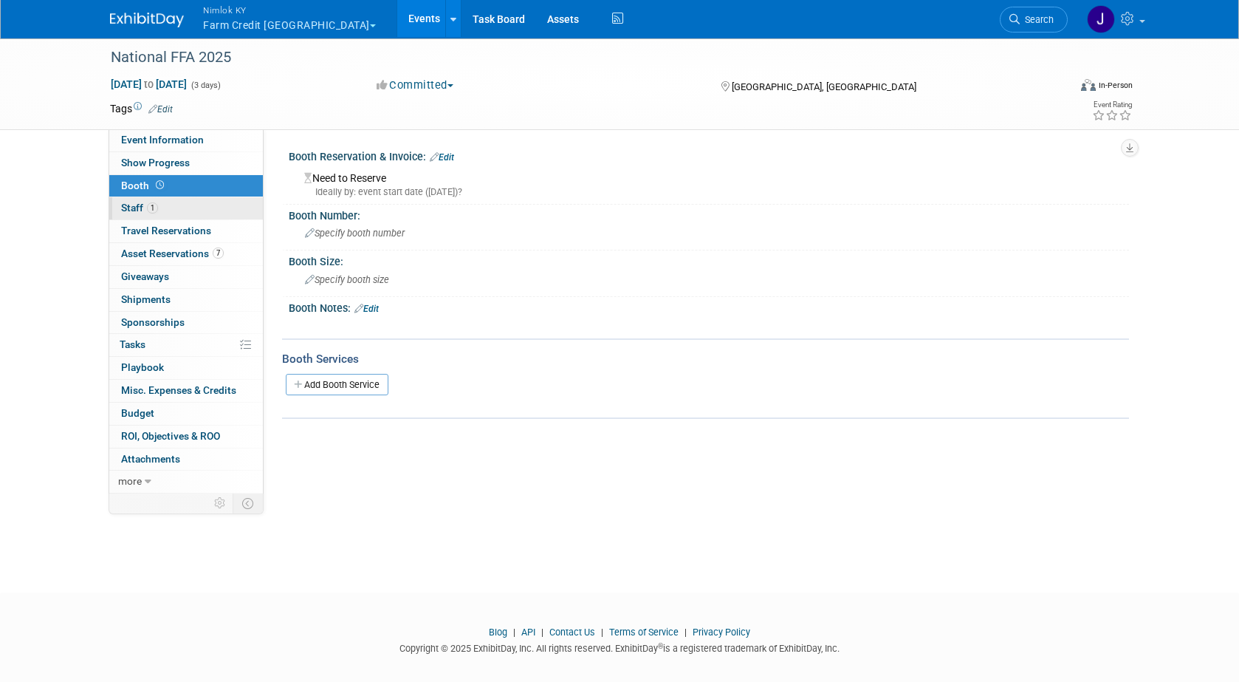
click at [197, 207] on link "1 Staff 1" at bounding box center [186, 208] width 154 height 22
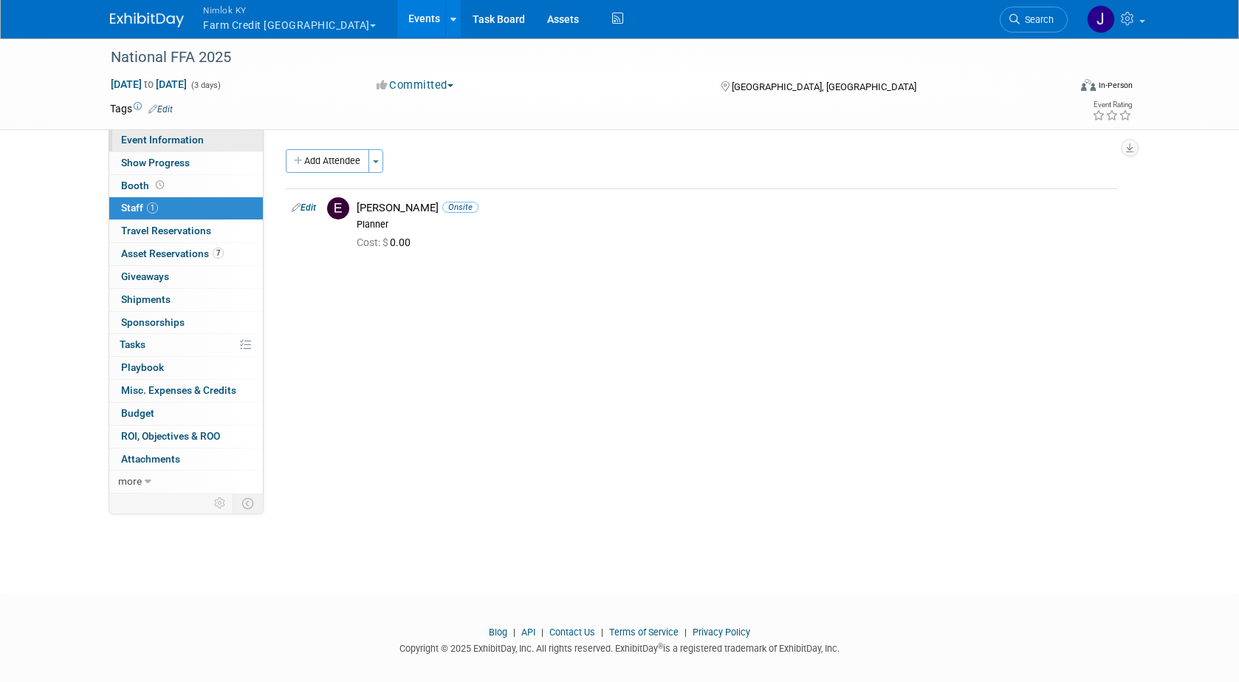
click at [199, 149] on link "Event Information" at bounding box center [186, 140] width 154 height 22
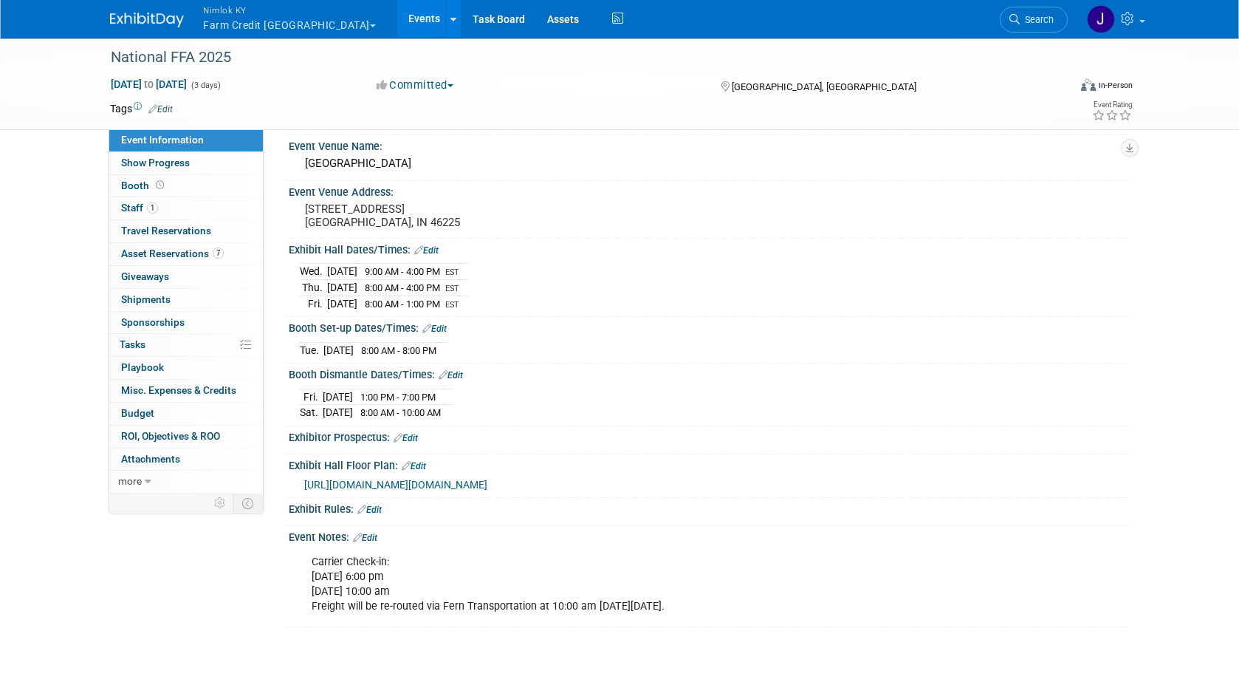
scroll to position [159, 0]
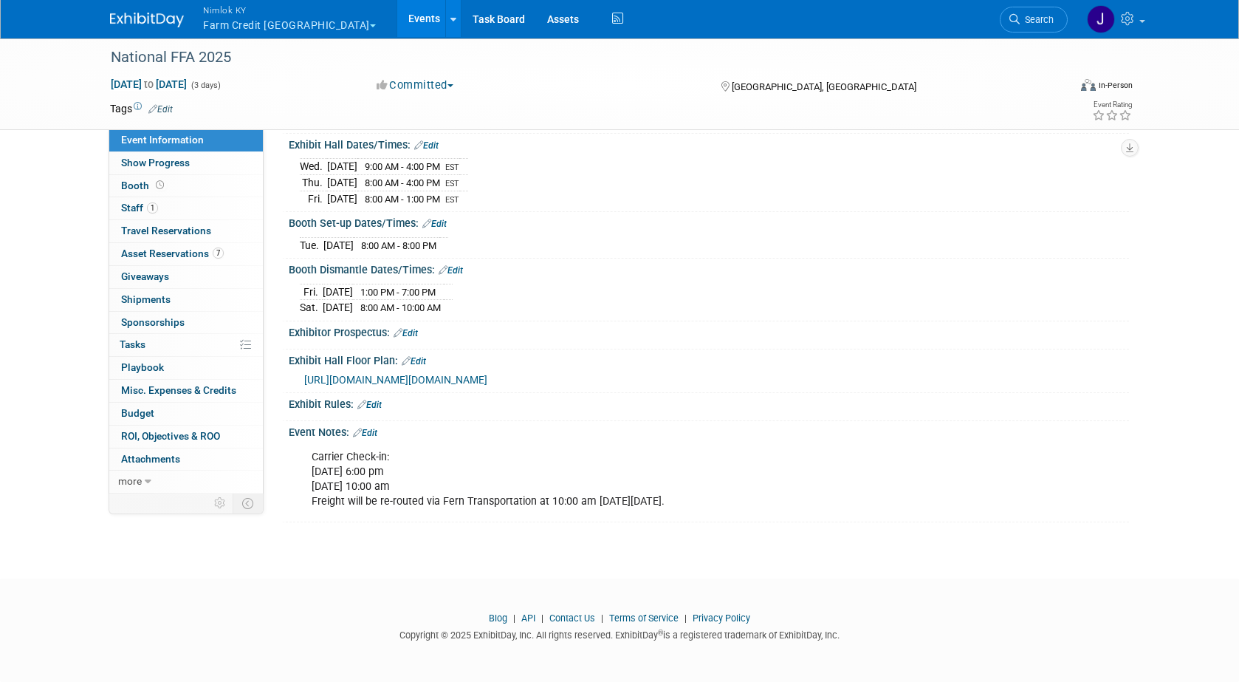
click at [487, 377] on span "https://ffa.ungerboeck.com/prod/app85.cshtml?aat=6a34747738416c6d5858362b2f3443…" at bounding box center [395, 380] width 183 height 12
click at [536, 17] on link "Assets" at bounding box center [563, 18] width 54 height 37
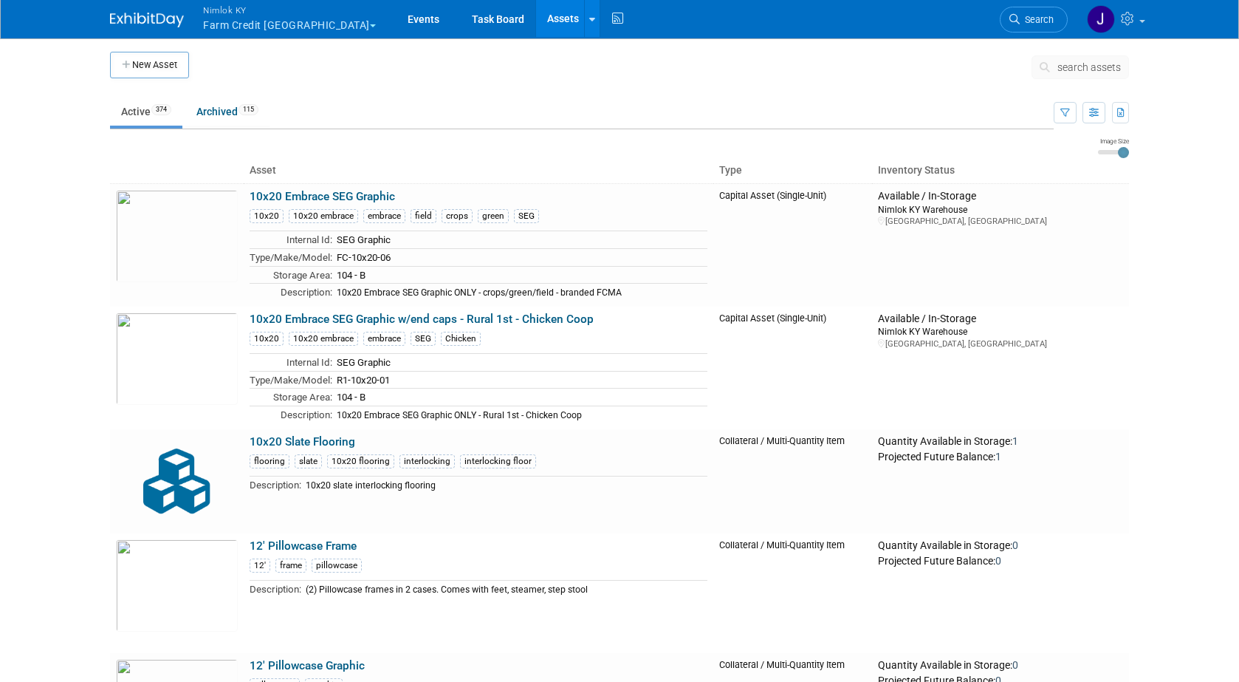
click at [1076, 77] on button "search assets" at bounding box center [1080, 67] width 97 height 24
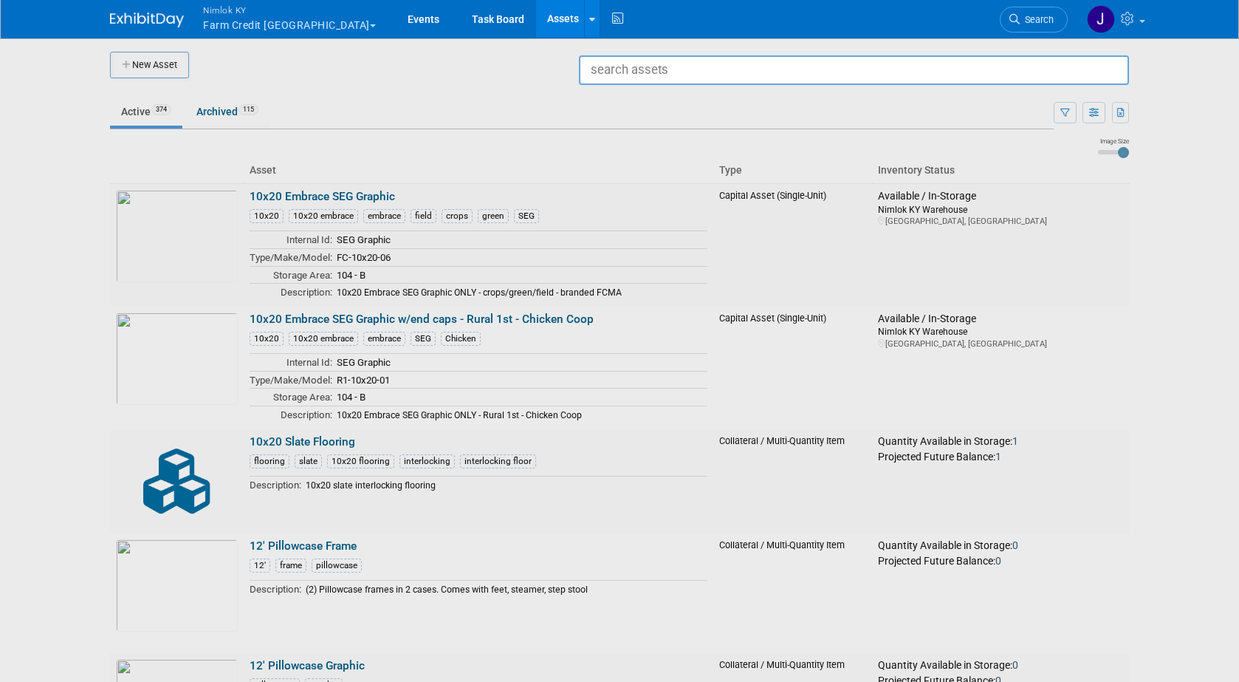
type input "g"
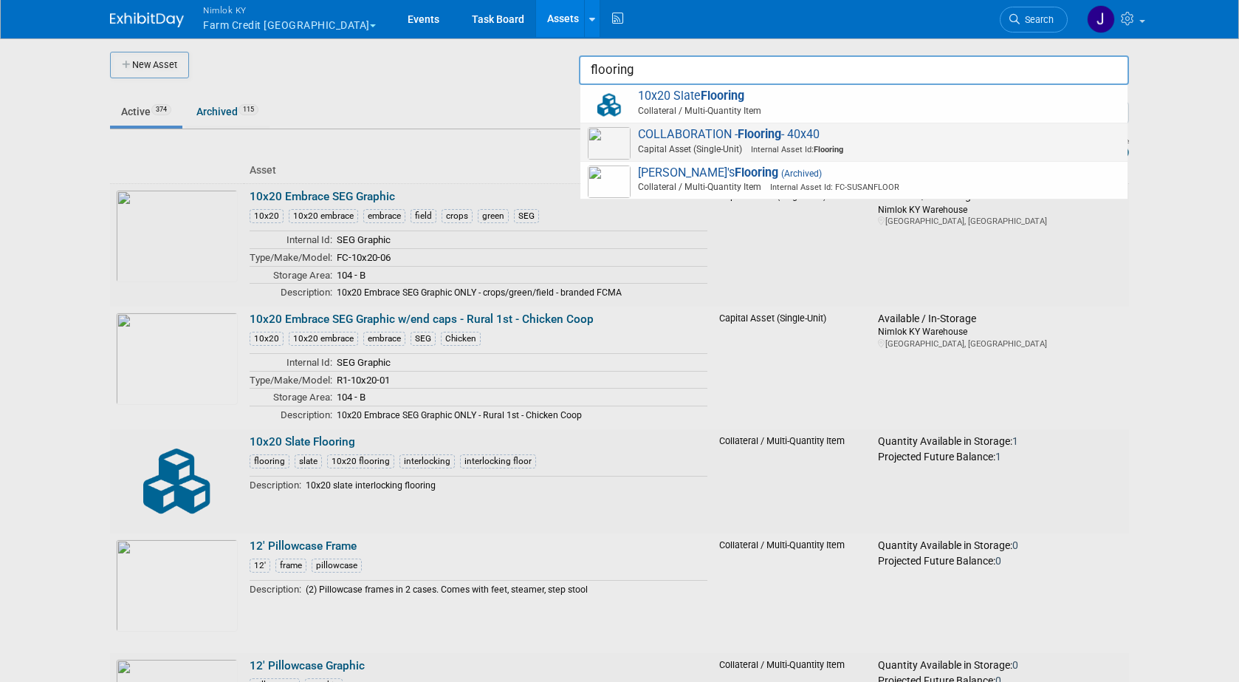
click at [868, 139] on span "COLLABORATION - Flooring - 40x40 Capital Asset (Single-Unit) Internal Asset Id:…" at bounding box center [854, 142] width 532 height 30
type input "COLLABORATION - Flooring - 40x40"
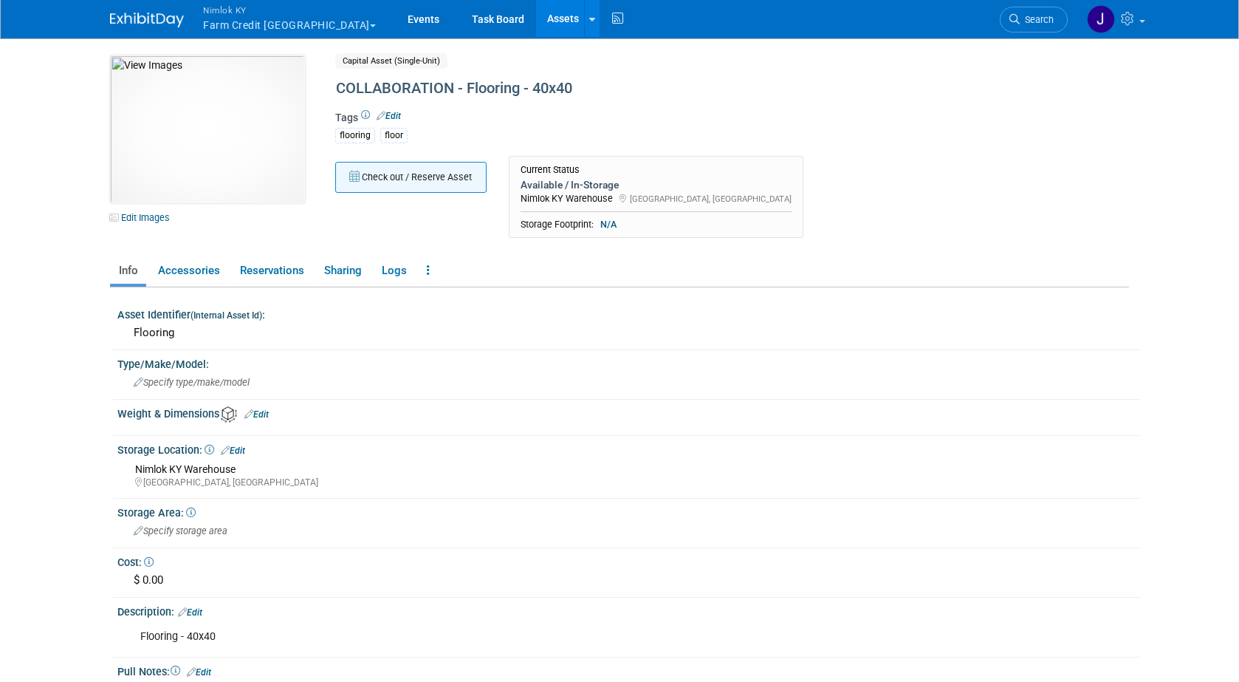
click at [414, 185] on button "Check out / Reserve Asset" at bounding box center [410, 177] width 151 height 31
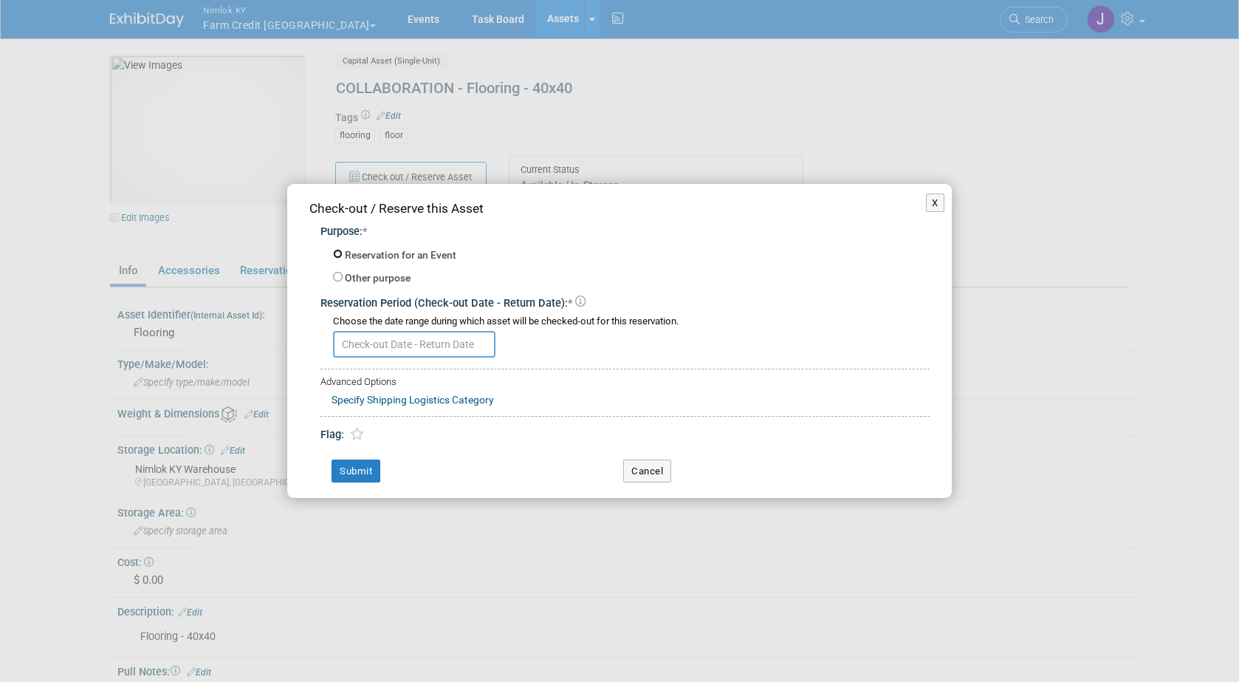
click at [340, 254] on input "Reservation for an Event" at bounding box center [338, 254] width 10 height 10
radio input "true"
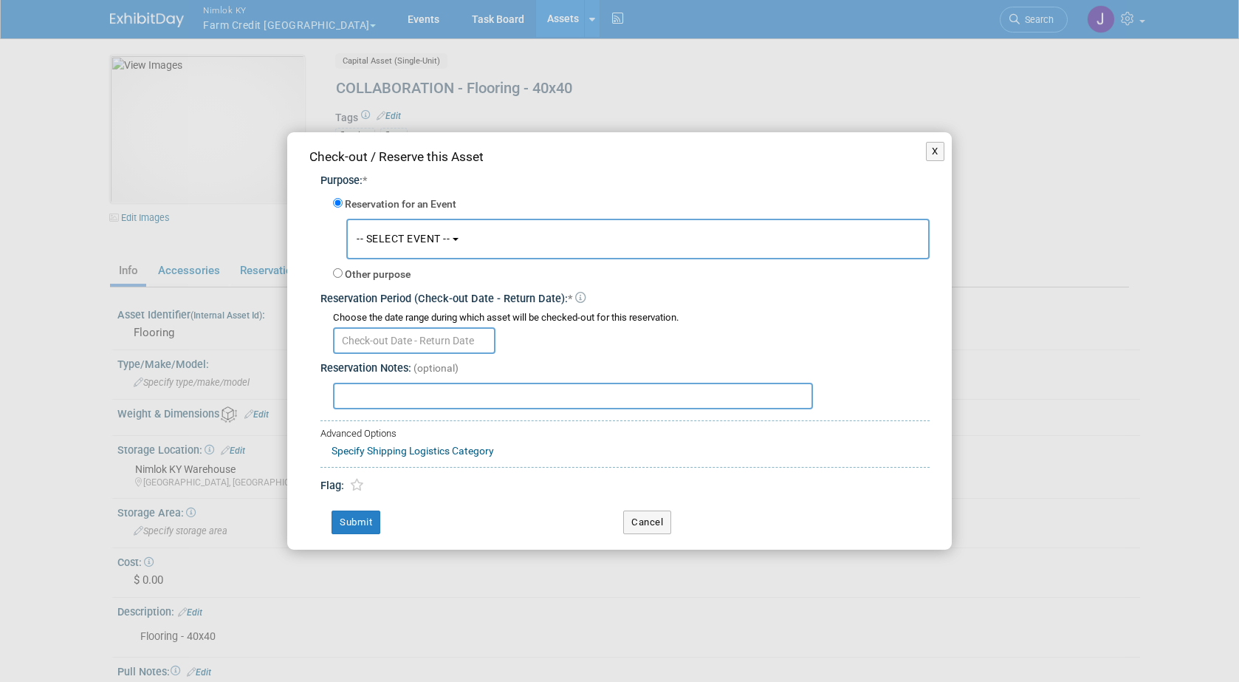
click at [376, 244] on button "-- SELECT EVENT --" at bounding box center [637, 239] width 583 height 41
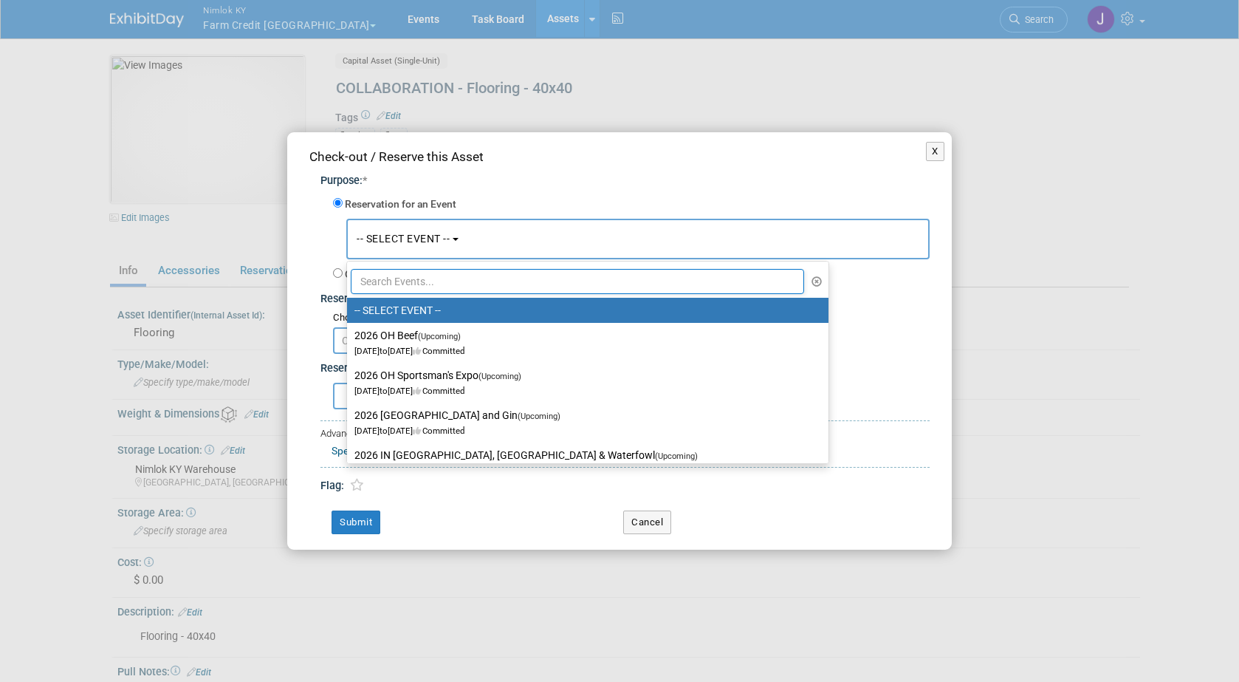
click at [402, 286] on input "text" at bounding box center [577, 281] width 453 height 25
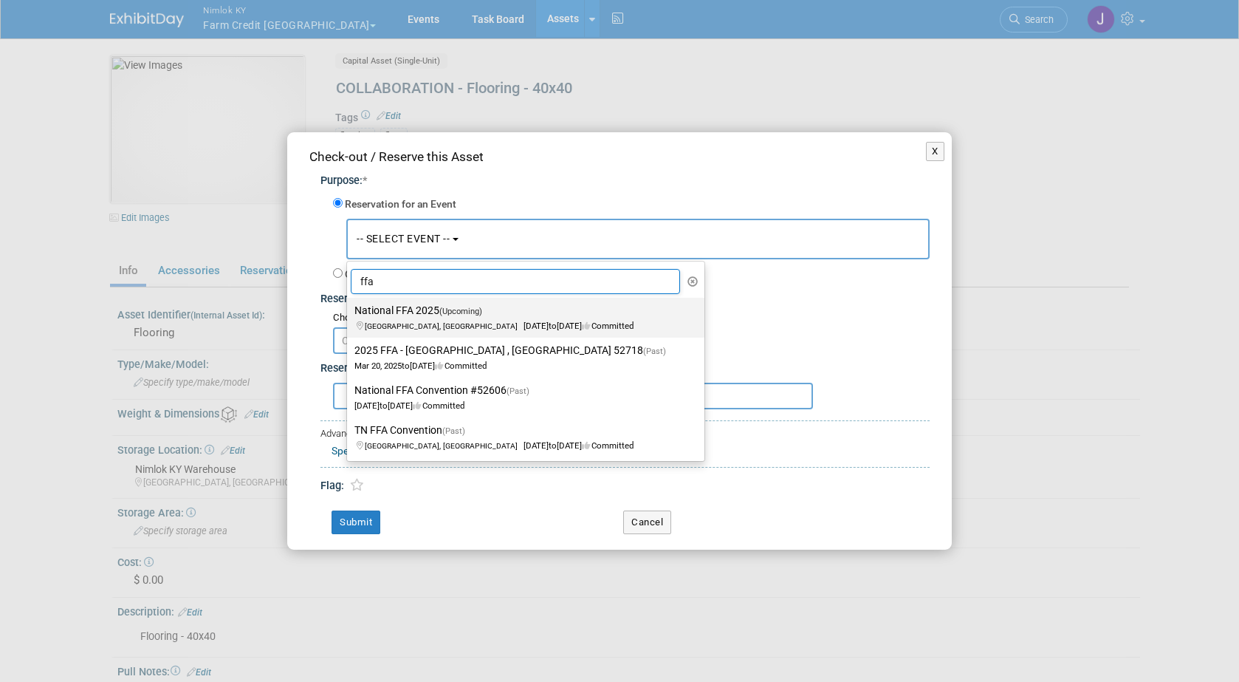
type input "ffa"
click at [436, 316] on label "National FFA 2025 (Upcoming) [GEOGRAPHIC_DATA], IN [DATE] to [DATE] Committed" at bounding box center [521, 318] width 335 height 34
click at [349, 315] on input "National FFA 2025 (Upcoming) [GEOGRAPHIC_DATA], IN [DATE] to [DATE] Committed" at bounding box center [345, 311] width 10 height 10
select select "11142014"
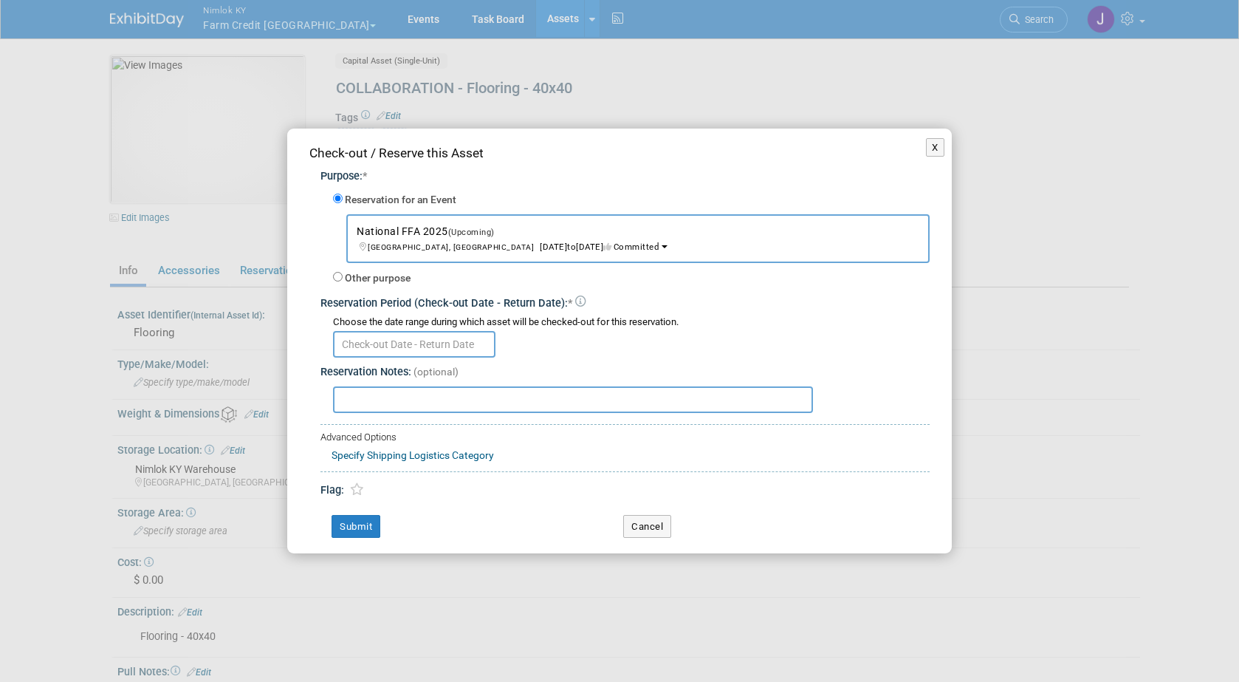
click at [422, 346] on input "text" at bounding box center [414, 344] width 162 height 27
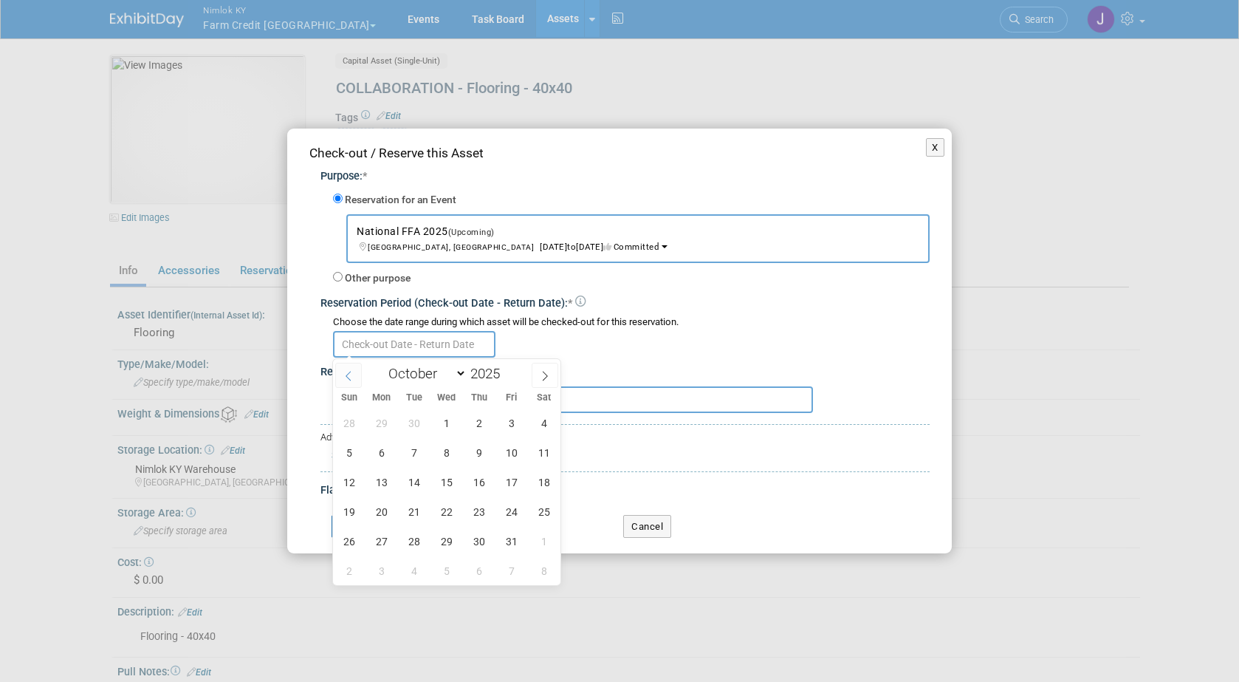
click at [346, 371] on icon at bounding box center [348, 376] width 10 height 10
select select "8"
click at [513, 477] on span "19" at bounding box center [511, 481] width 29 height 29
type input "[DATE]"
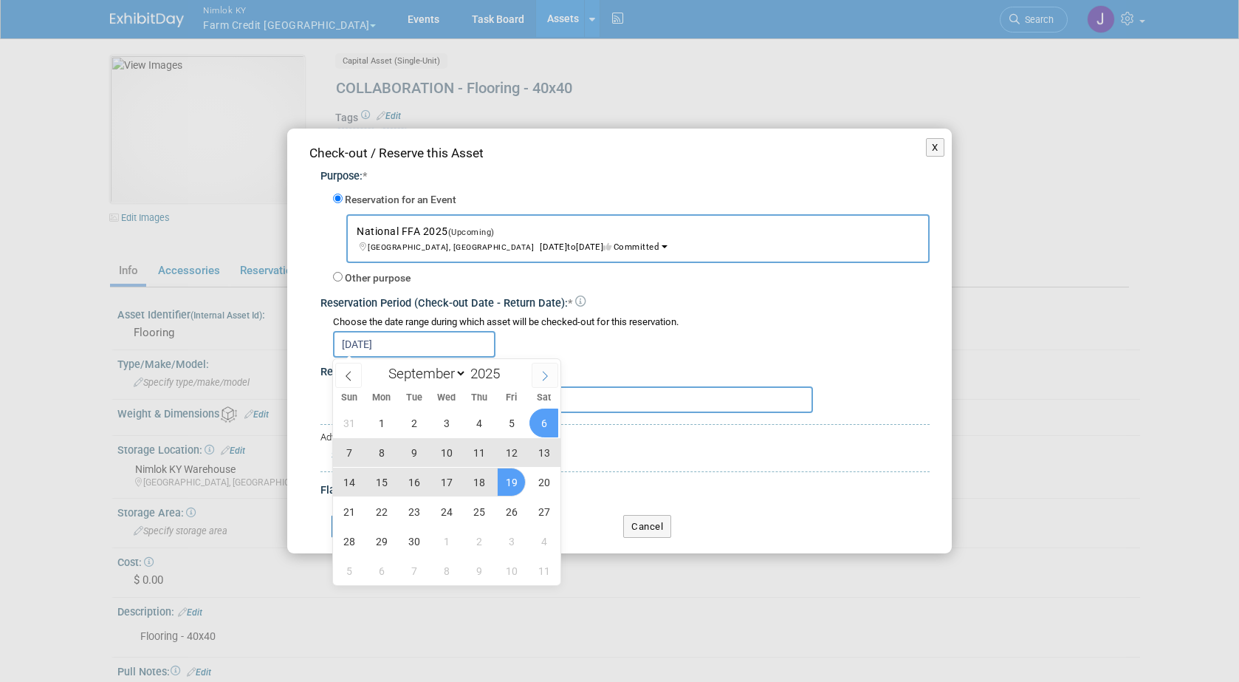
click at [549, 374] on icon at bounding box center [545, 376] width 10 height 10
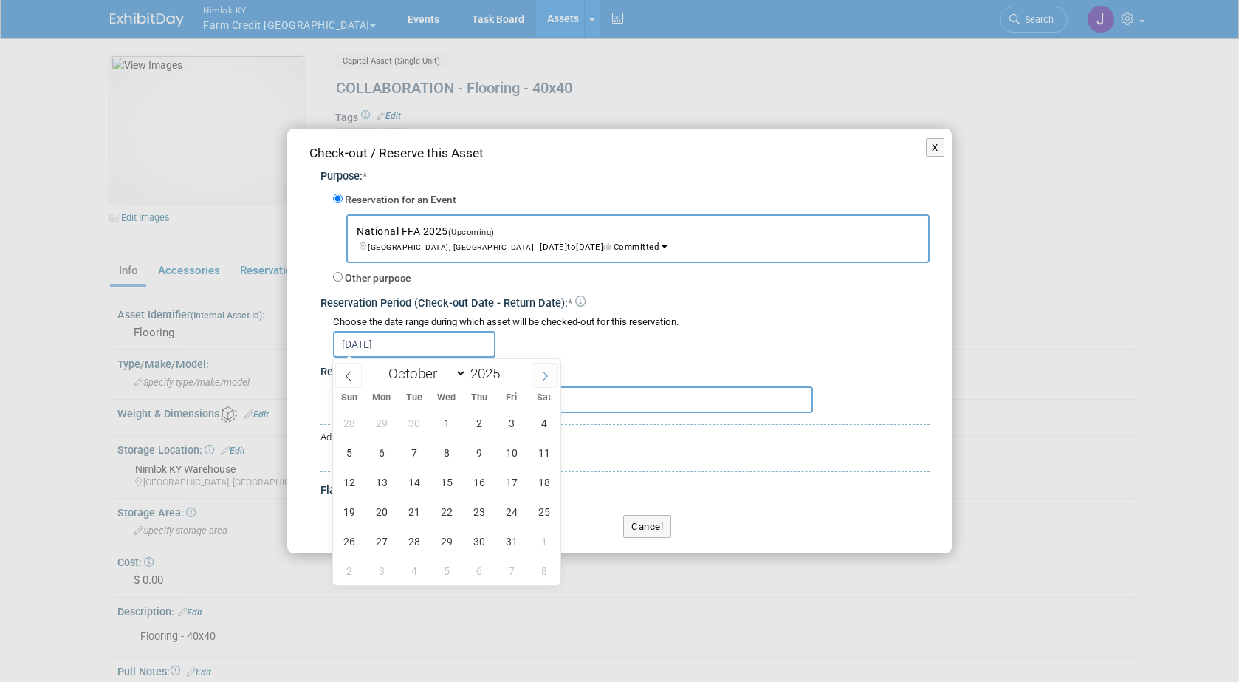
click at [549, 374] on icon at bounding box center [545, 376] width 10 height 10
select select "10"
click at [519, 453] on span "7" at bounding box center [511, 452] width 29 height 29
type input "[DATE] to [DATE]"
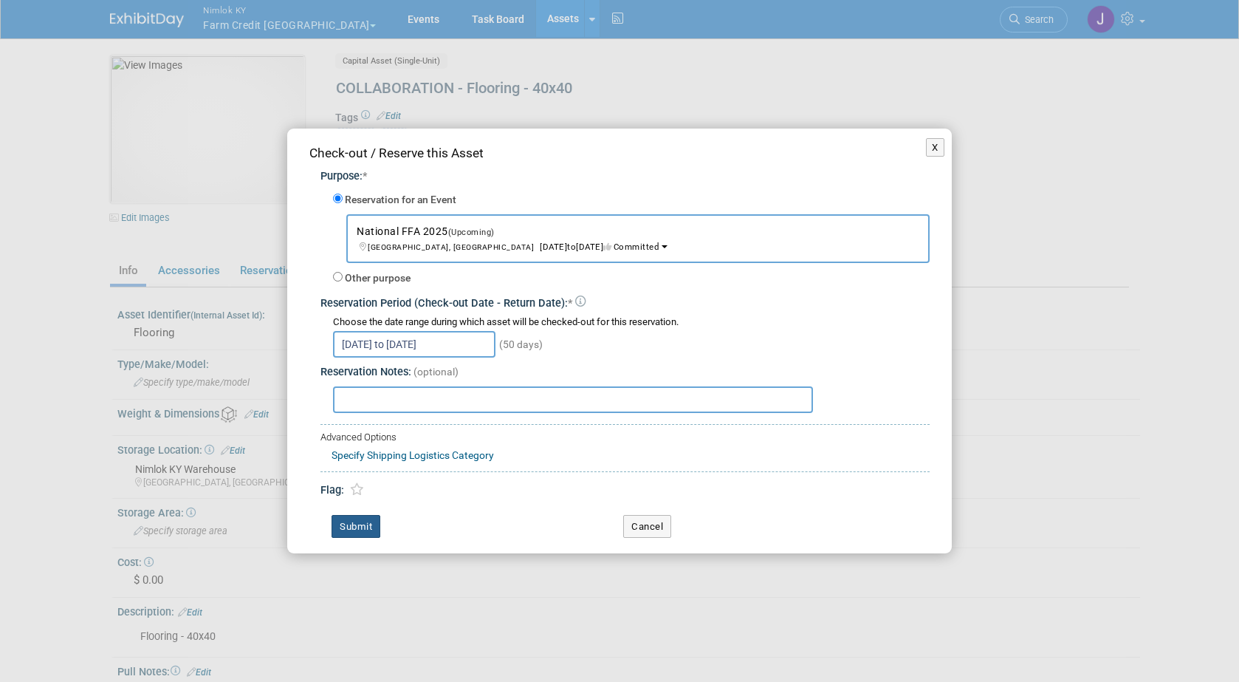
click at [370, 521] on button "Submit" at bounding box center [356, 527] width 49 height 24
